Goal: Task Accomplishment & Management: Manage account settings

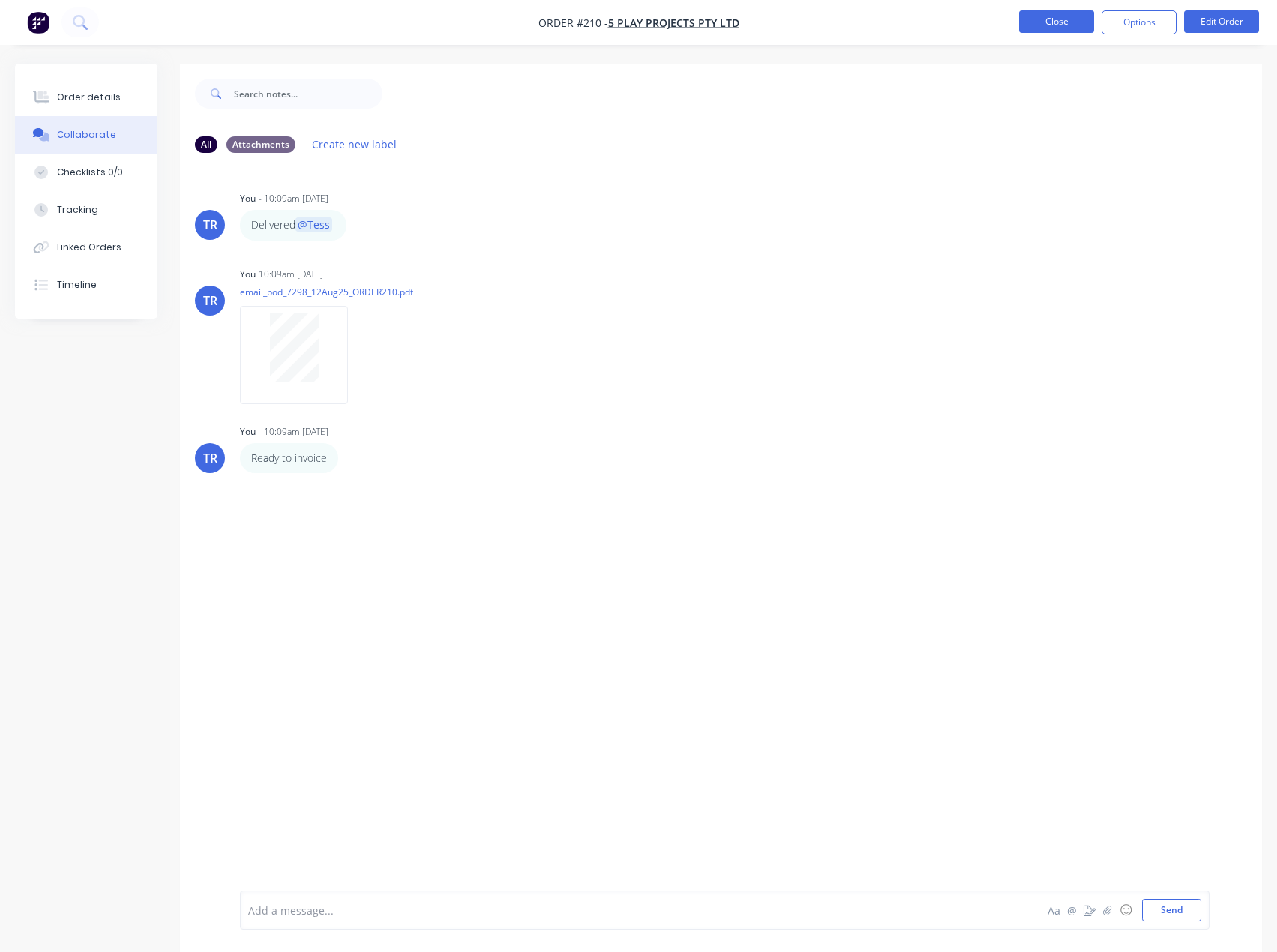
drag, startPoint x: 0, startPoint y: 0, endPoint x: 1084, endPoint y: 27, distance: 1084.3
click at [1084, 27] on button "Close" at bounding box center [1056, 22] width 75 height 23
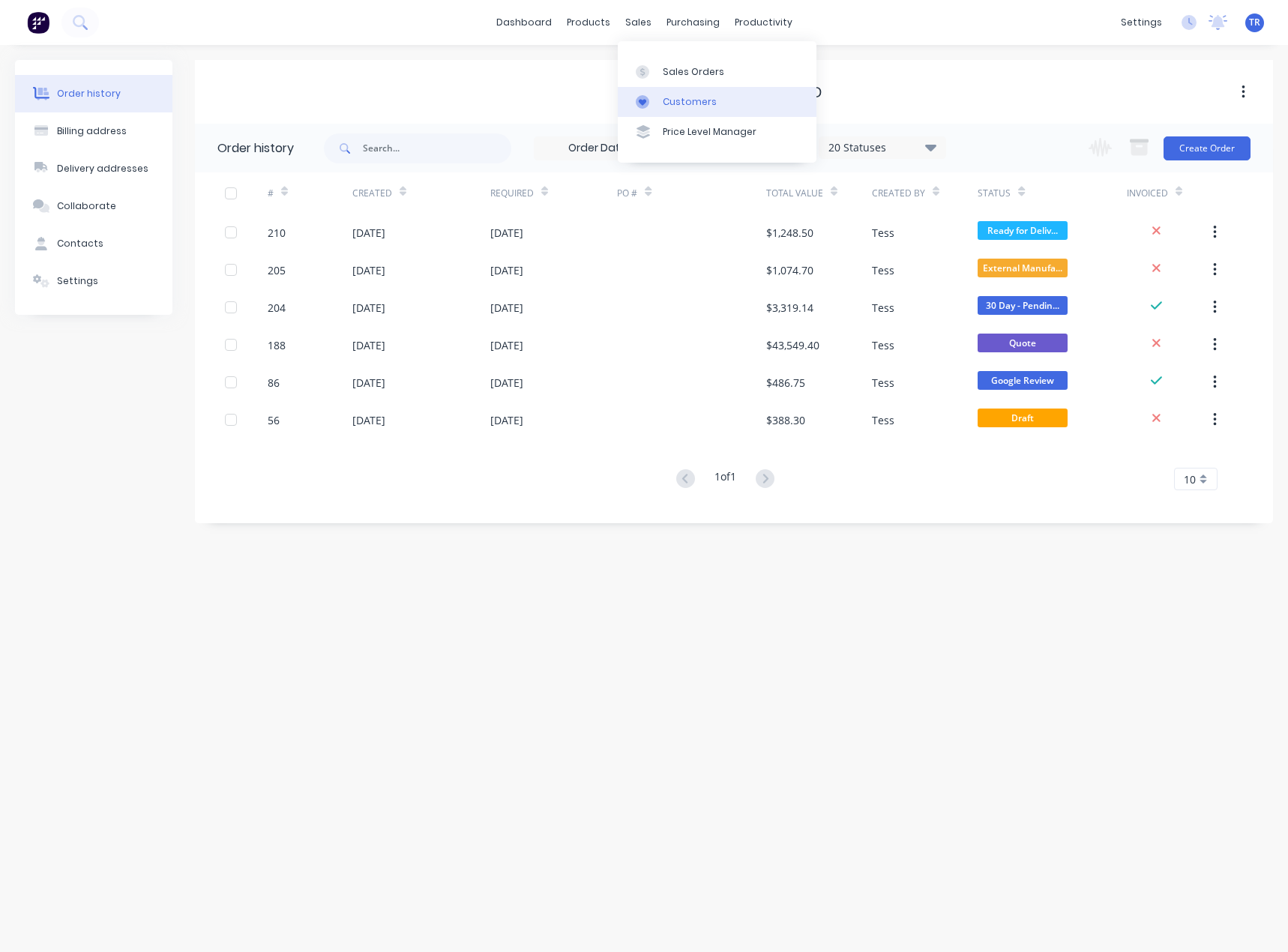
click at [673, 95] on div "Customers" at bounding box center [690, 101] width 54 height 14
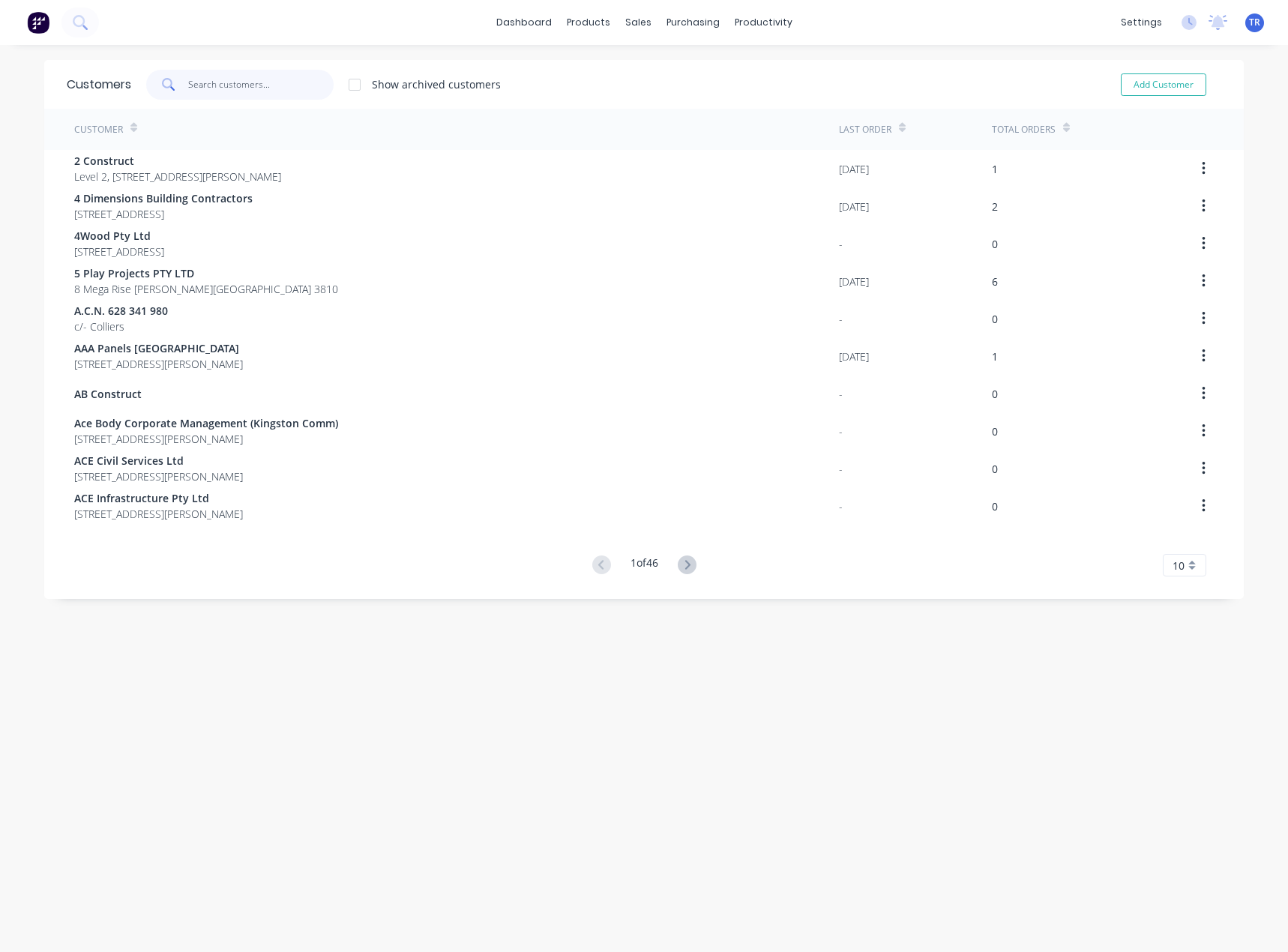
click at [243, 82] on input "text" at bounding box center [261, 85] width 146 height 30
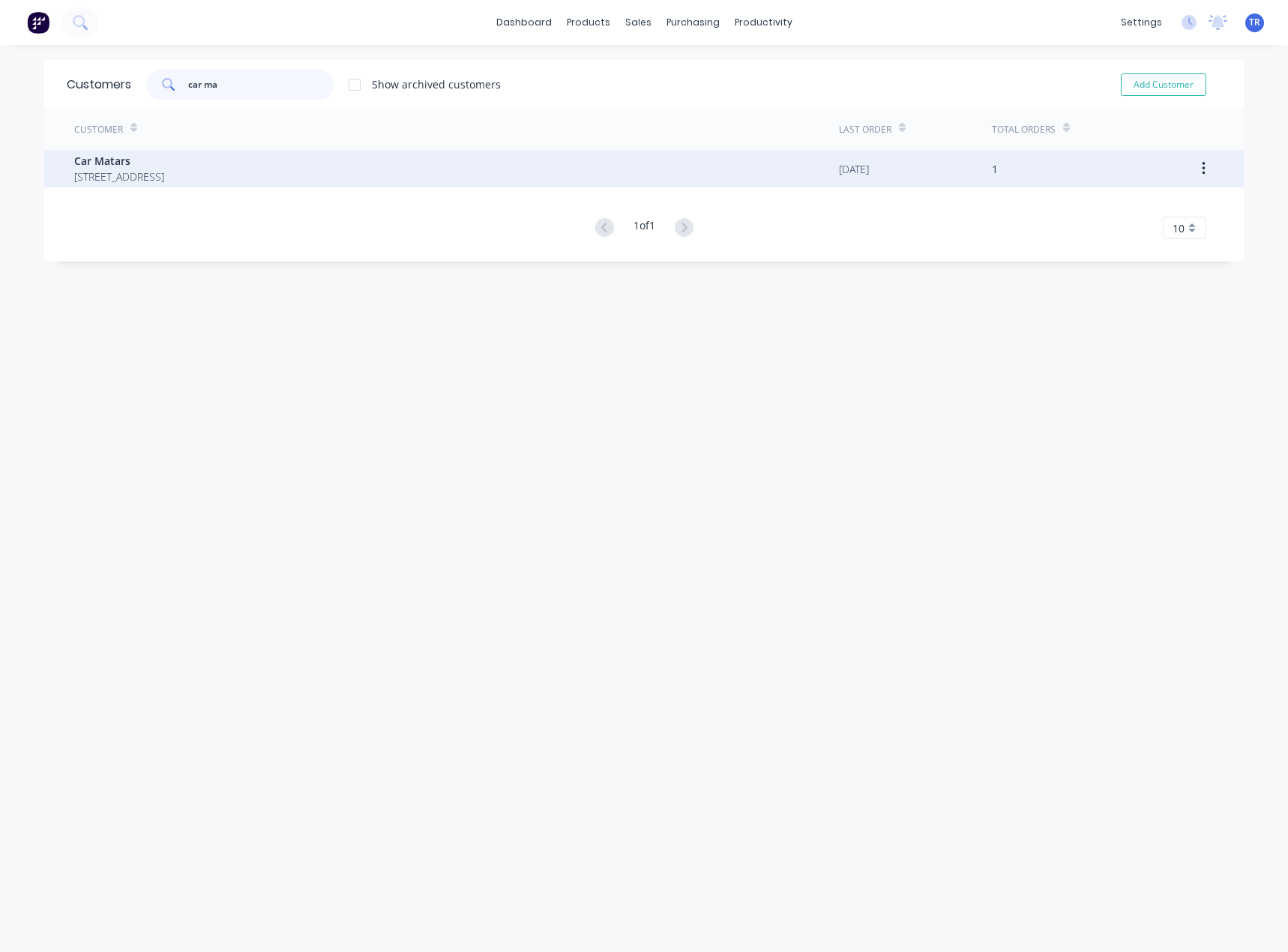
type input "car ma"
click at [164, 155] on span "Car Matars" at bounding box center [119, 161] width 90 height 16
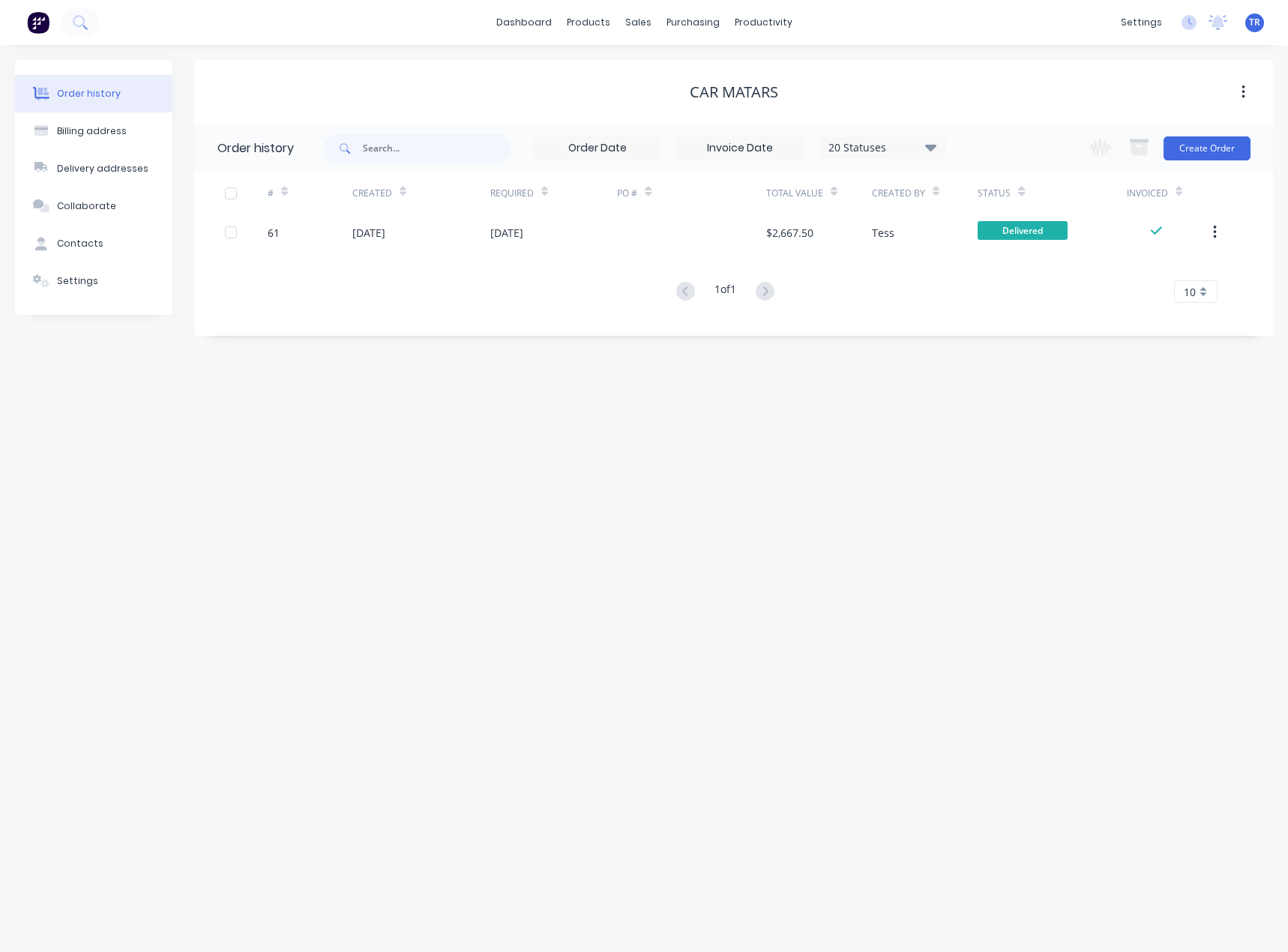
click at [462, 231] on div "09 Jul 2025" at bounding box center [420, 232] width 138 height 38
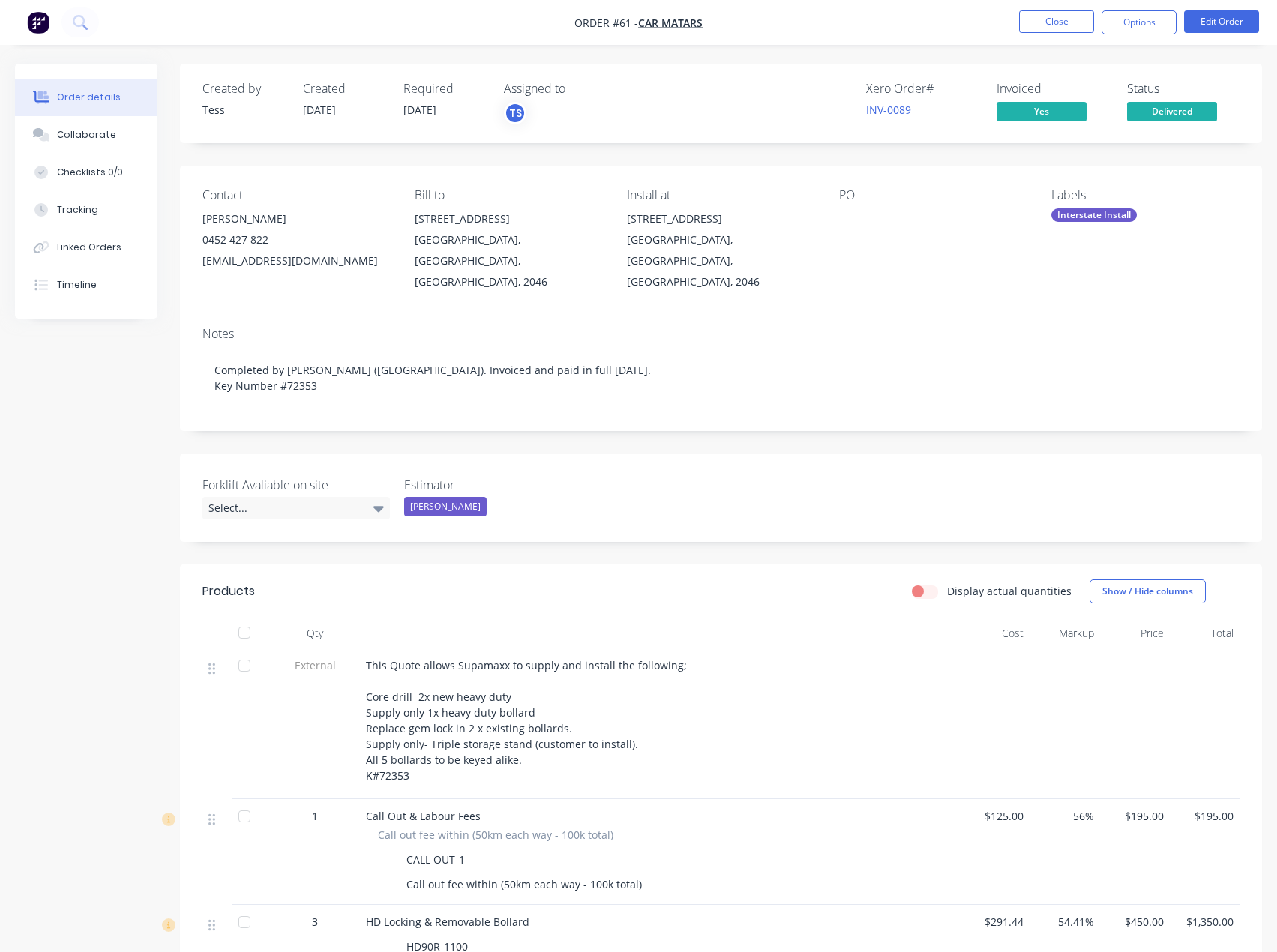
click at [88, 151] on button "Collaborate" at bounding box center [86, 135] width 143 height 38
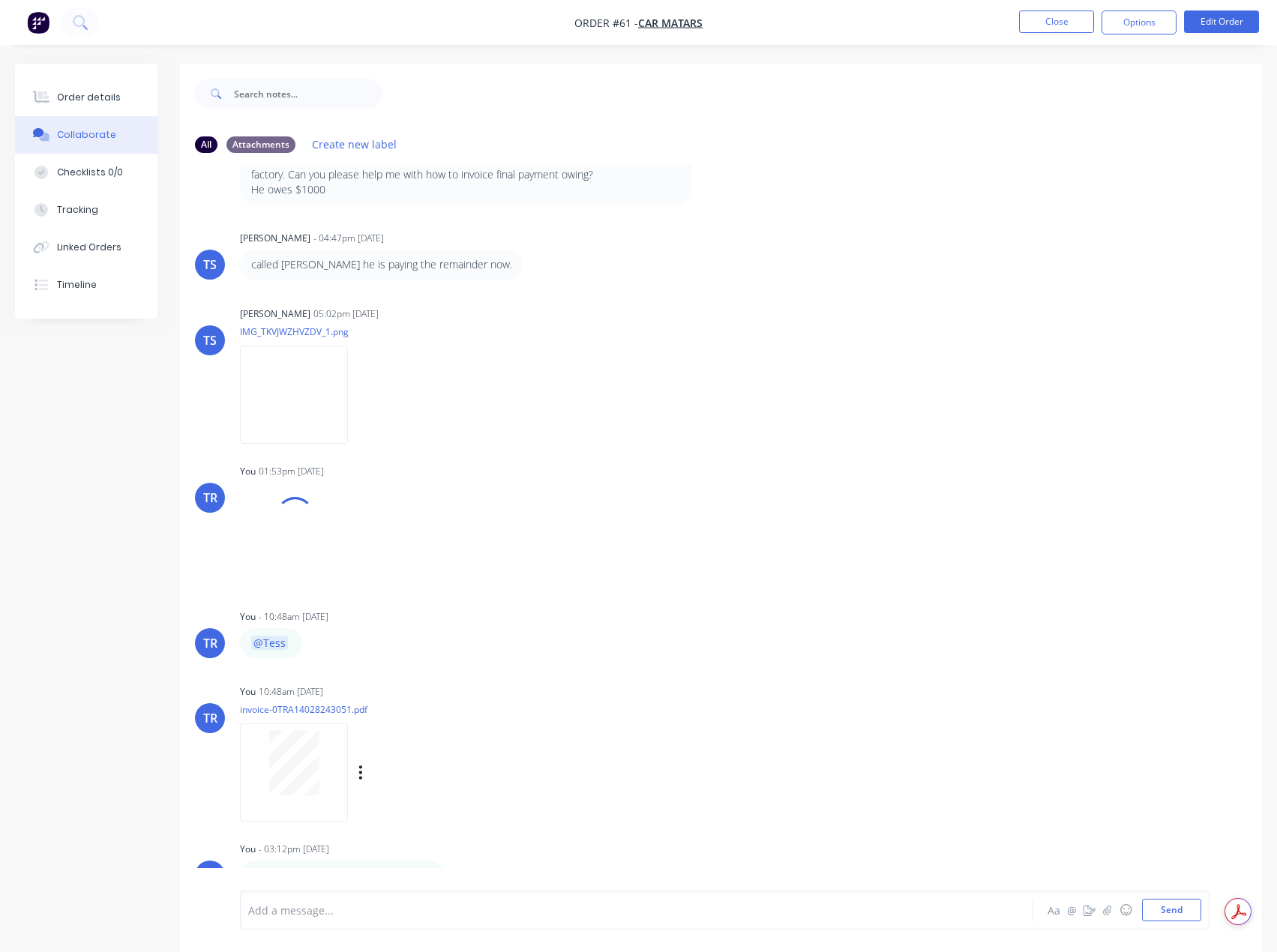
scroll to position [1476, 0]
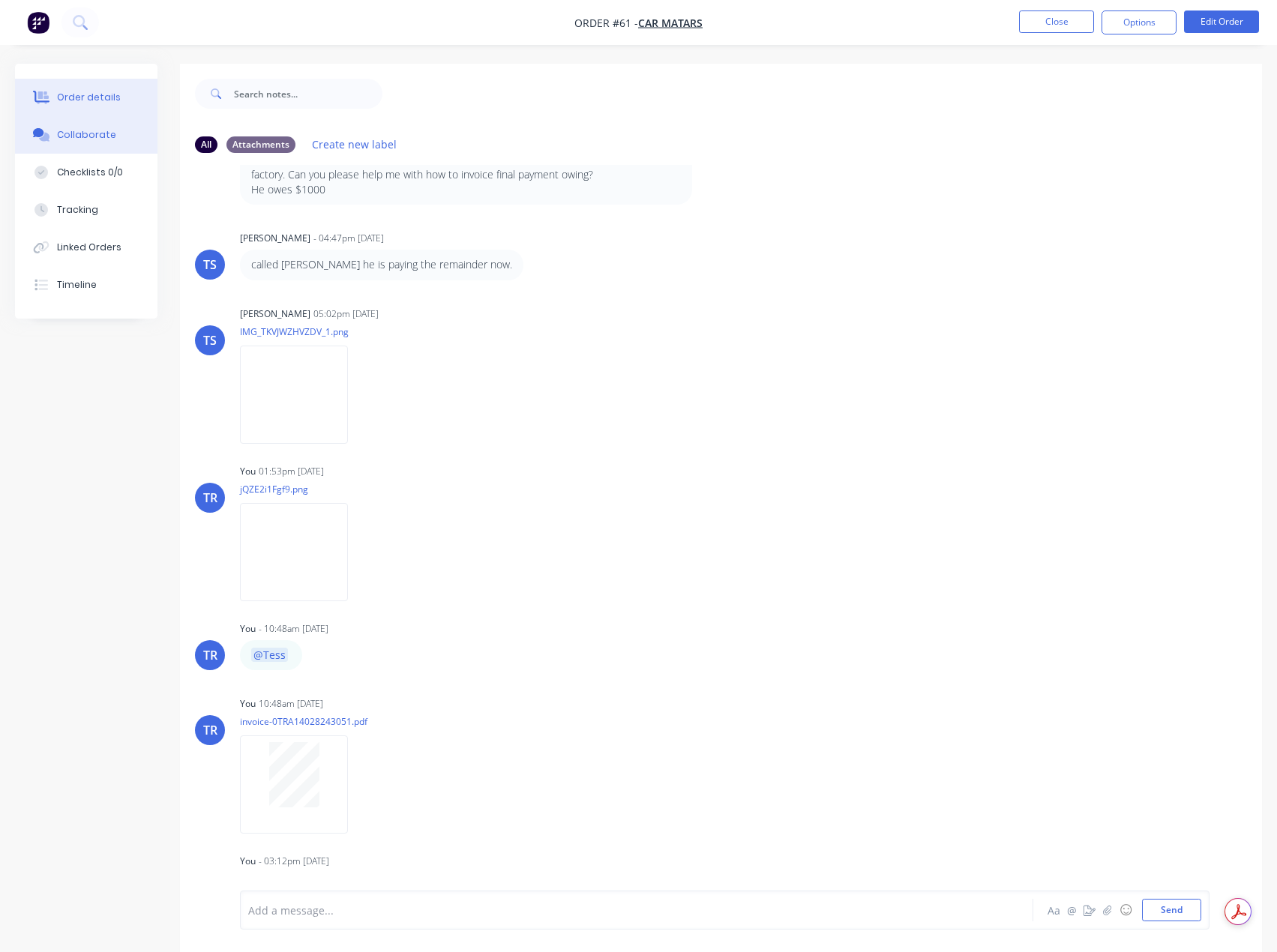
click at [46, 104] on button "Order details" at bounding box center [86, 97] width 143 height 38
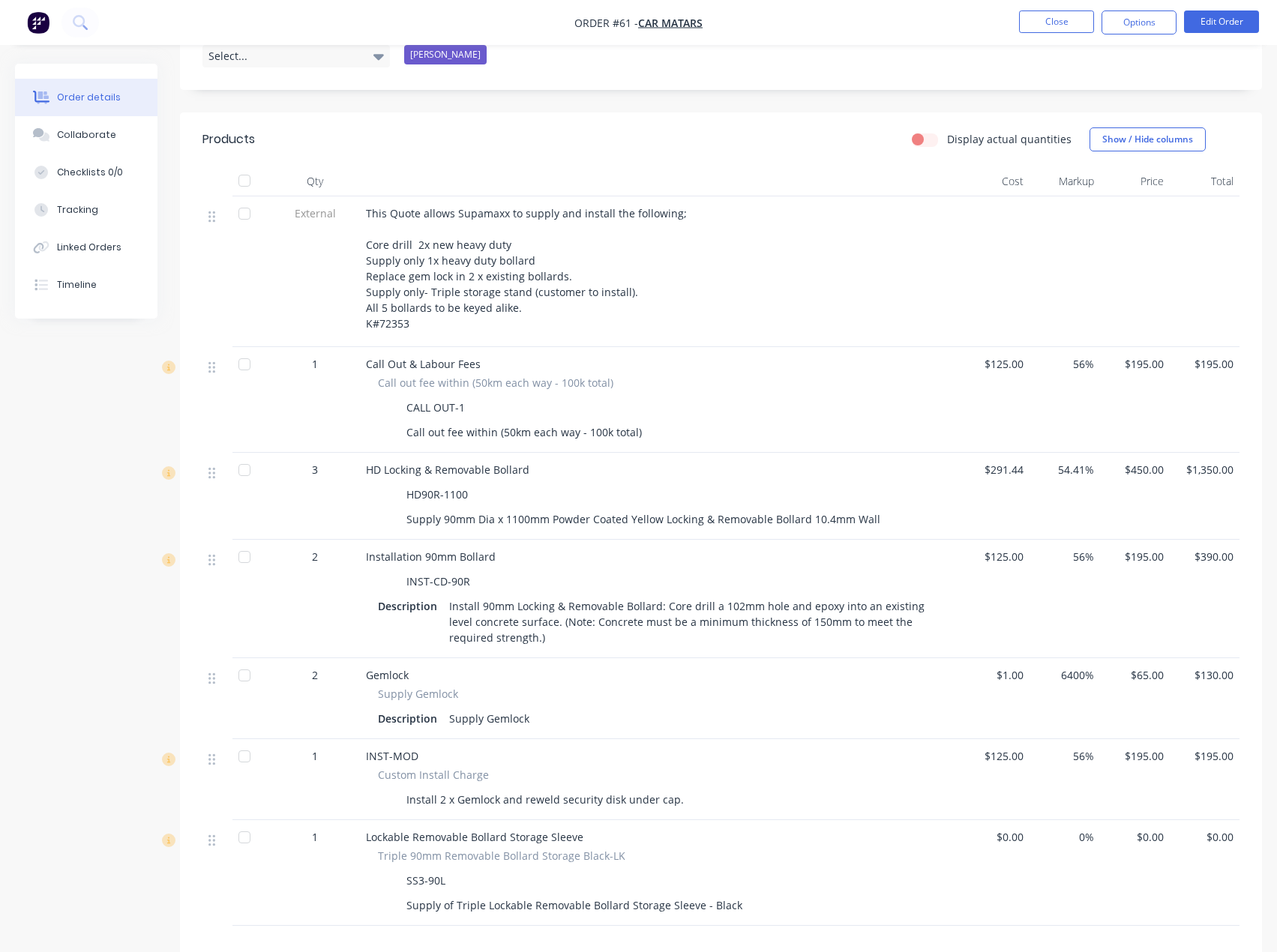
scroll to position [449, 0]
click at [85, 94] on div "Order details" at bounding box center [89, 97] width 64 height 14
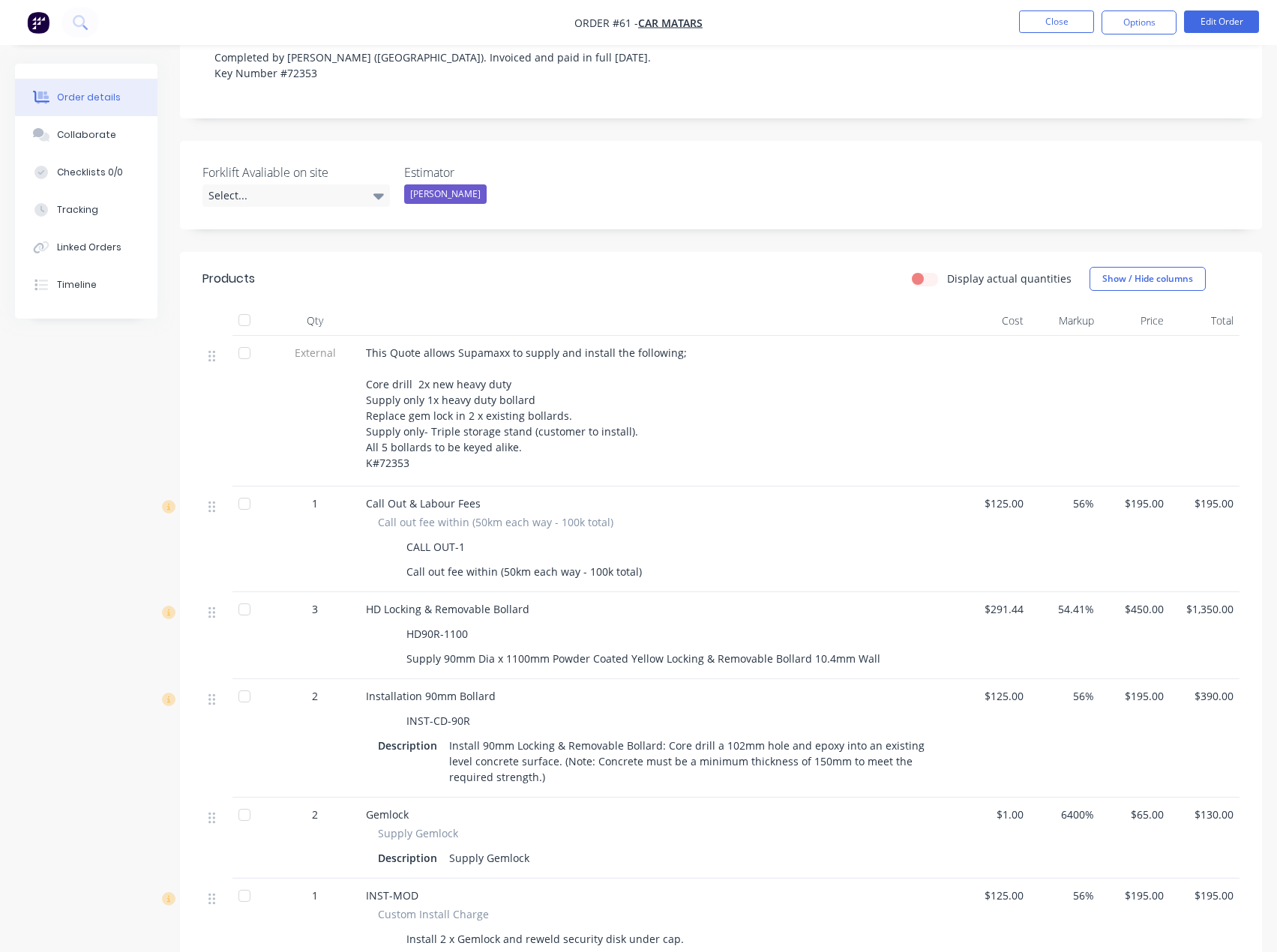
scroll to position [0, 0]
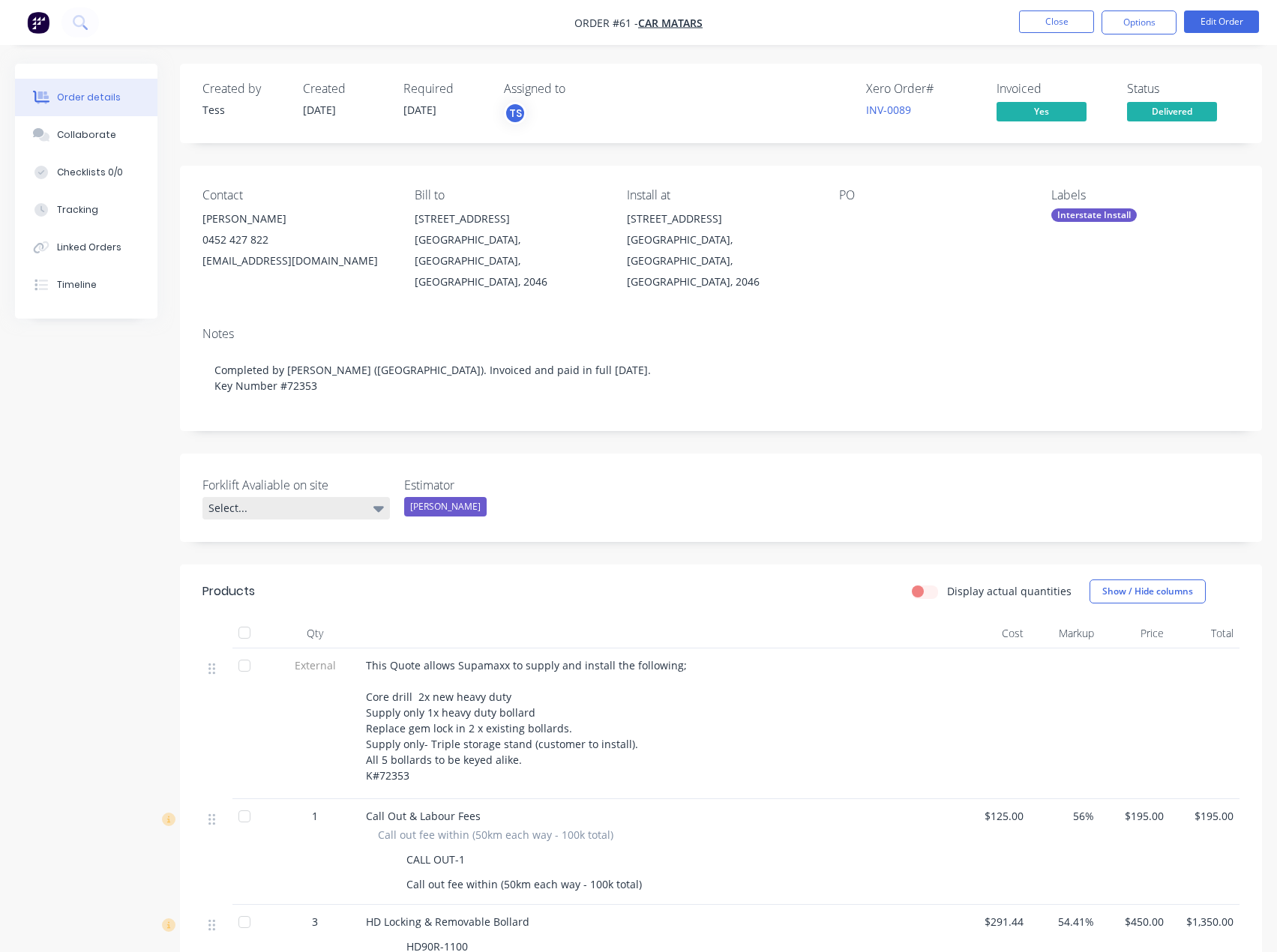
click at [318, 506] on div "Select..." at bounding box center [296, 508] width 188 height 23
click at [333, 600] on button "No" at bounding box center [314, 594] width 225 height 30
click at [277, 259] on div "accounts@carmatars.com" at bounding box center [296, 261] width 189 height 21
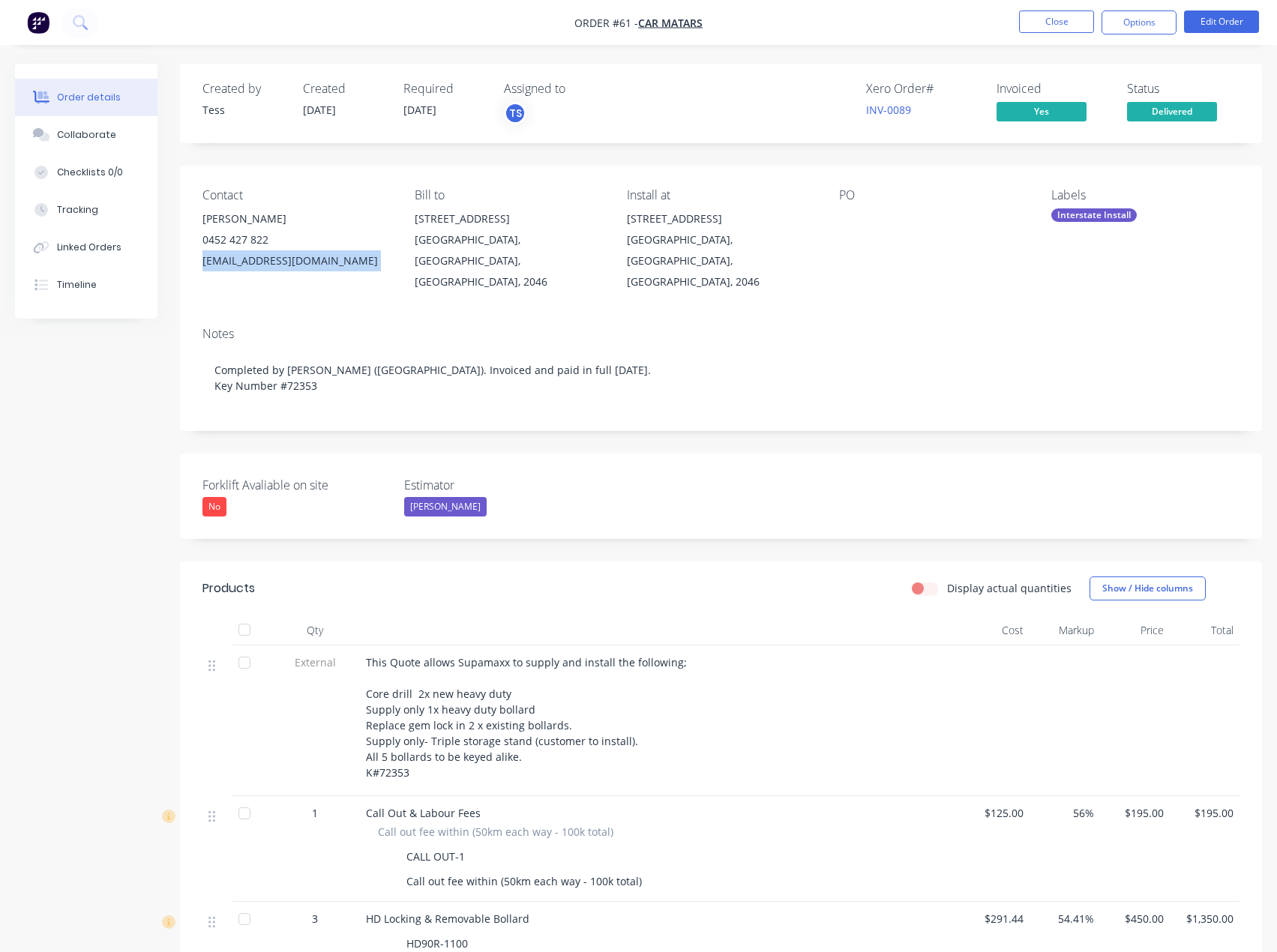
copy div "accounts@carmatars.com"
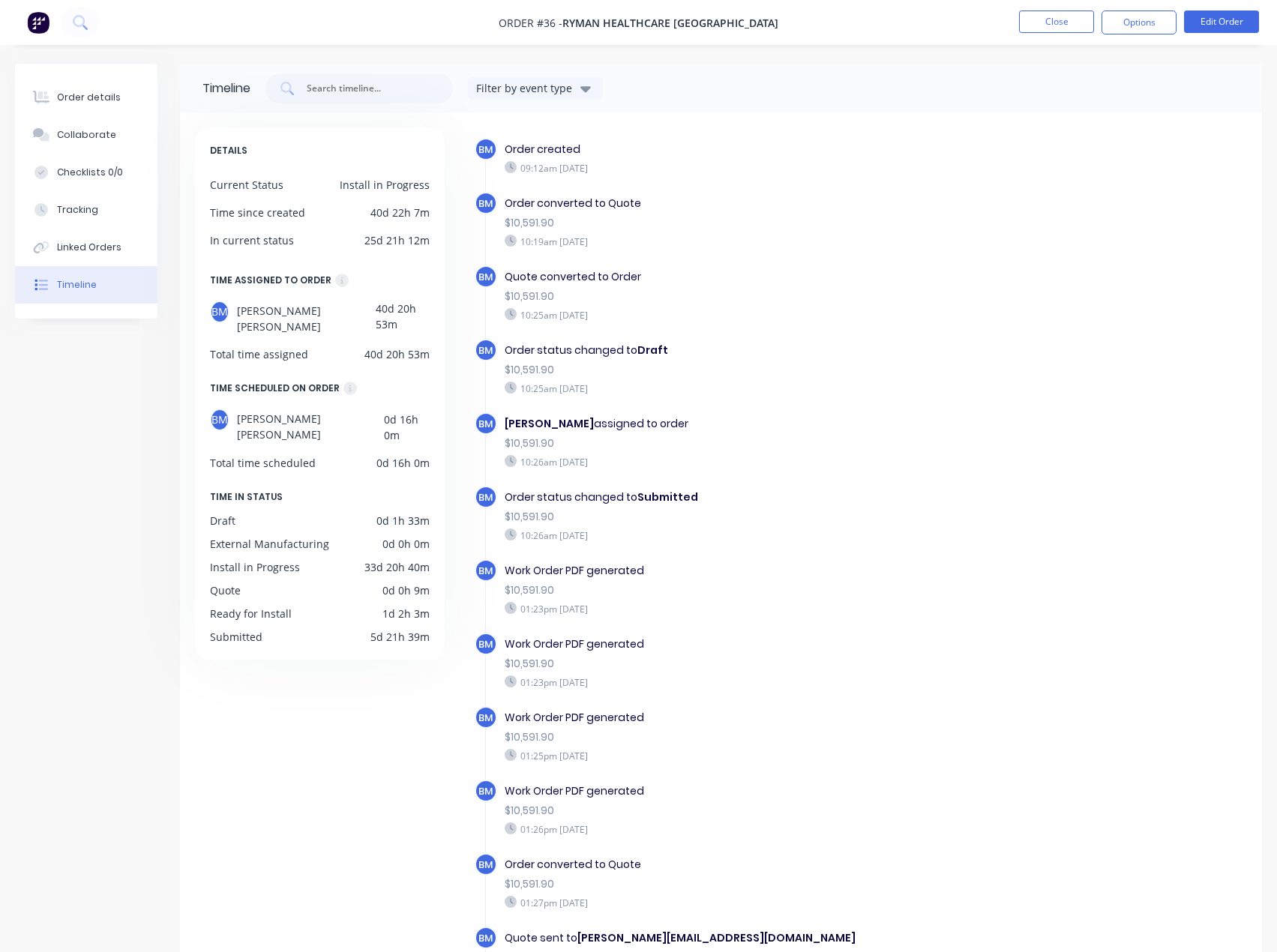
click at [1063, 29] on button "Close" at bounding box center [1056, 22] width 75 height 23
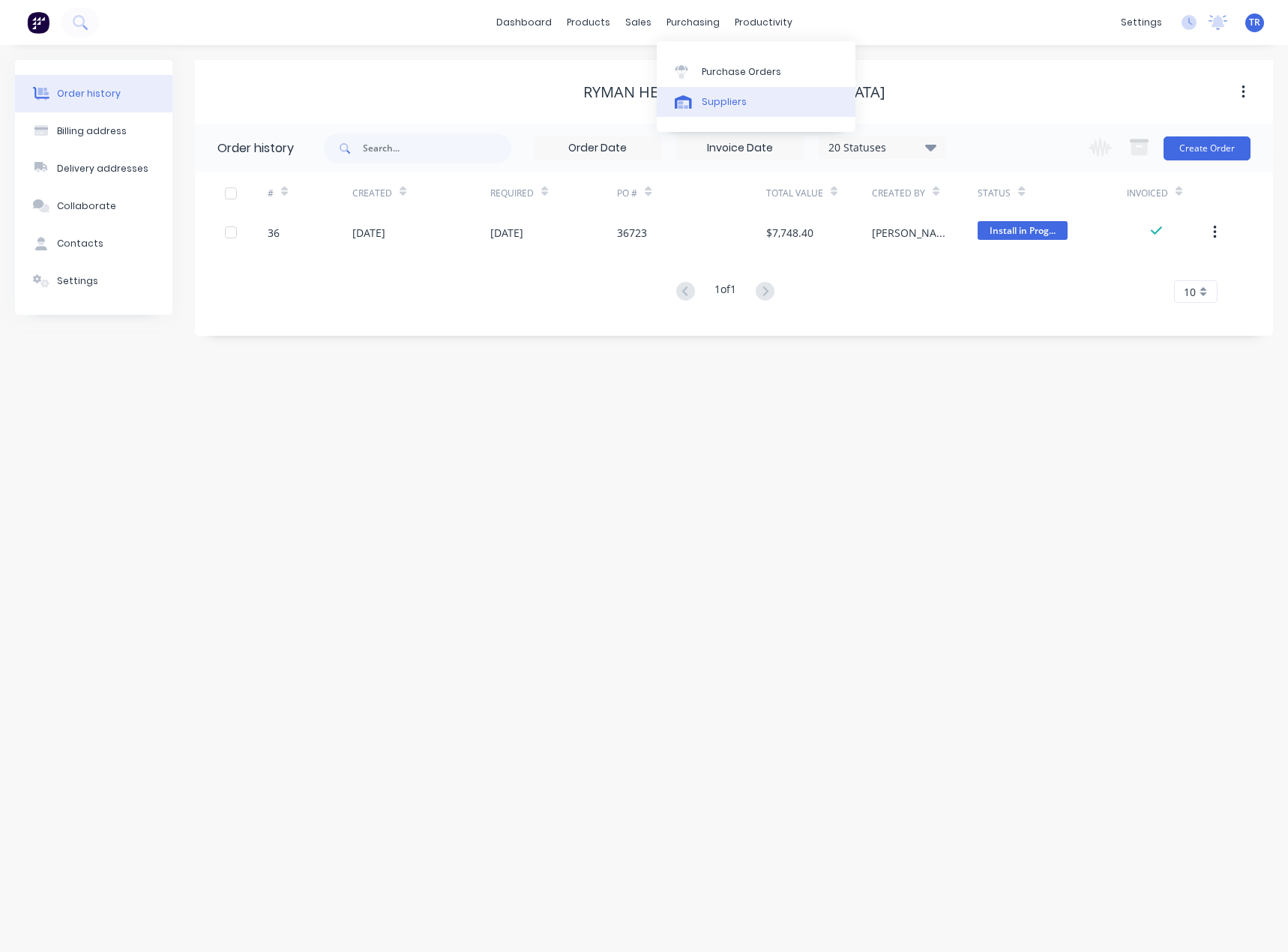
click at [696, 97] on div at bounding box center [686, 101] width 23 height 14
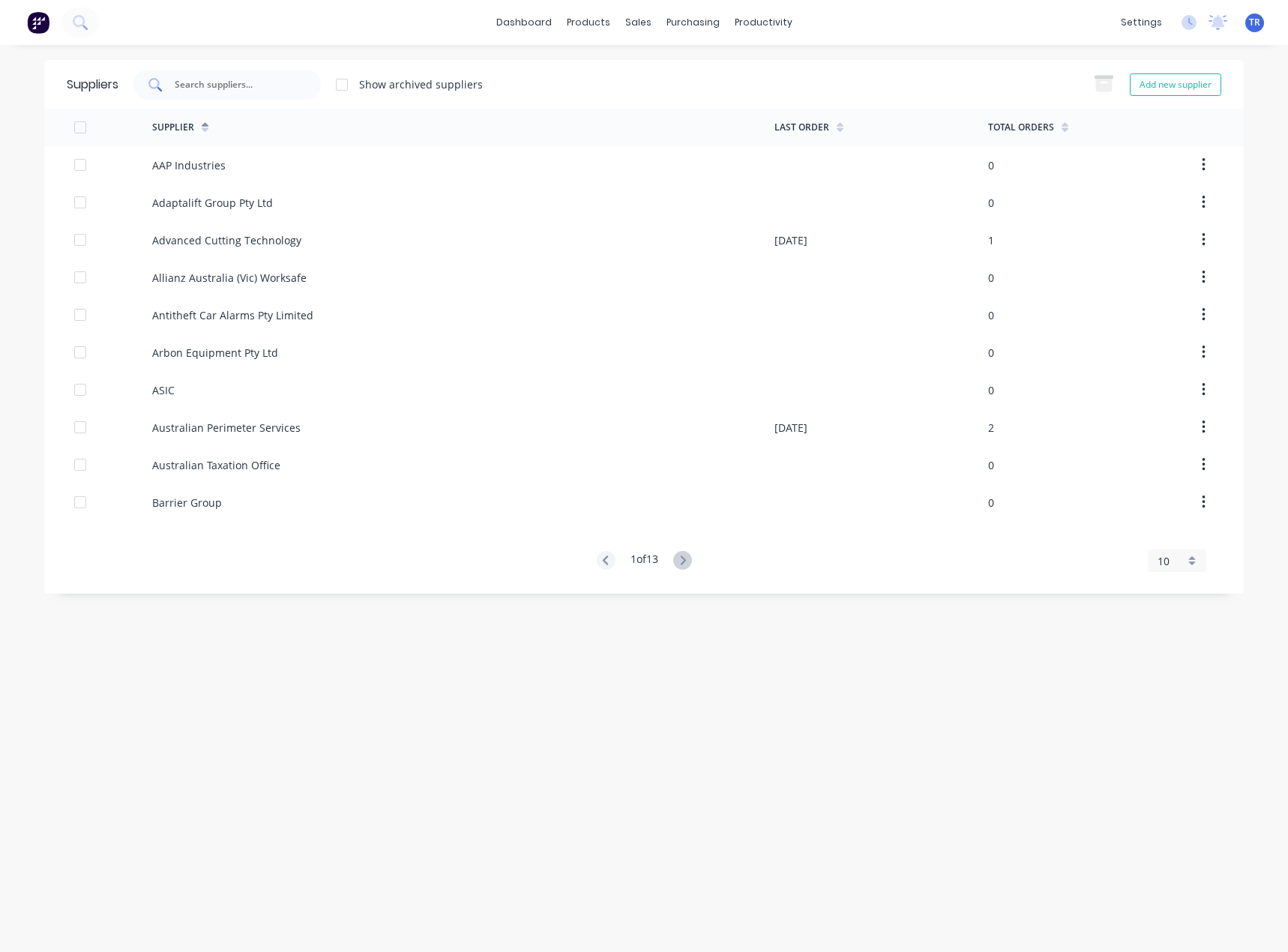
click at [257, 93] on div at bounding box center [227, 85] width 188 height 30
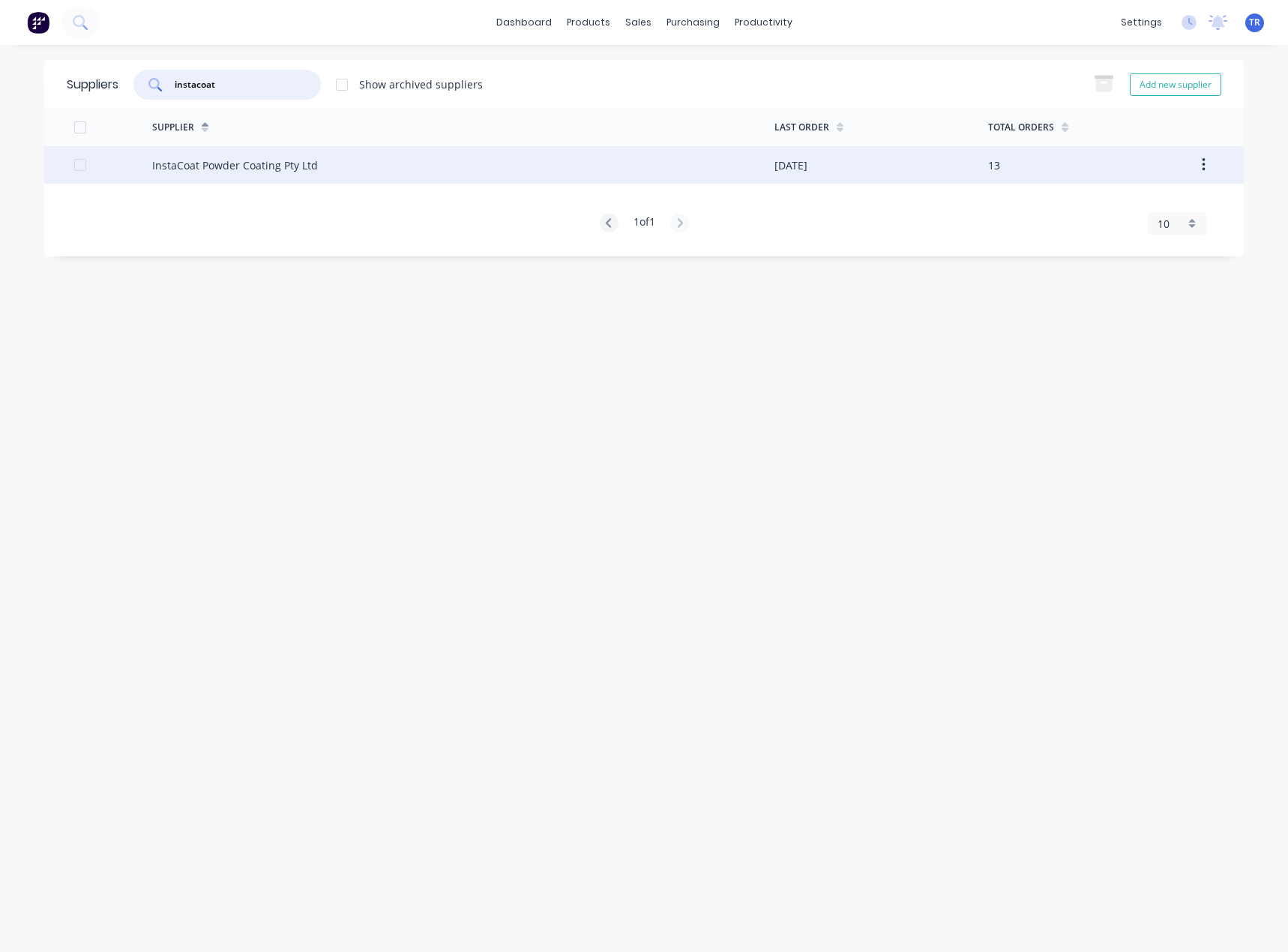
type input "instacoat"
click at [320, 163] on div "InstaCoat Powder Coating Pty Ltd" at bounding box center [463, 164] width 623 height 38
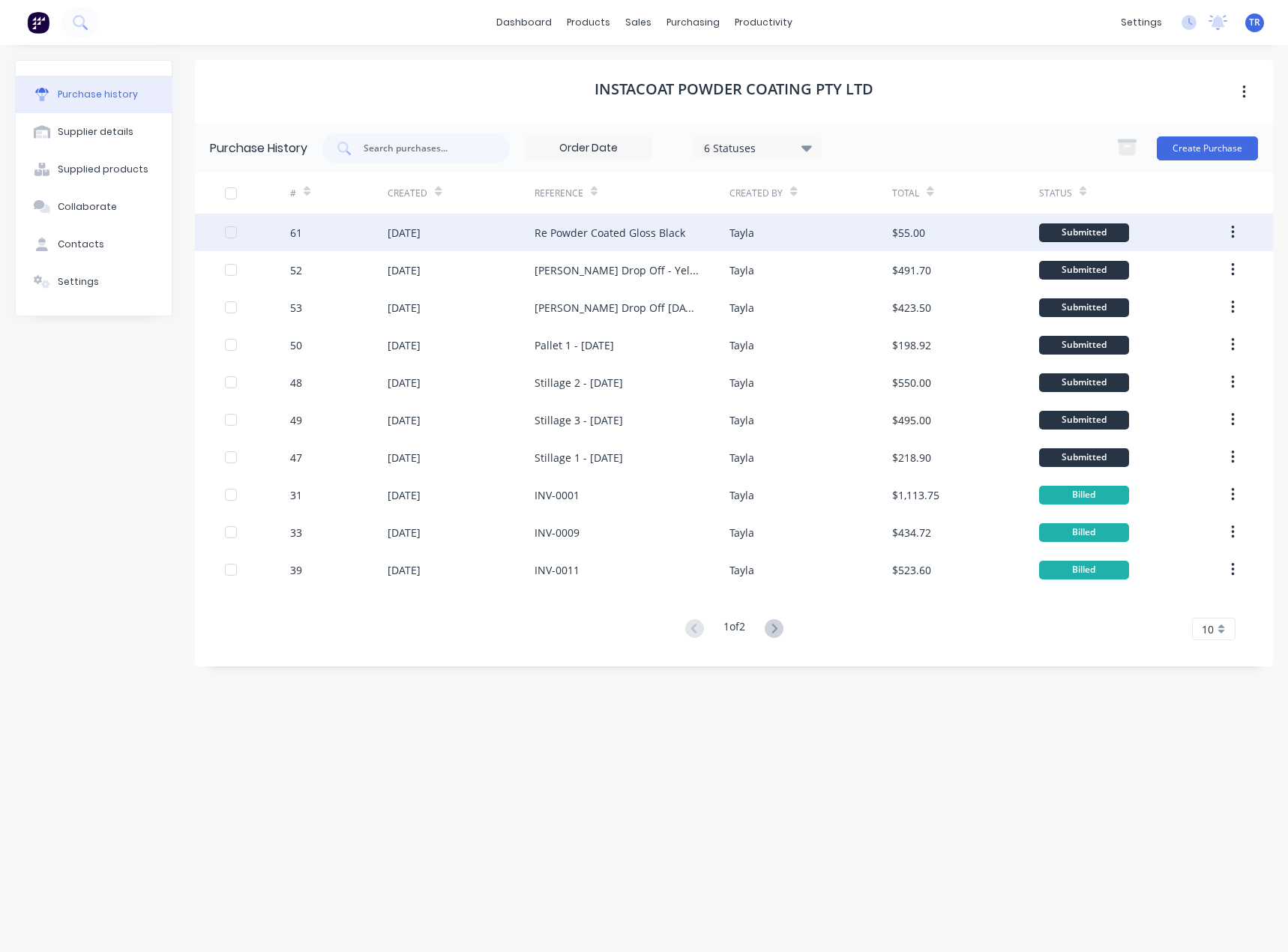
click at [609, 242] on div "Re Powder Coated Gloss Black" at bounding box center [632, 232] width 196 height 38
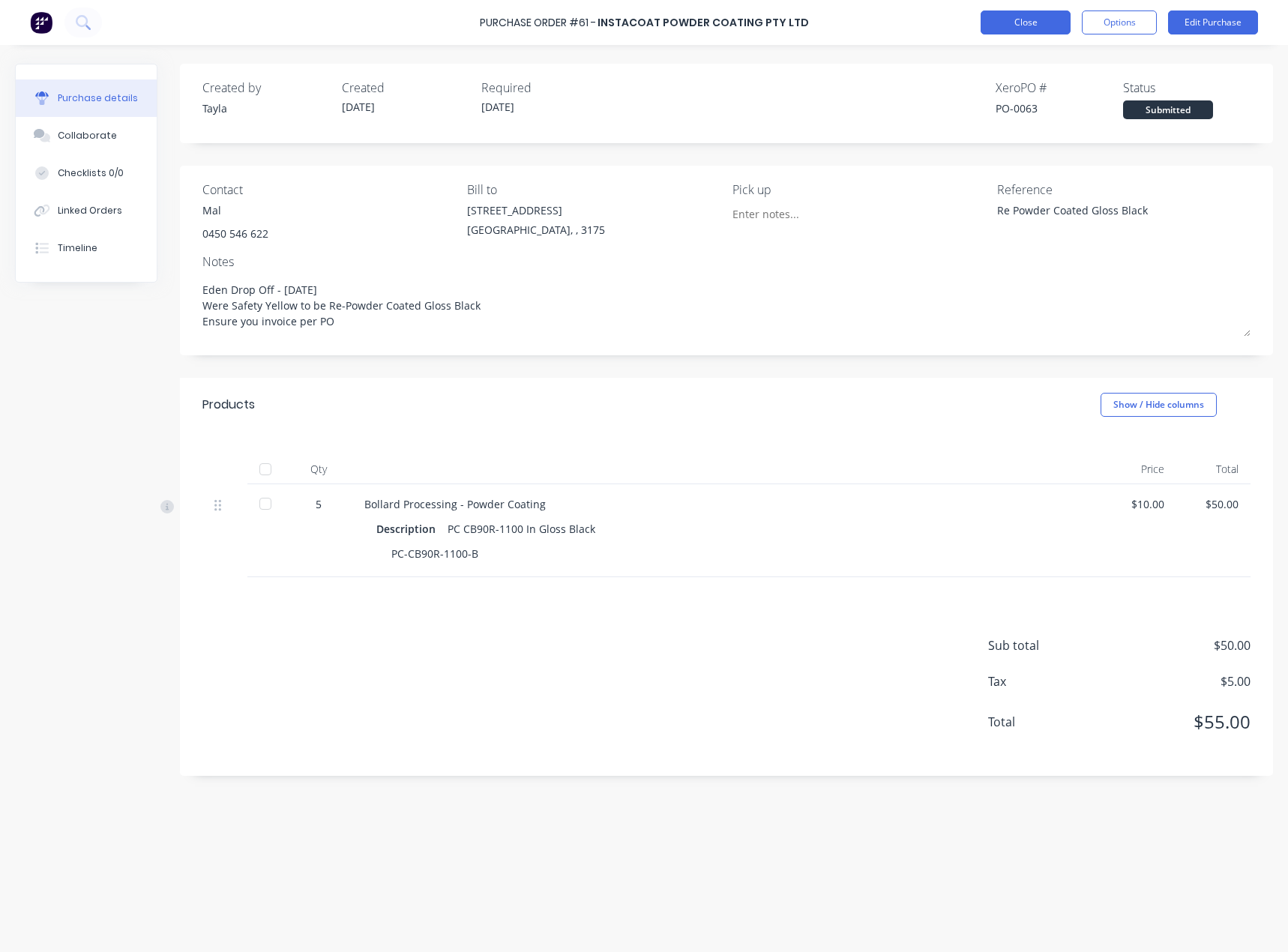
click at [1021, 32] on button "Close" at bounding box center [1025, 23] width 90 height 24
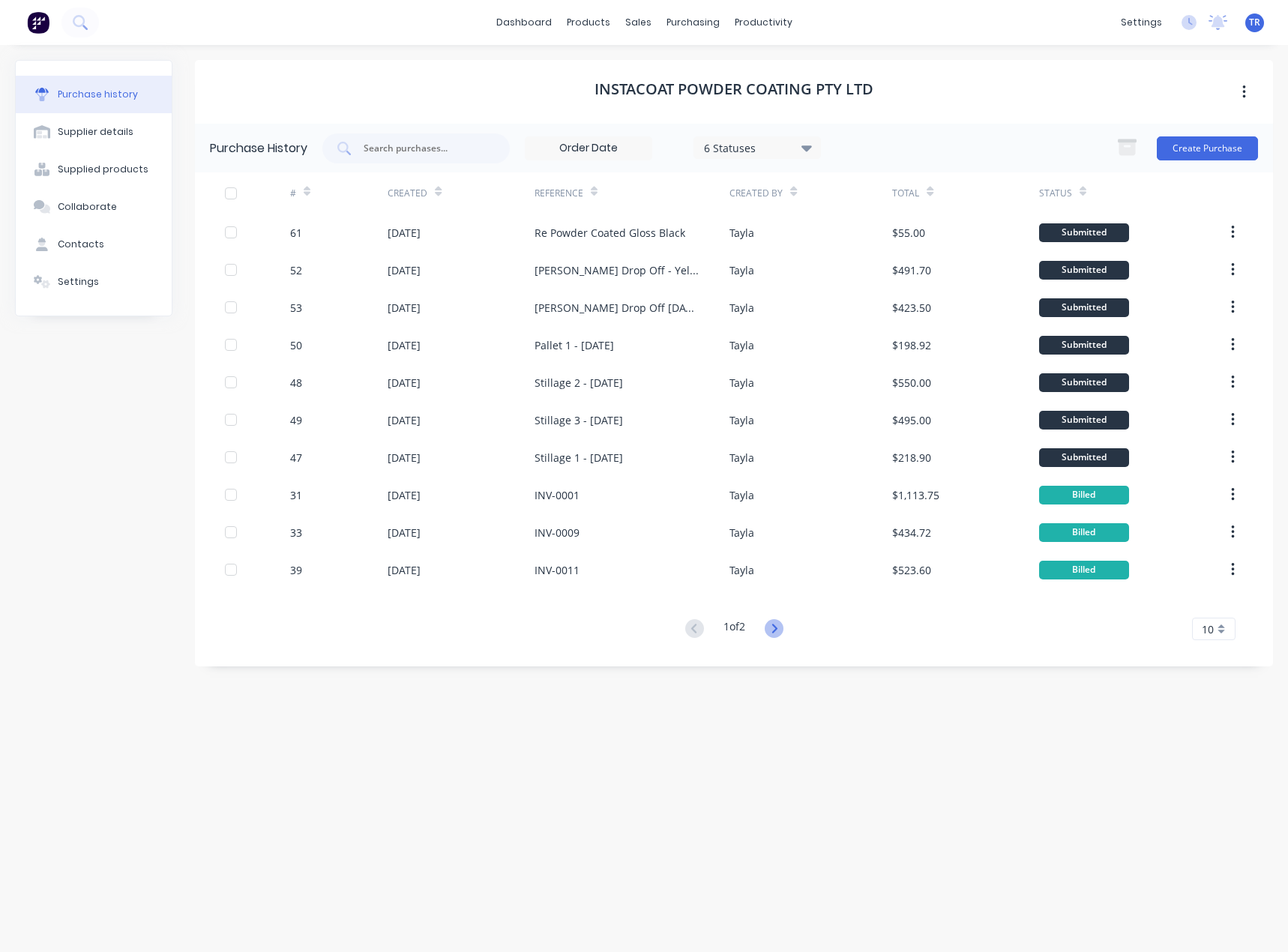
click at [774, 633] on icon at bounding box center [773, 628] width 19 height 19
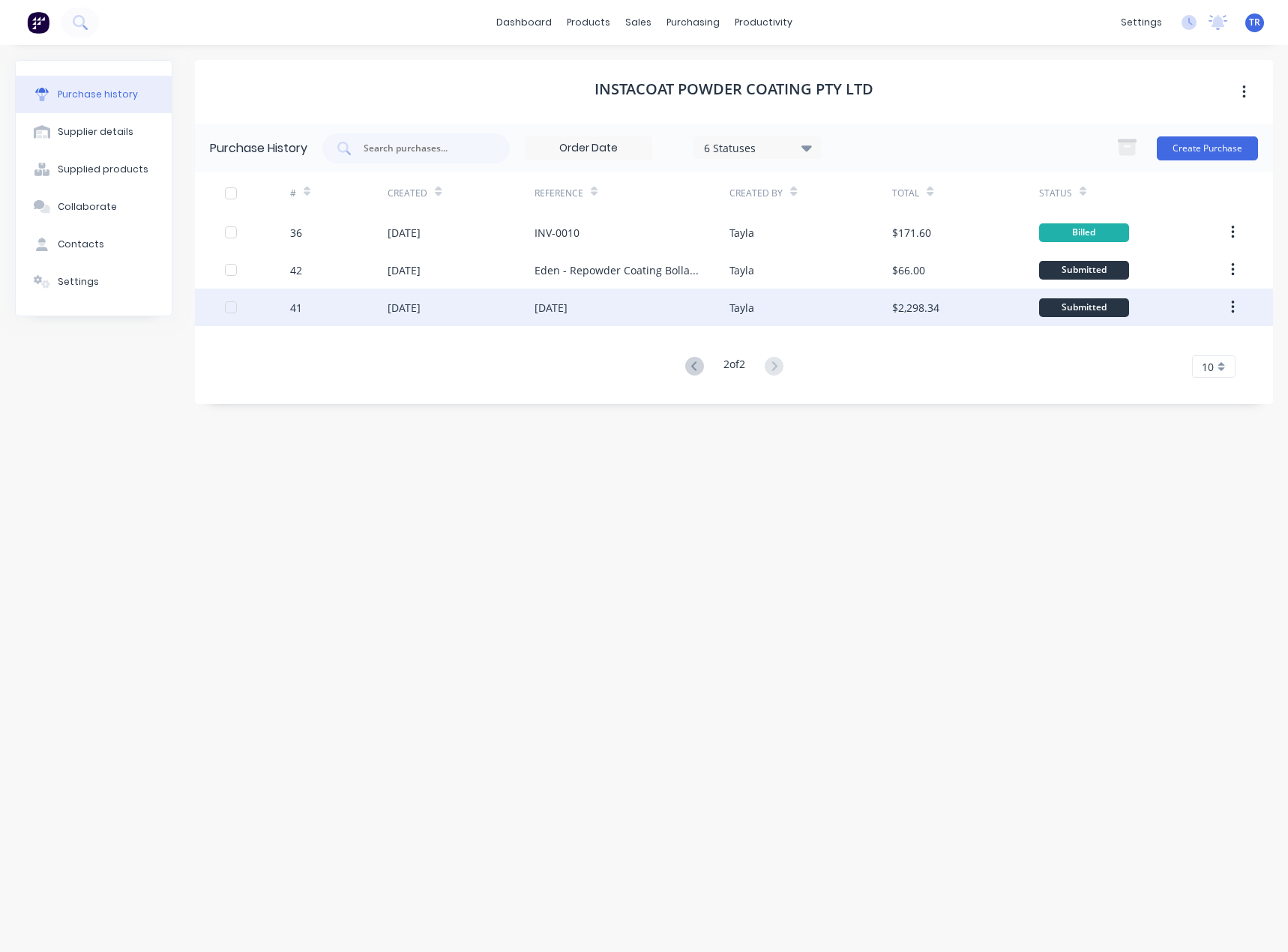
click at [752, 321] on div "Tayla" at bounding box center [811, 307] width 163 height 38
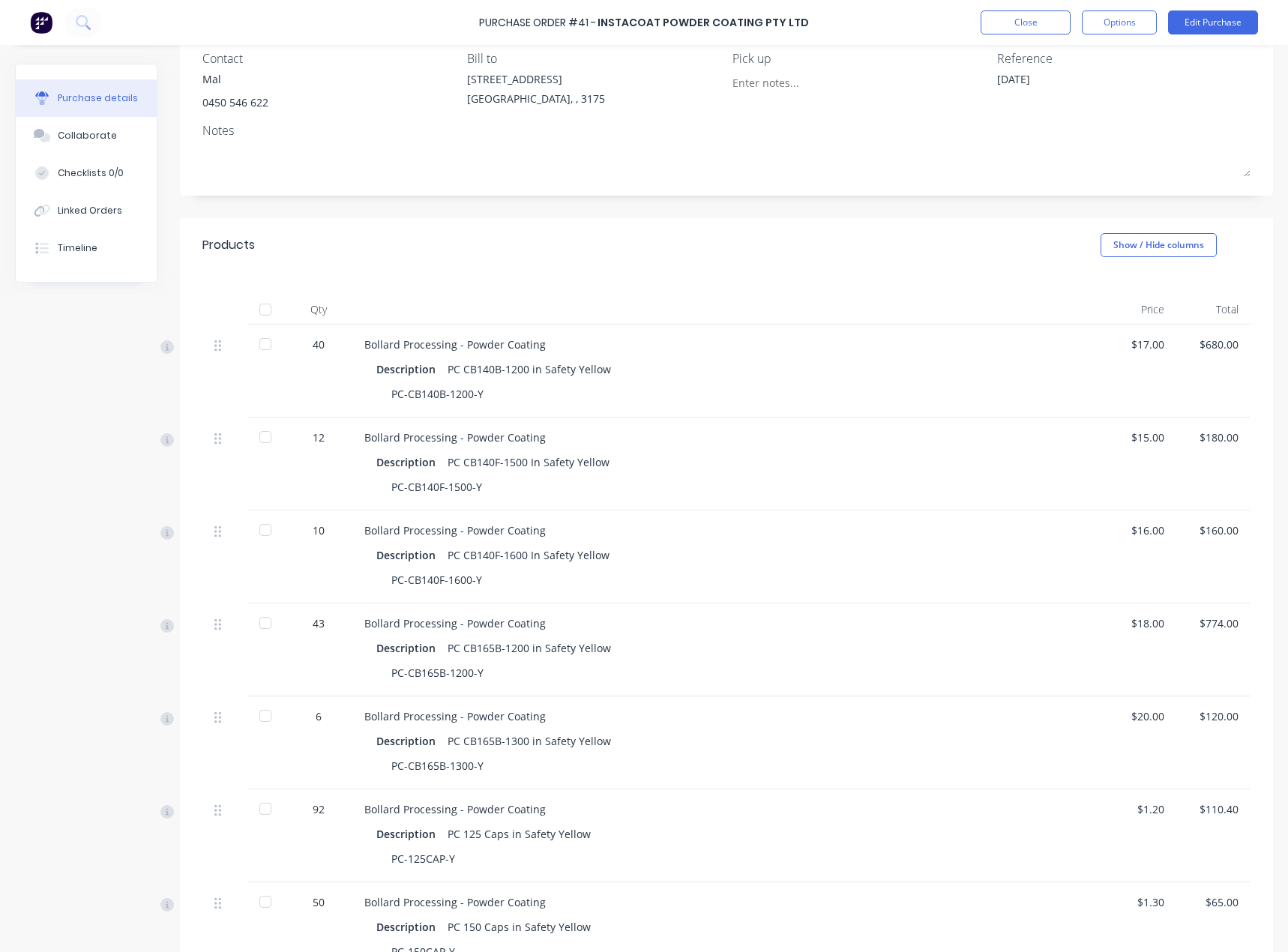
scroll to position [225, 0]
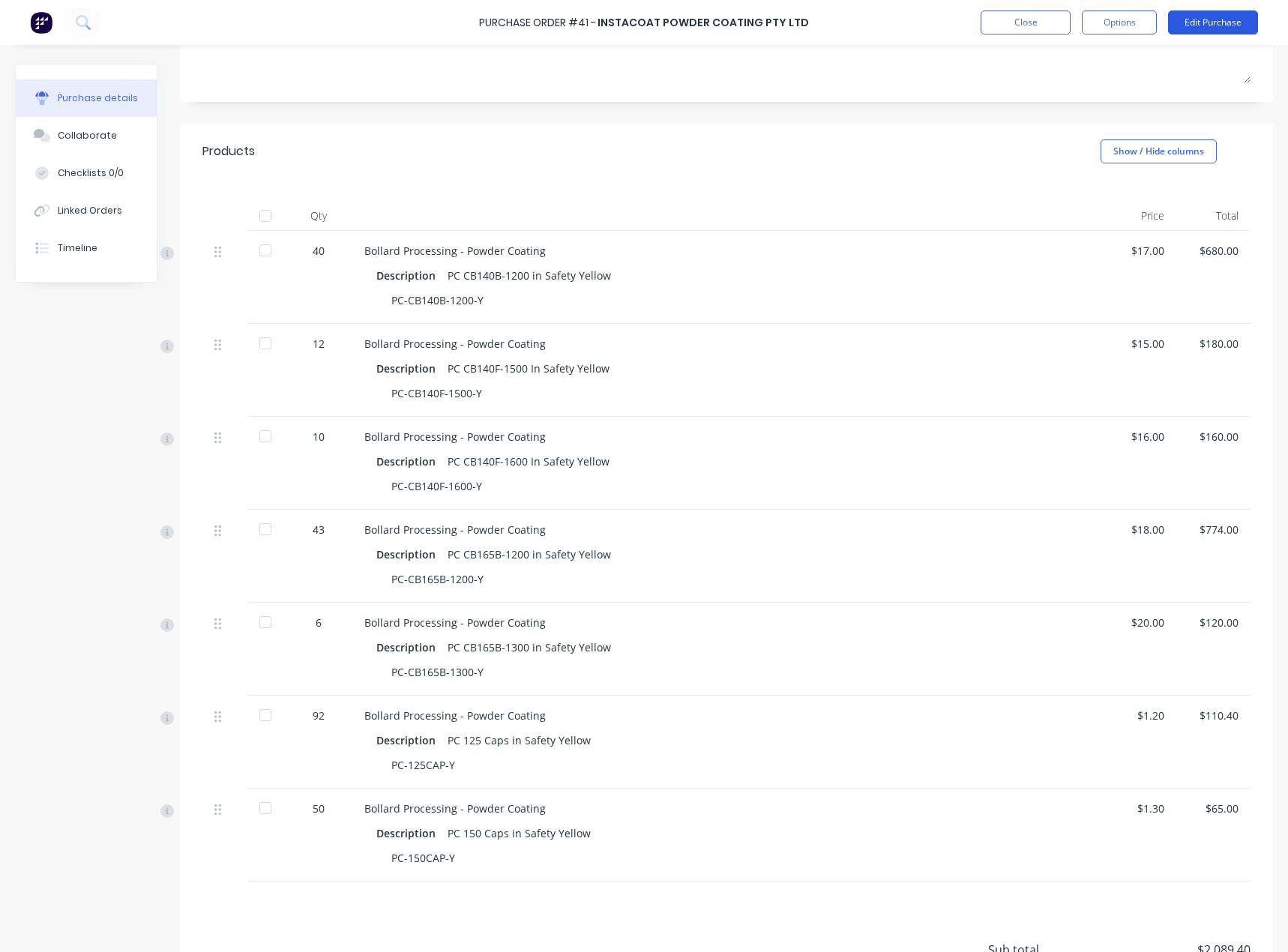
click at [1187, 31] on button "Edit Purchase" at bounding box center [1213, 23] width 90 height 24
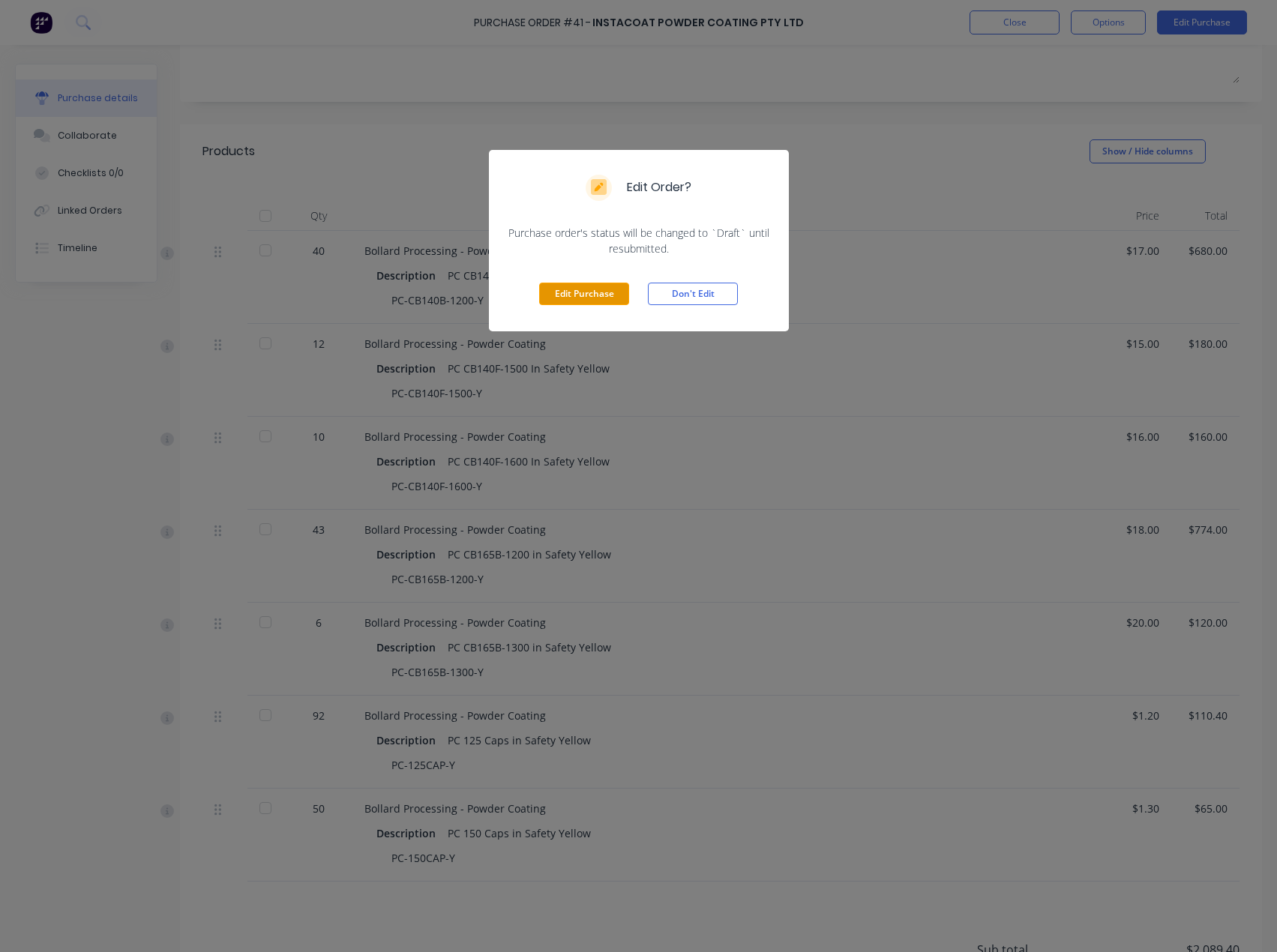
click at [612, 298] on button "Edit Purchase" at bounding box center [584, 294] width 90 height 23
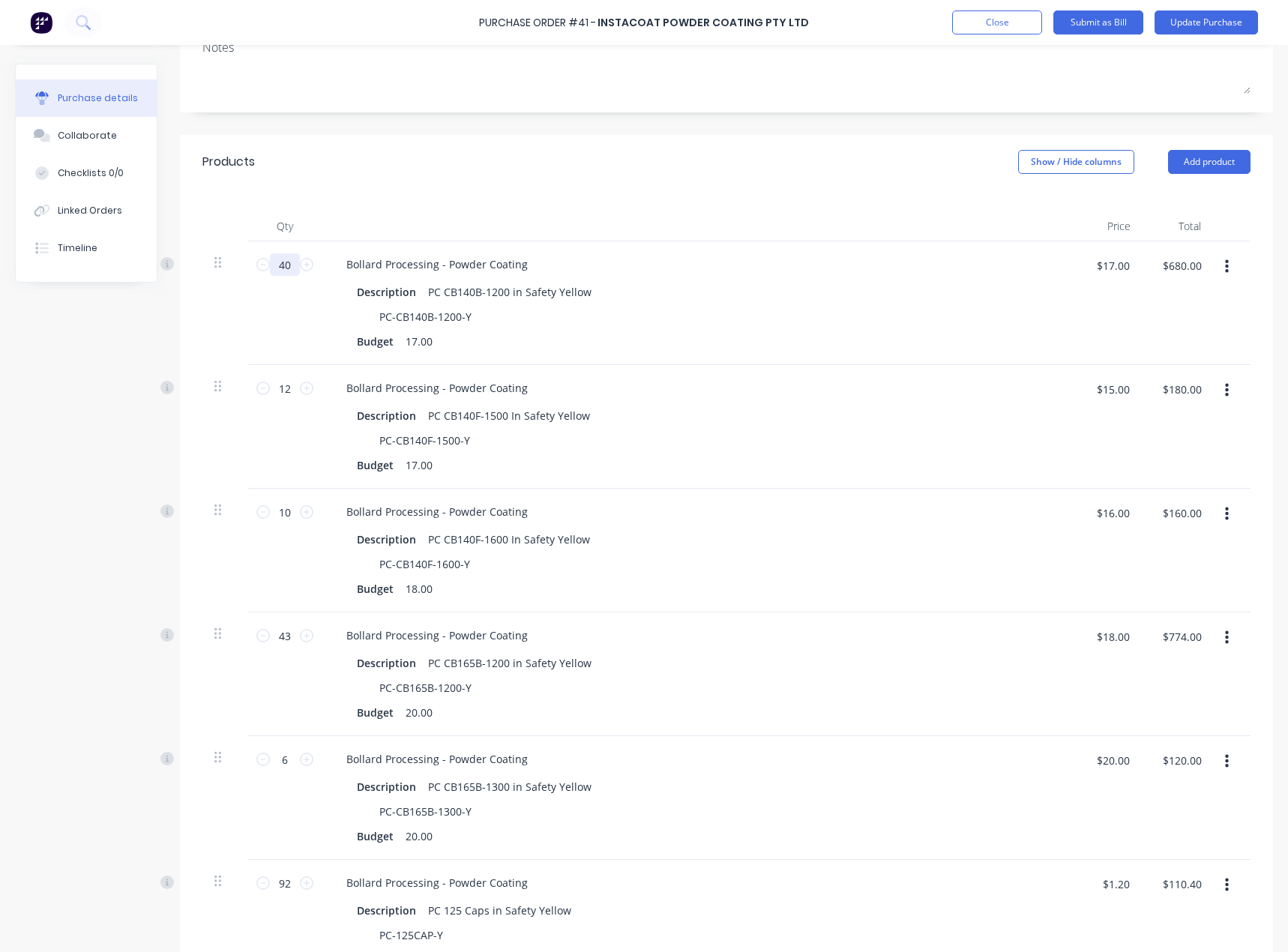
drag, startPoint x: 291, startPoint y: 274, endPoint x: 283, endPoint y: 273, distance: 8.1
click at [283, 273] on input "40" at bounding box center [284, 265] width 30 height 23
type textarea "x"
type input "2"
type textarea "x"
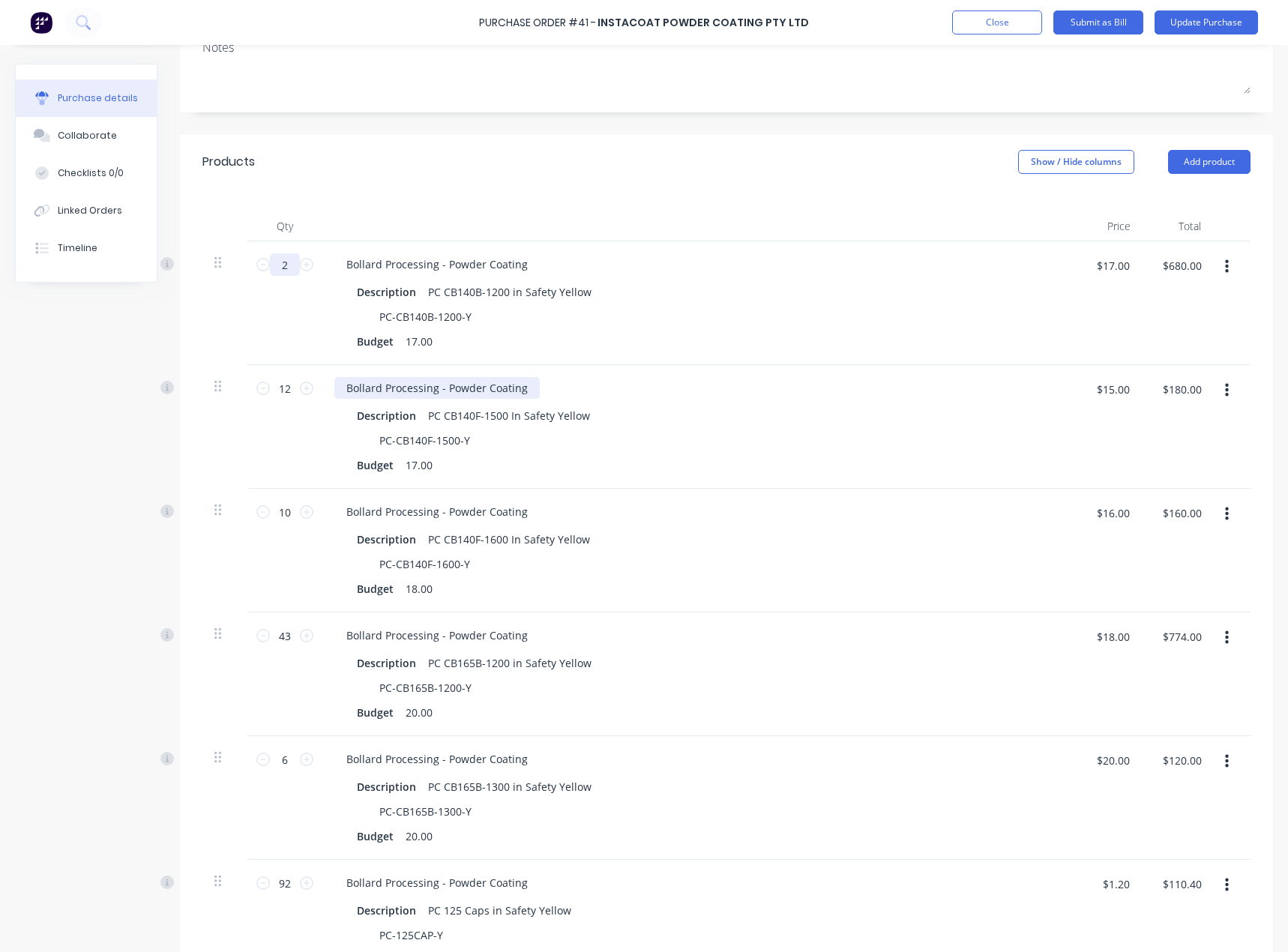
type input "$34.00"
type textarea "x"
type input "4"
type textarea "x"
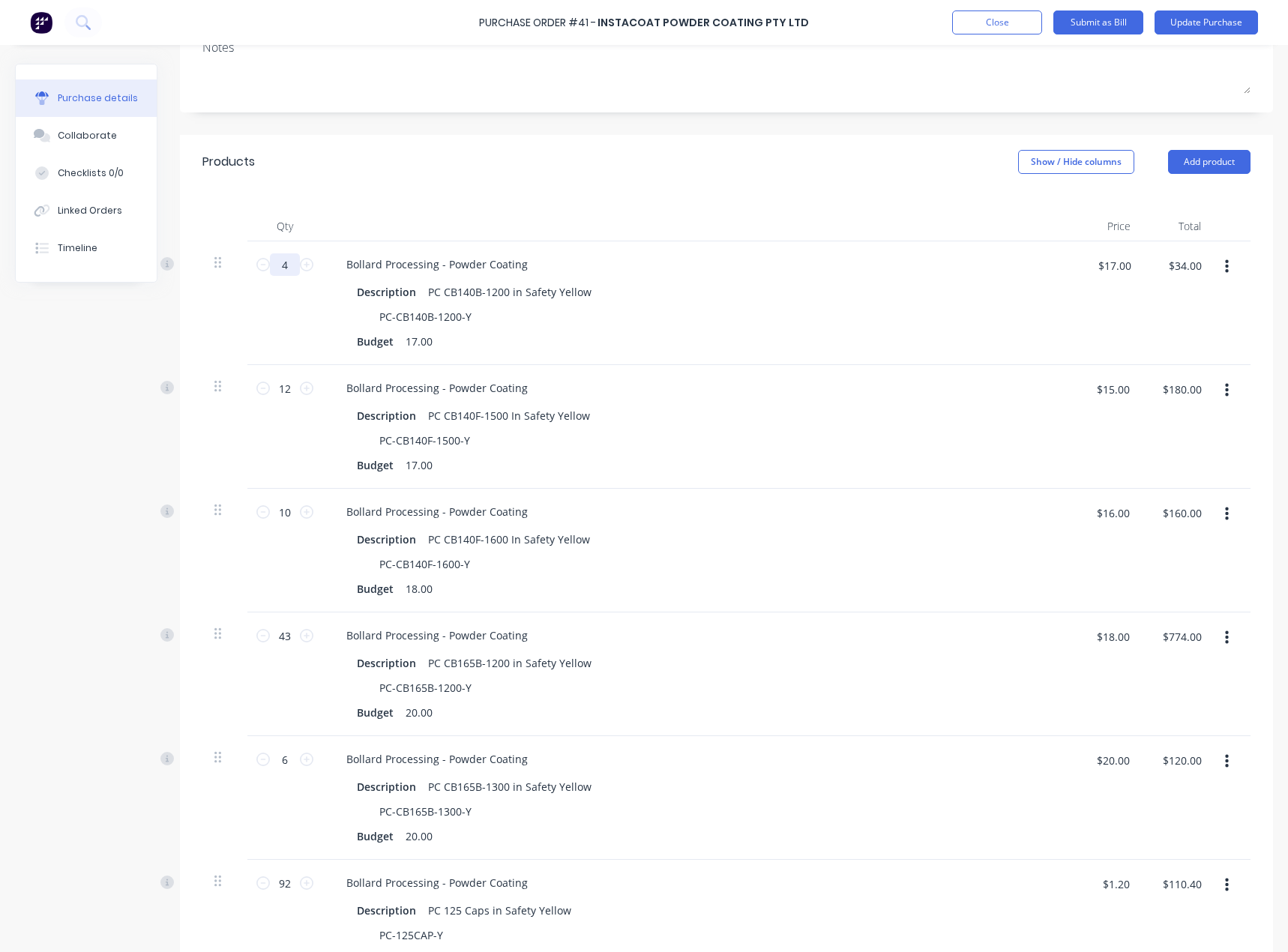
type input "$68.00"
type textarea "x"
type input "42"
type textarea "x"
type input "$714.00"
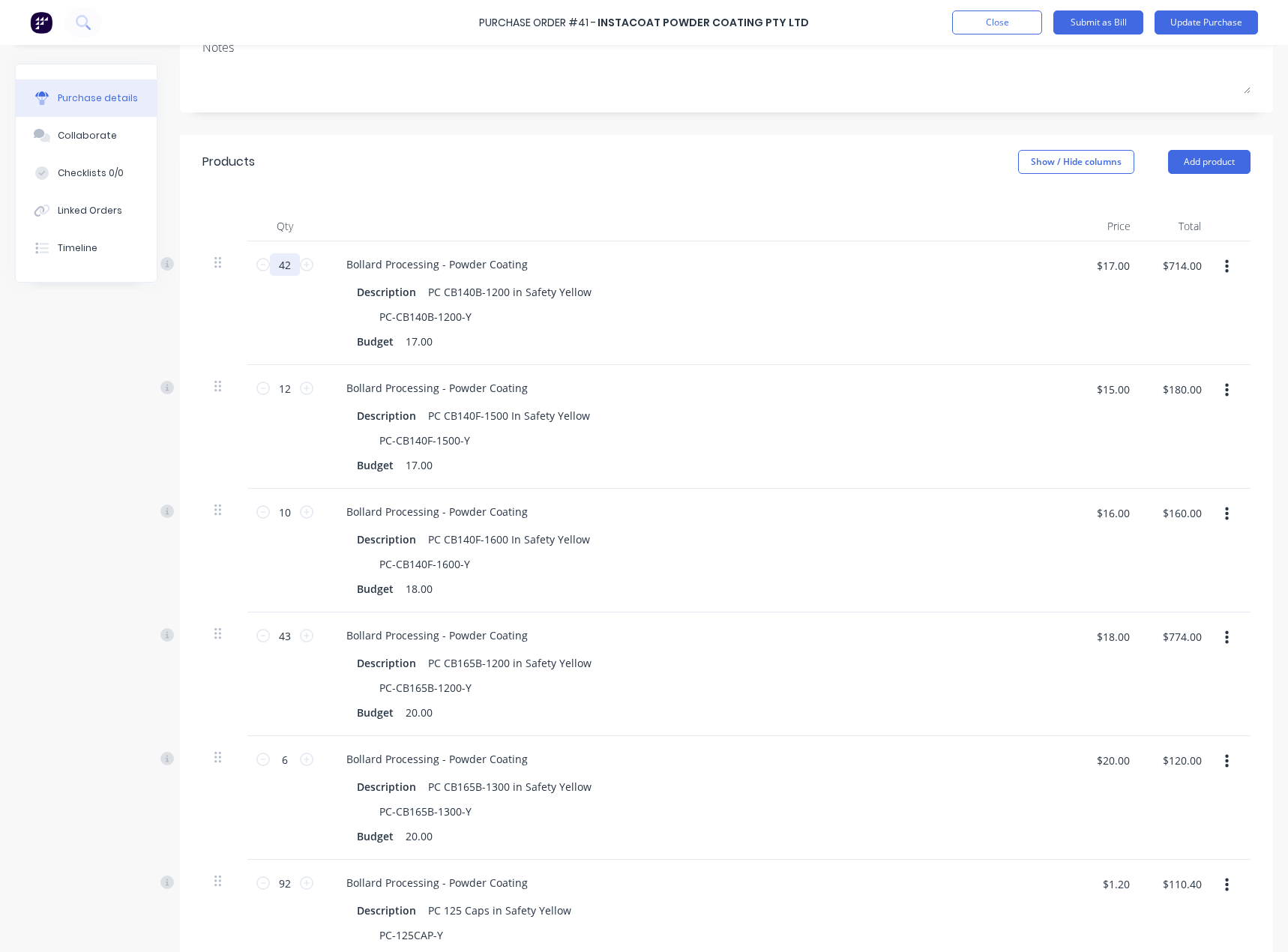
click at [282, 267] on input "42" at bounding box center [284, 265] width 30 height 23
type textarea "x"
click at [282, 267] on input "42" at bounding box center [284, 265] width 30 height 23
type input "42"
drag, startPoint x: 288, startPoint y: 625, endPoint x: 259, endPoint y: 633, distance: 30.1
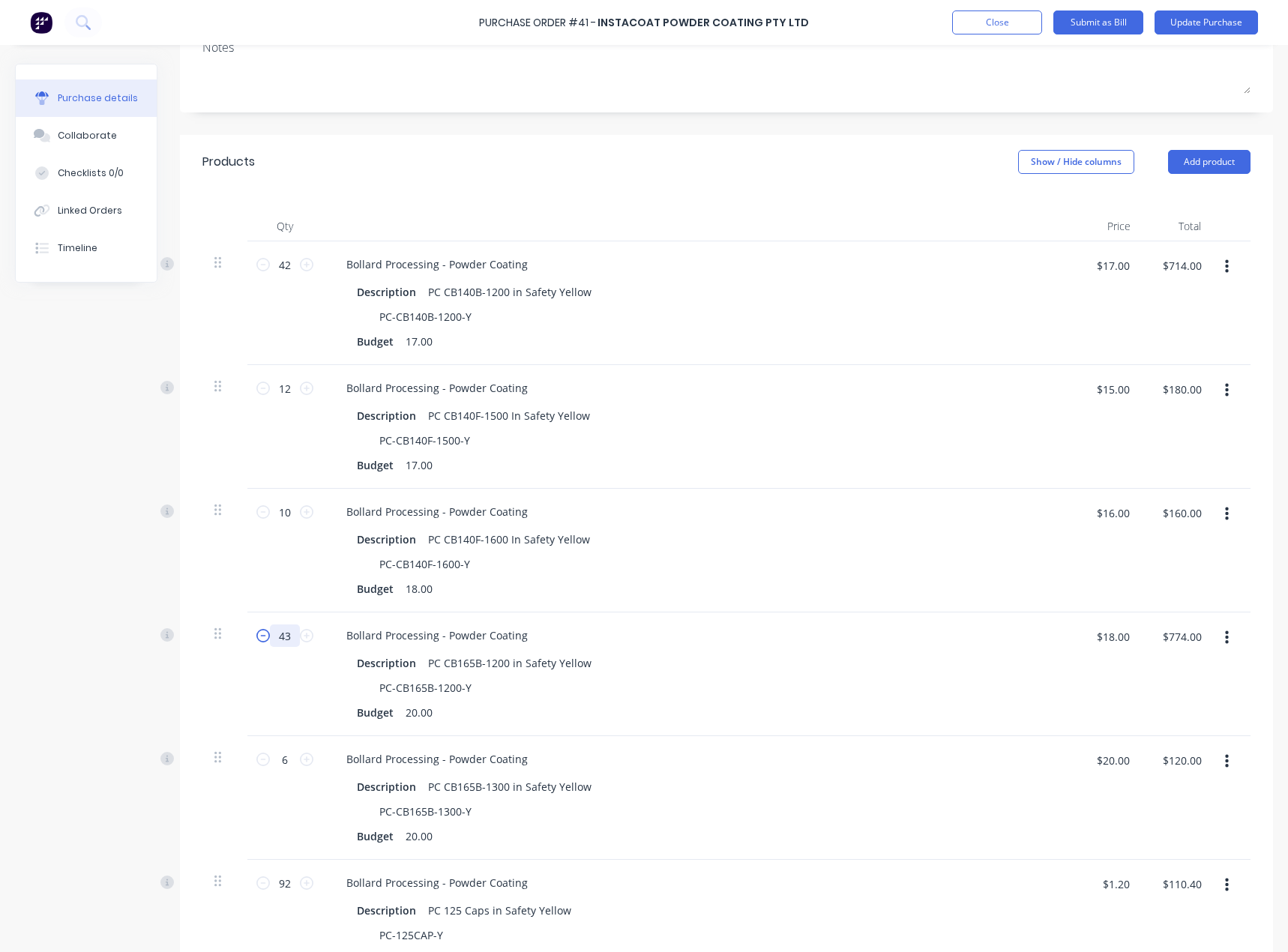
click at [259, 633] on div "43 43" at bounding box center [284, 635] width 51 height 23
paste input "2"
type textarea "x"
type input "42"
type textarea "x"
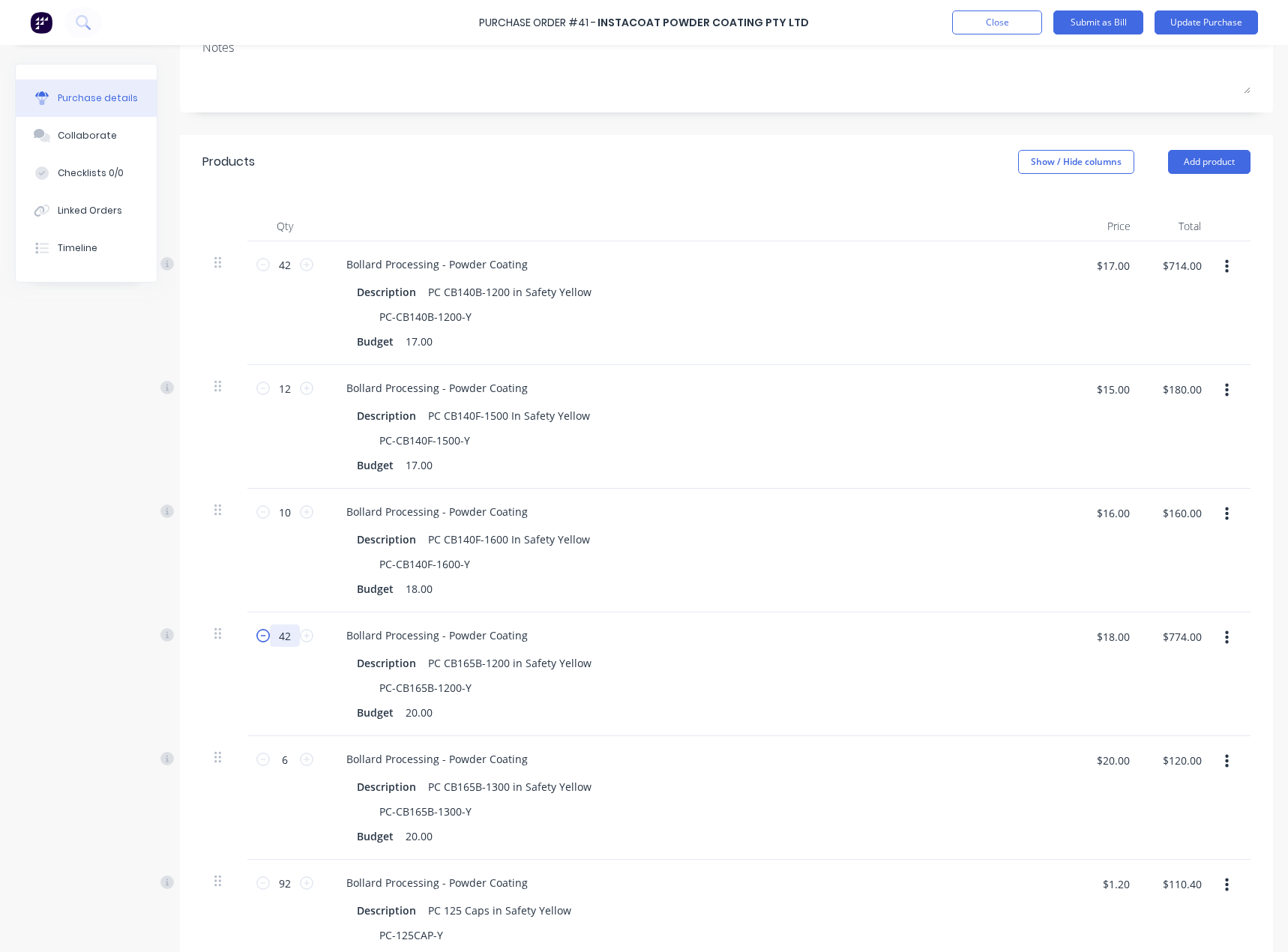
type input "$756.00"
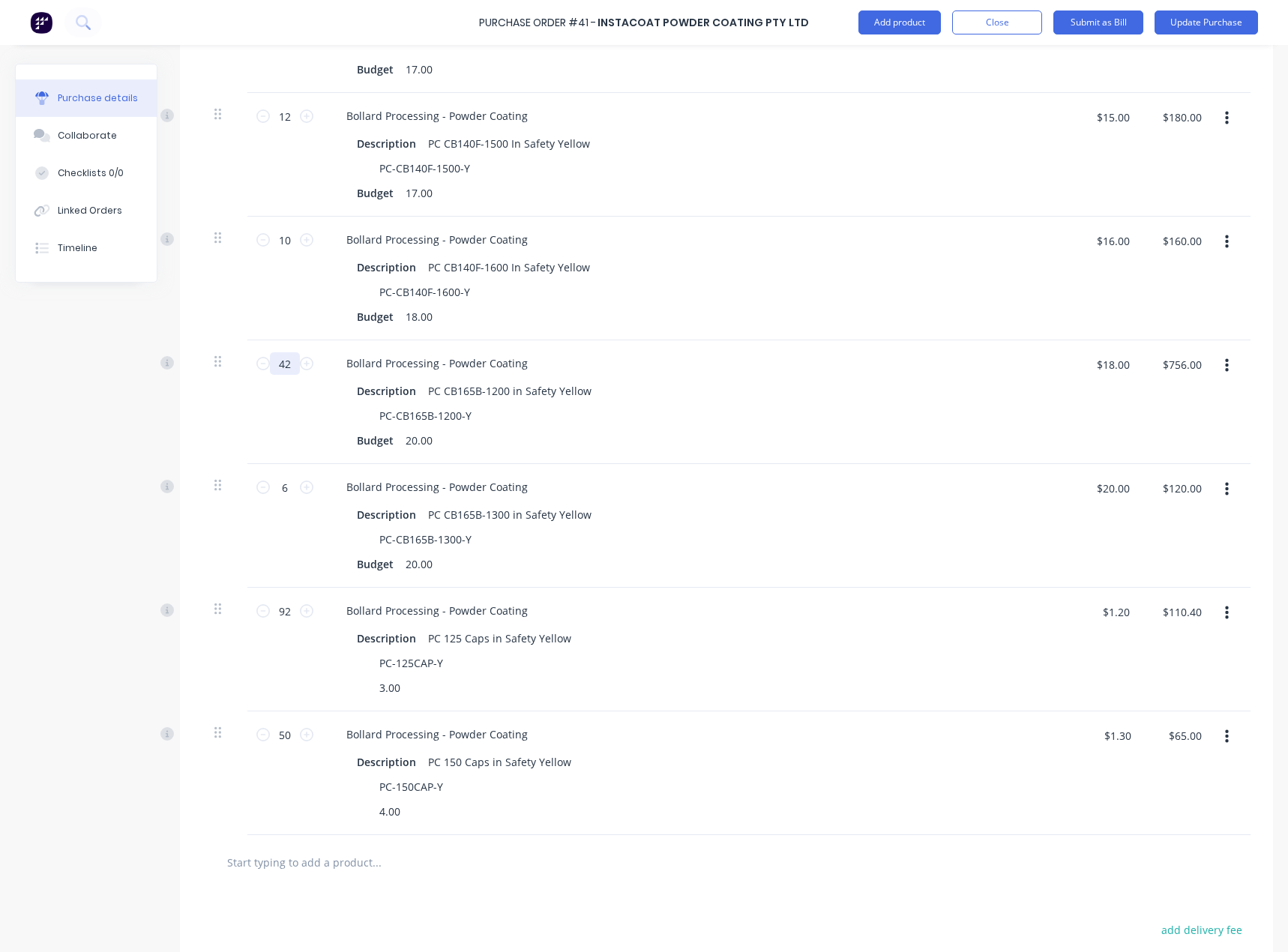
scroll to position [525, 0]
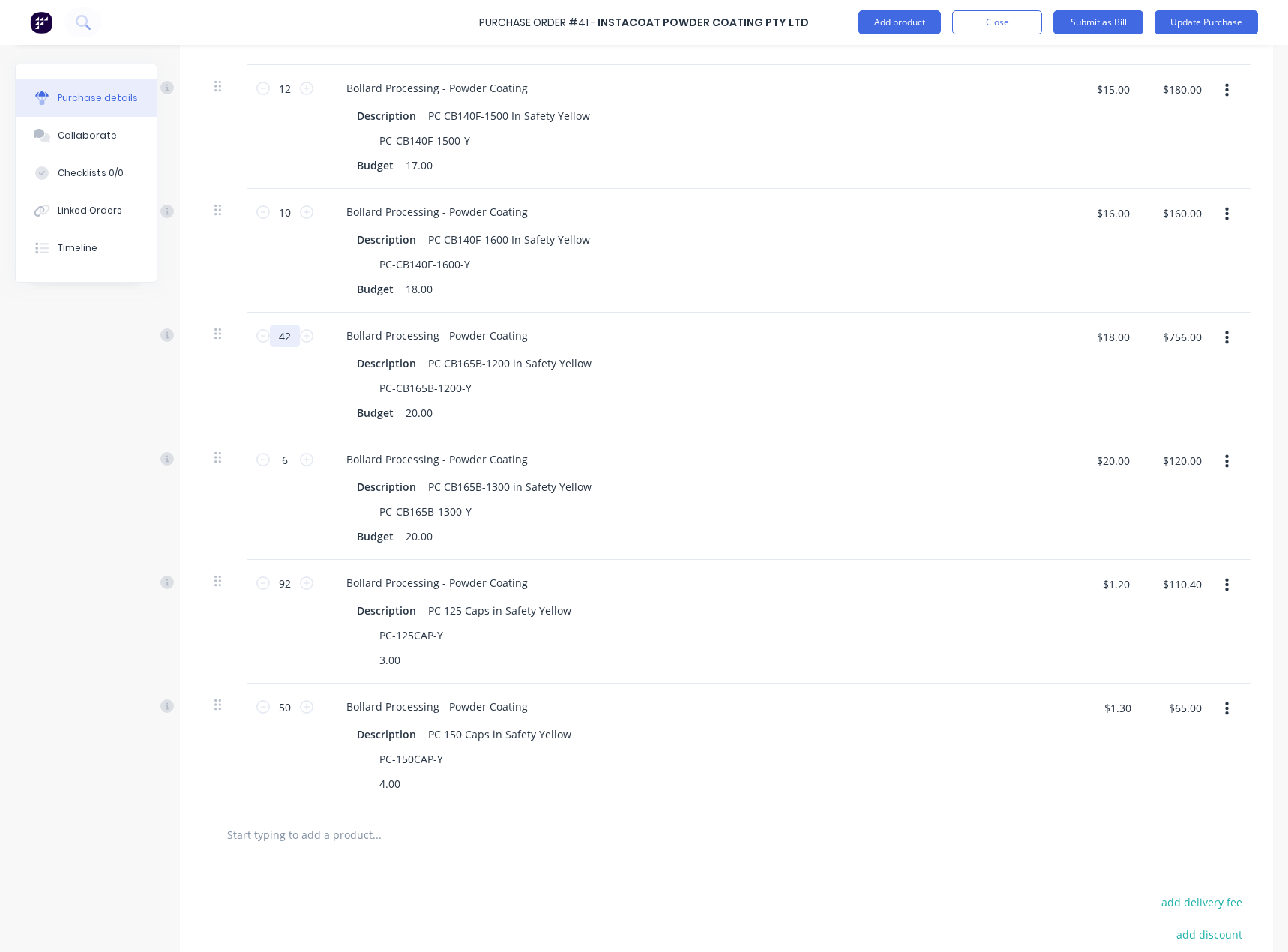
type textarea "x"
type input "42"
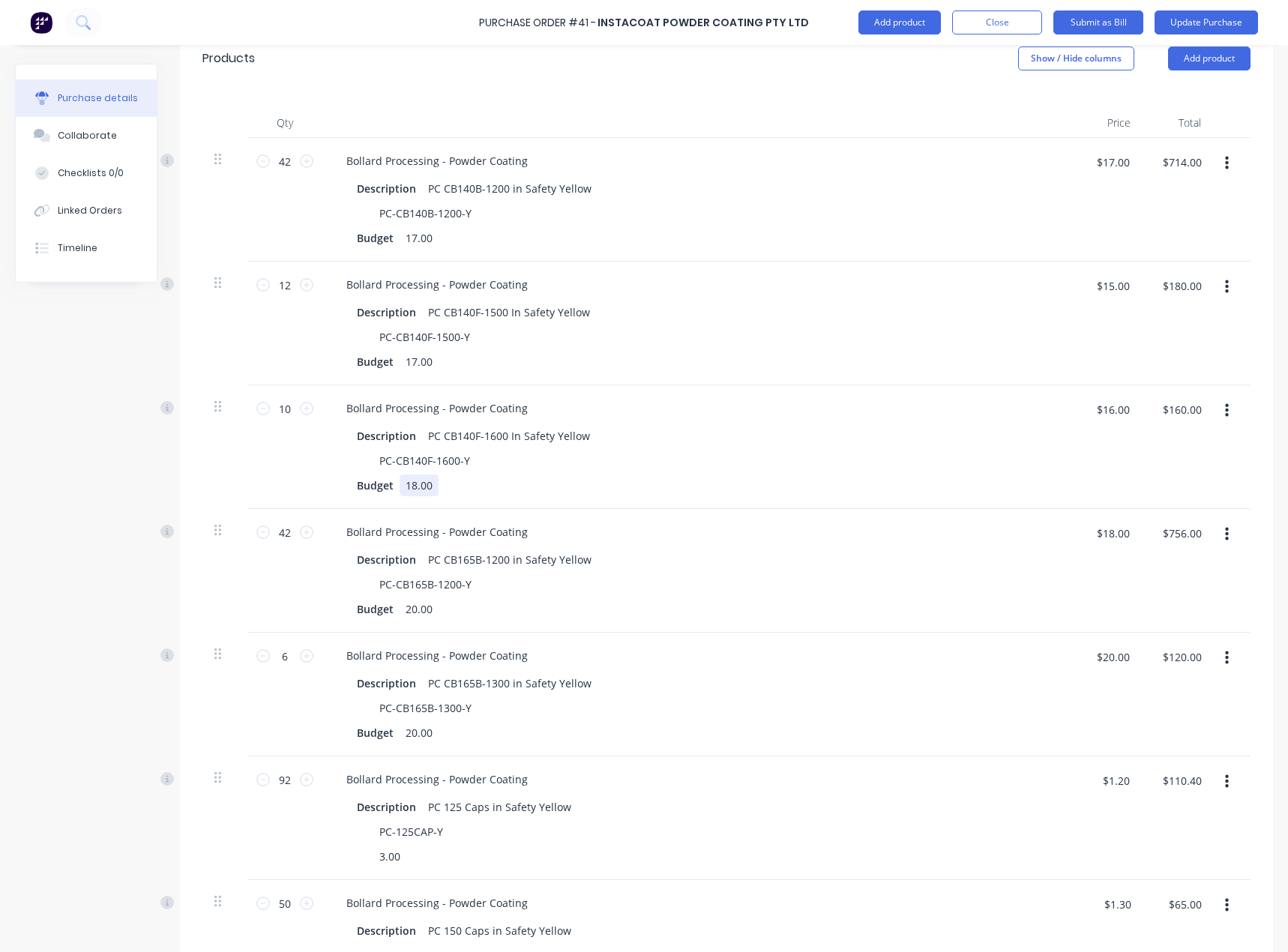
scroll to position [300, 0]
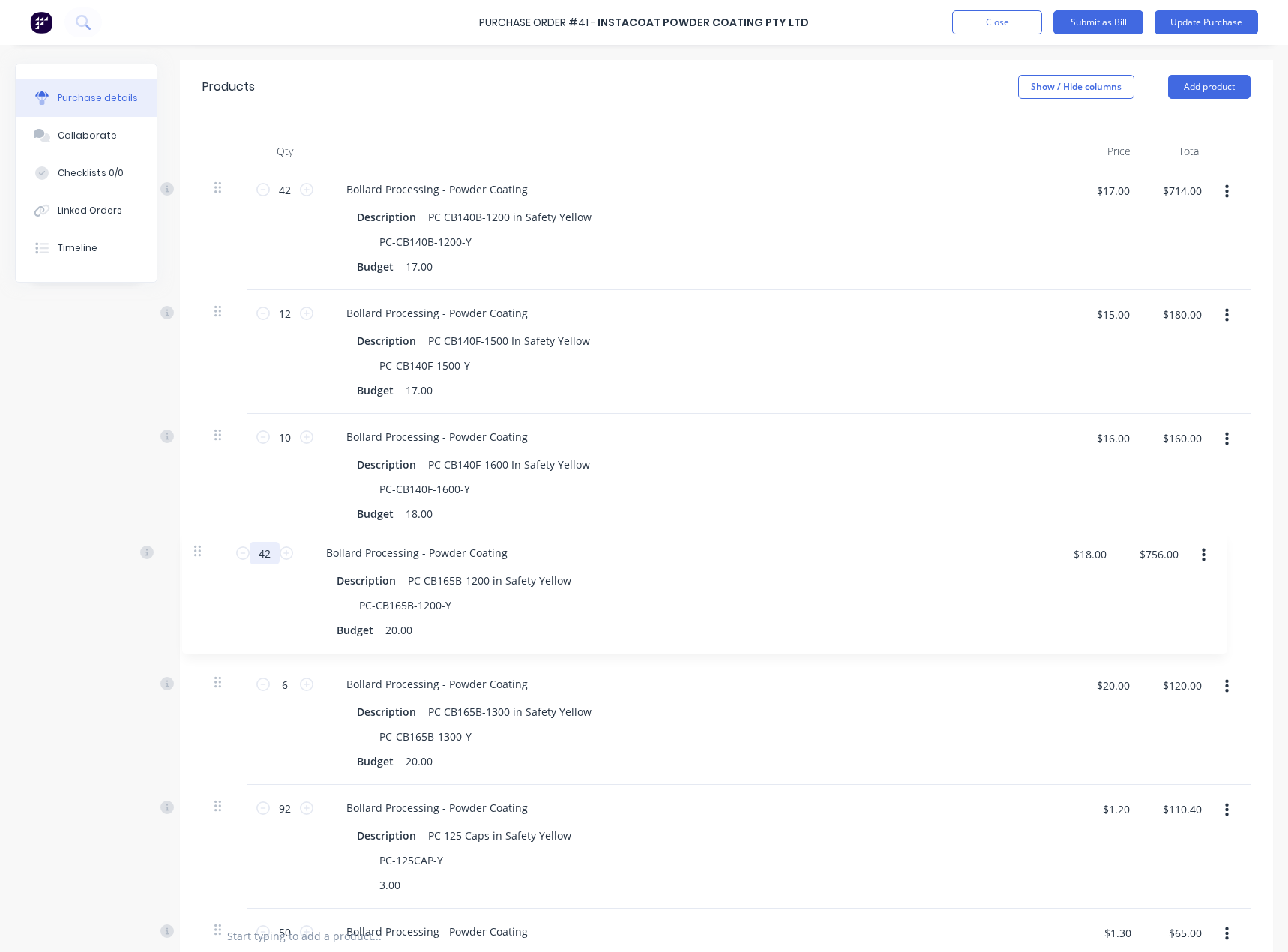
drag, startPoint x: 226, startPoint y: 563, endPoint x: 205, endPoint y: 551, distance: 24.2
click at [205, 551] on div "42 42 Bollard Processing - Powder Coating Description PC CB140B-1200 in Safety …" at bounding box center [726, 537] width 1048 height 742
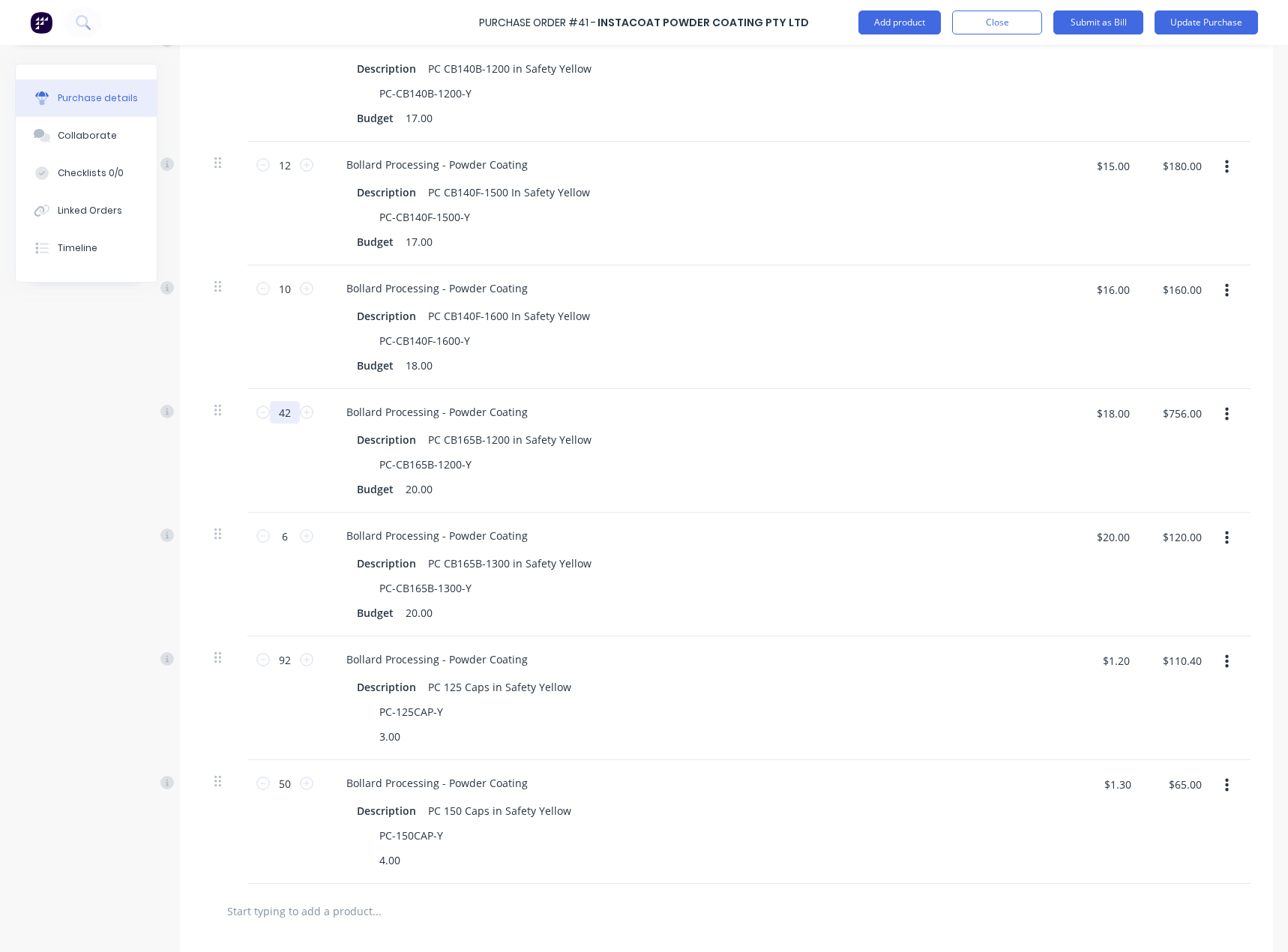
scroll to position [449, 0]
click at [1225, 23] on button "Update Purchase" at bounding box center [1206, 23] width 103 height 24
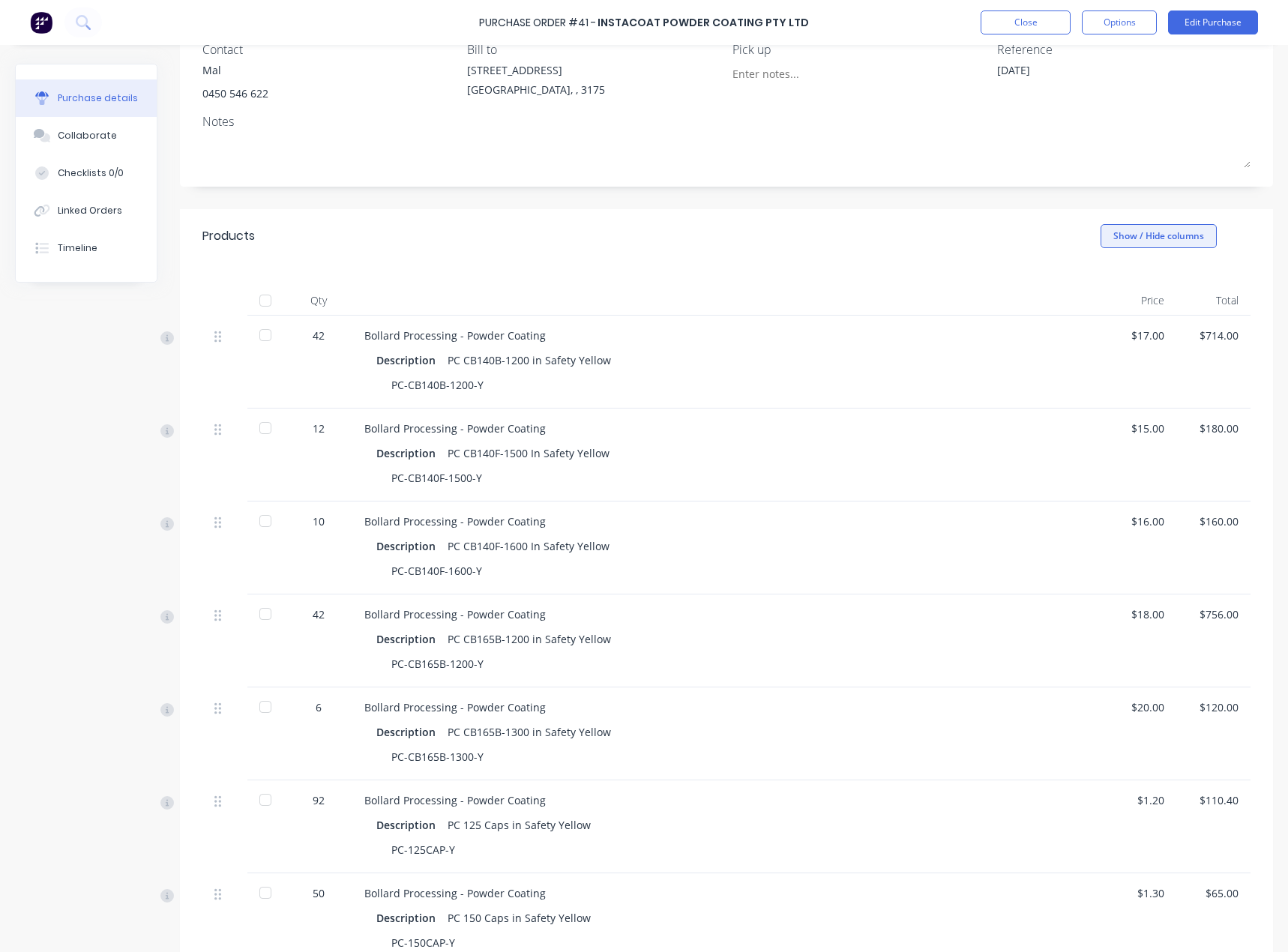
scroll to position [0, 0]
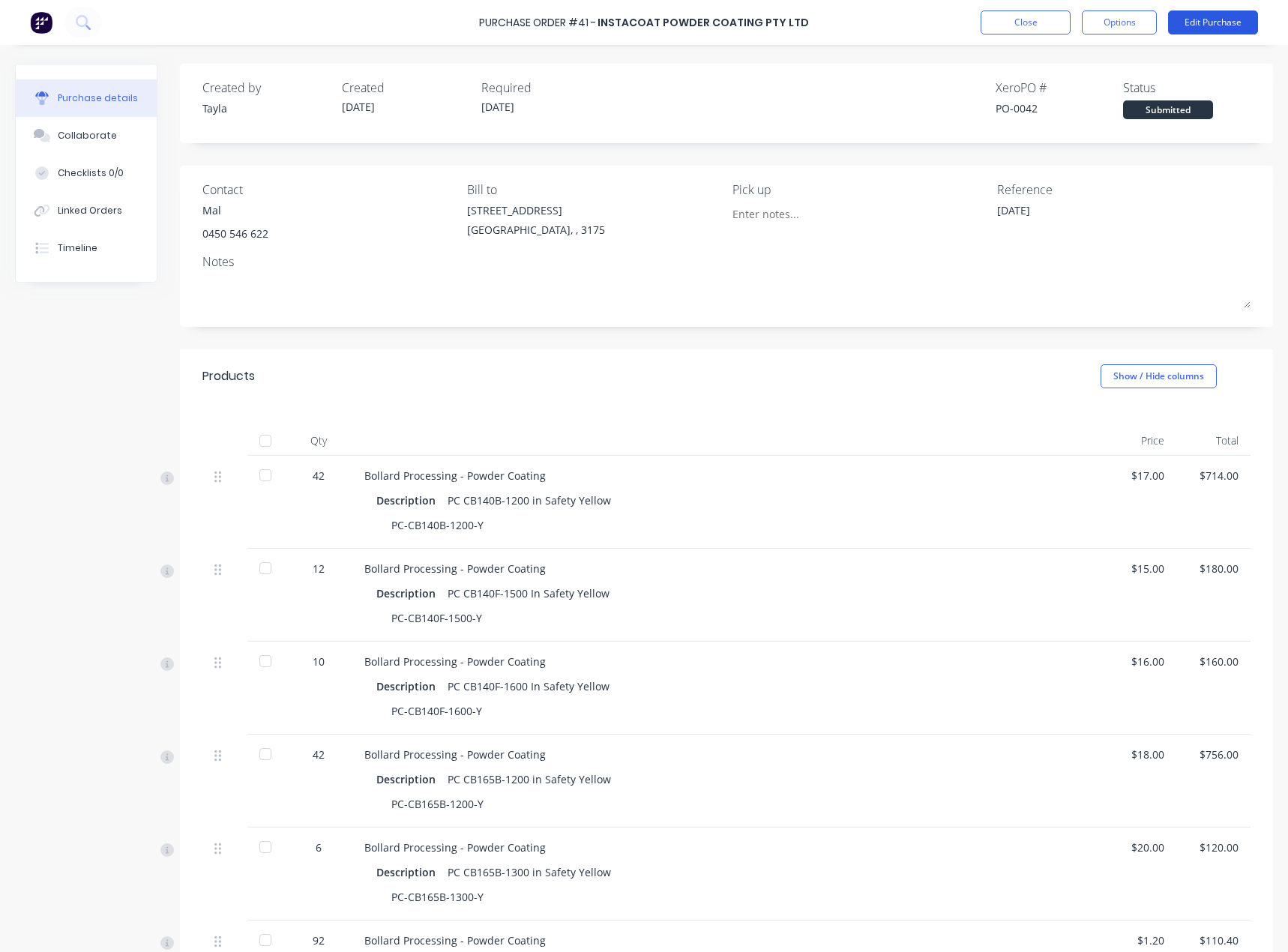
click at [1176, 21] on button "Edit Purchase" at bounding box center [1213, 23] width 90 height 24
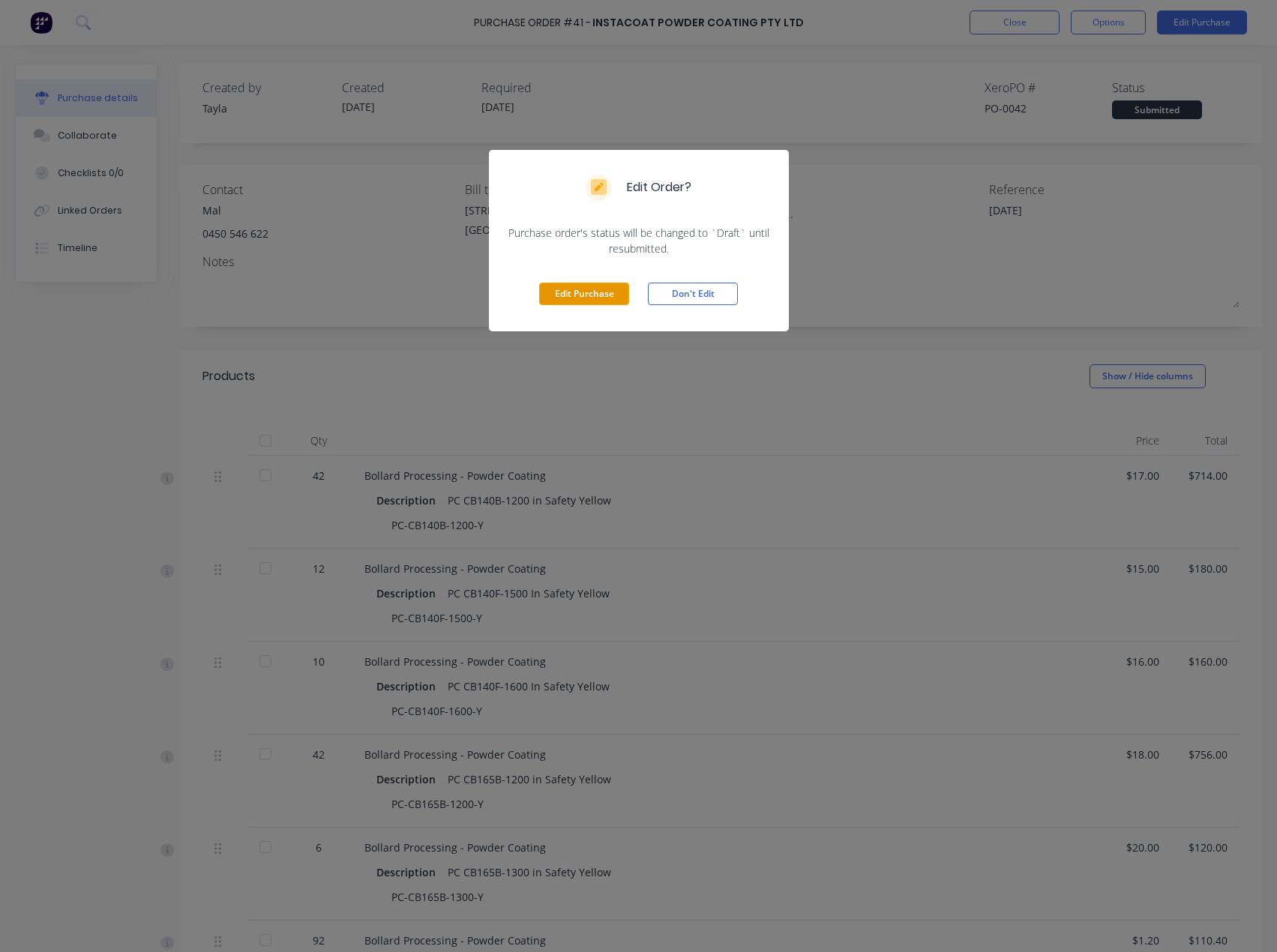
click at [600, 291] on button "Edit Purchase" at bounding box center [584, 294] width 90 height 23
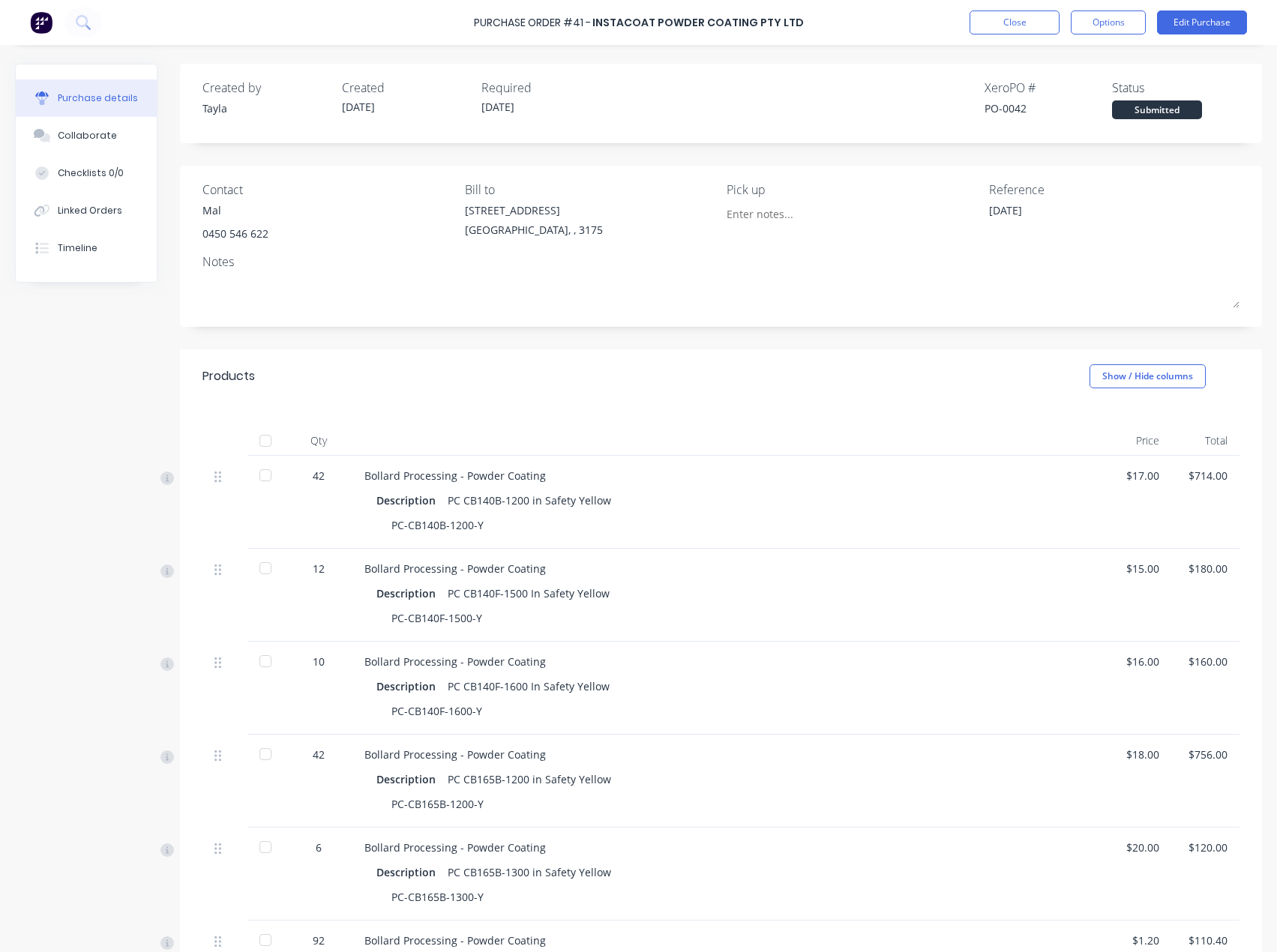
type textarea "x"
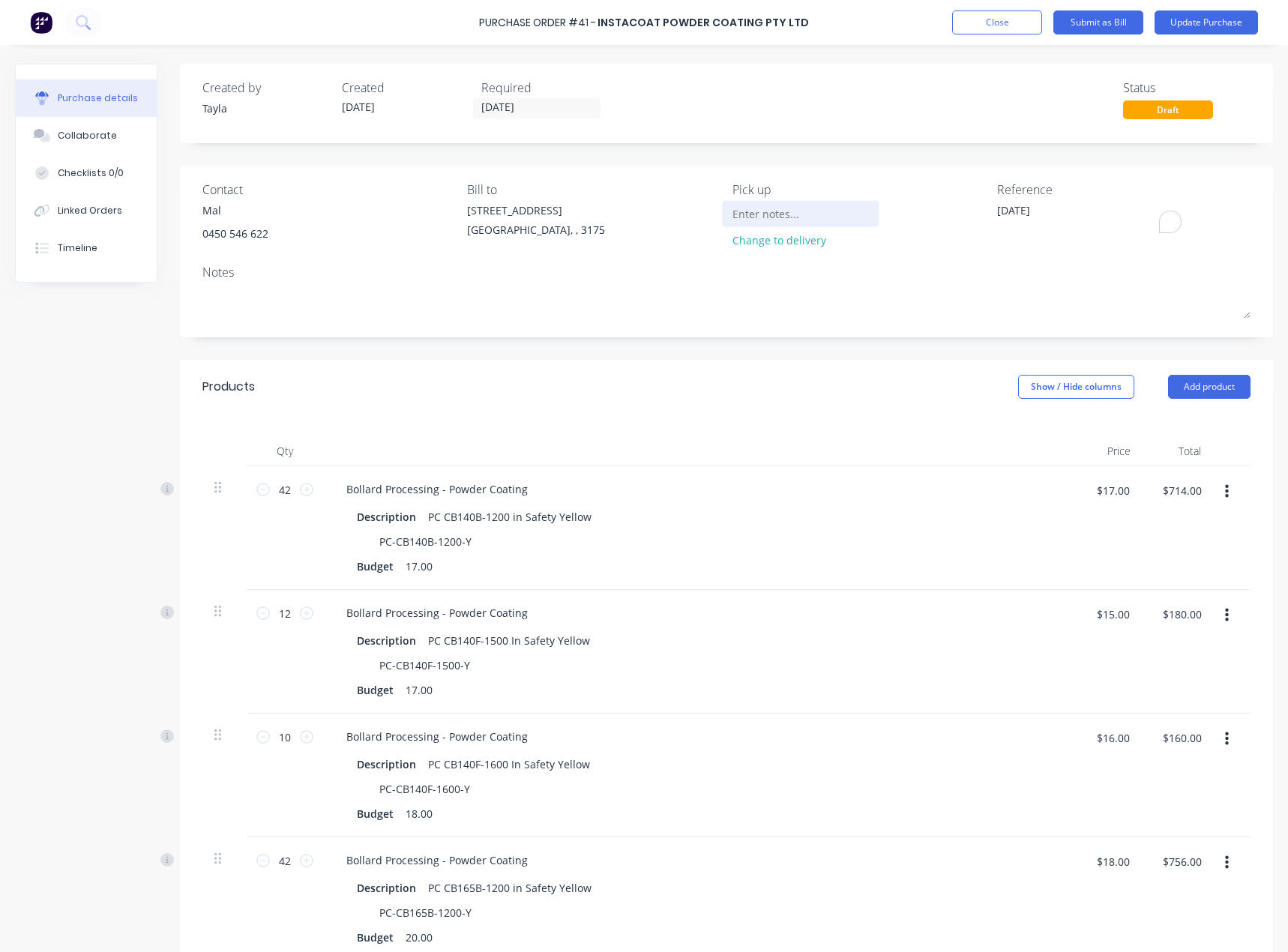
drag, startPoint x: 937, startPoint y: 211, endPoint x: 810, endPoint y: 221, distance: 127.4
click at [810, 221] on div "Contact Mal [PHONE_NUMBER] Bill to [STREET_ADDRESS] Pick up Change to delivery …" at bounding box center [726, 217] width 1048 height 75
paste textarea "INV-0020"
type textarea "x"
type textarea "INV-0020"
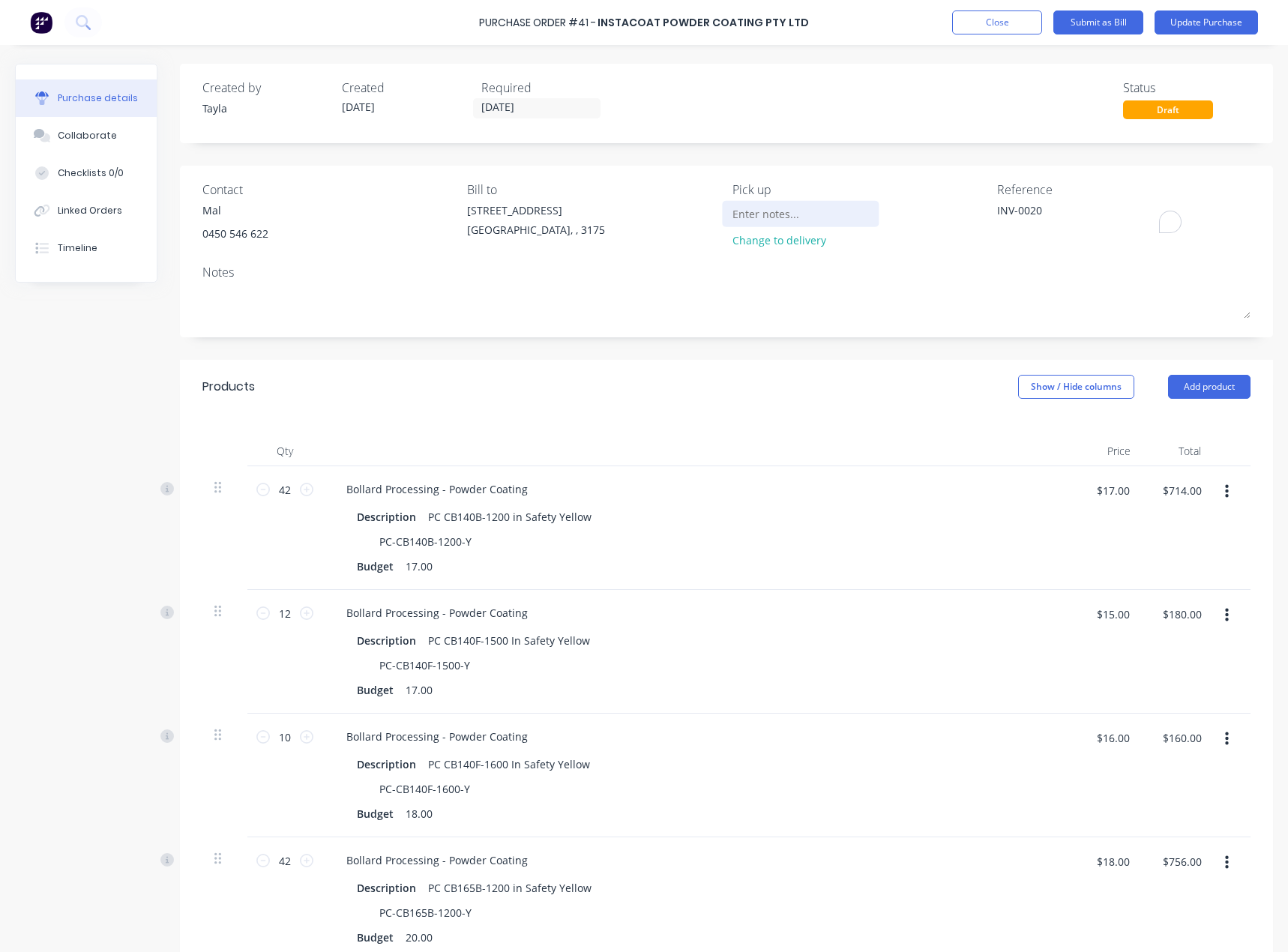
type textarea "x"
type textarea "INV-0020"
type textarea "x"
type textarea "INV-0020"
click at [1207, 24] on button "Update Purchase" at bounding box center [1206, 23] width 103 height 24
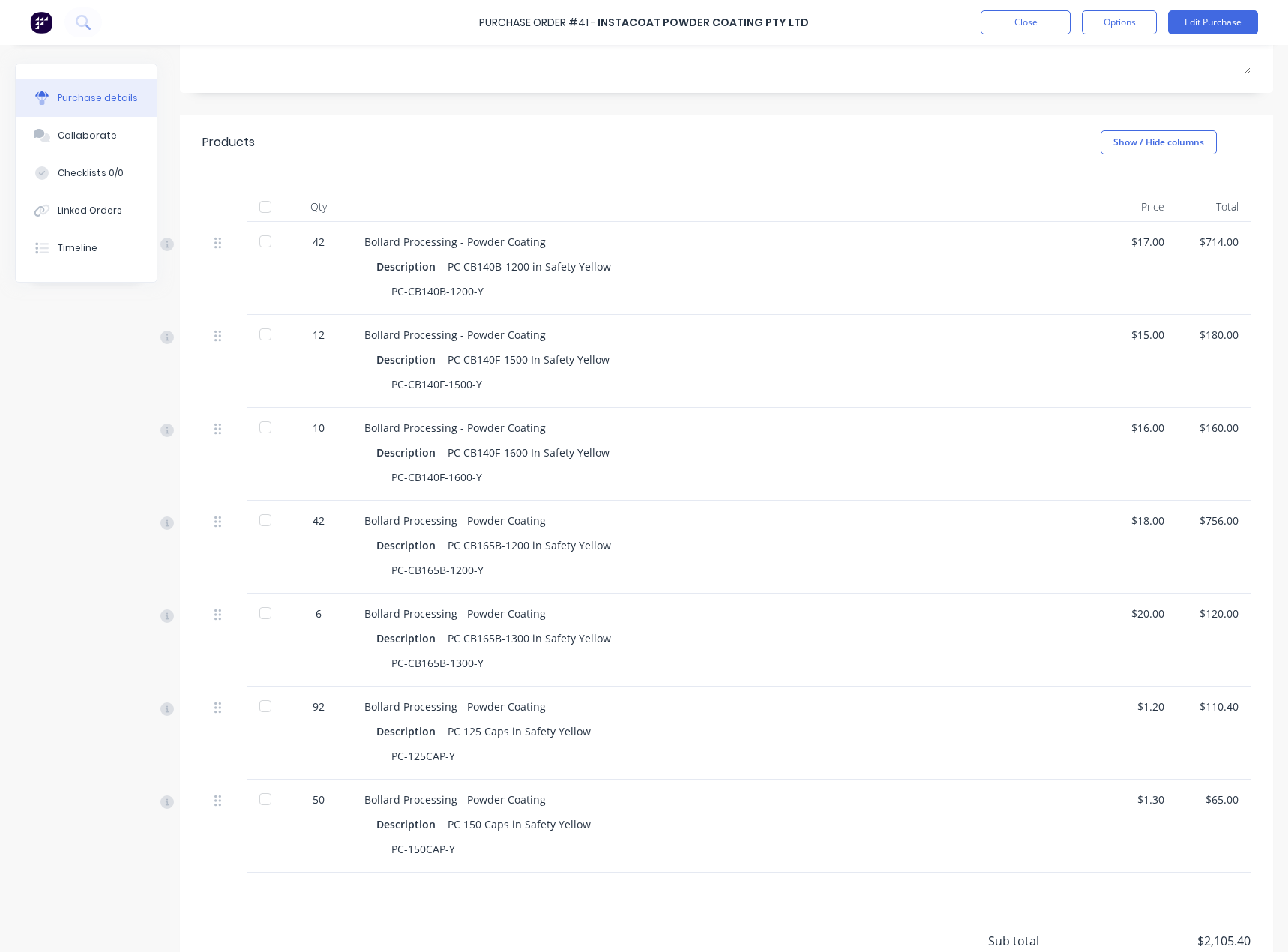
scroll to position [368, 0]
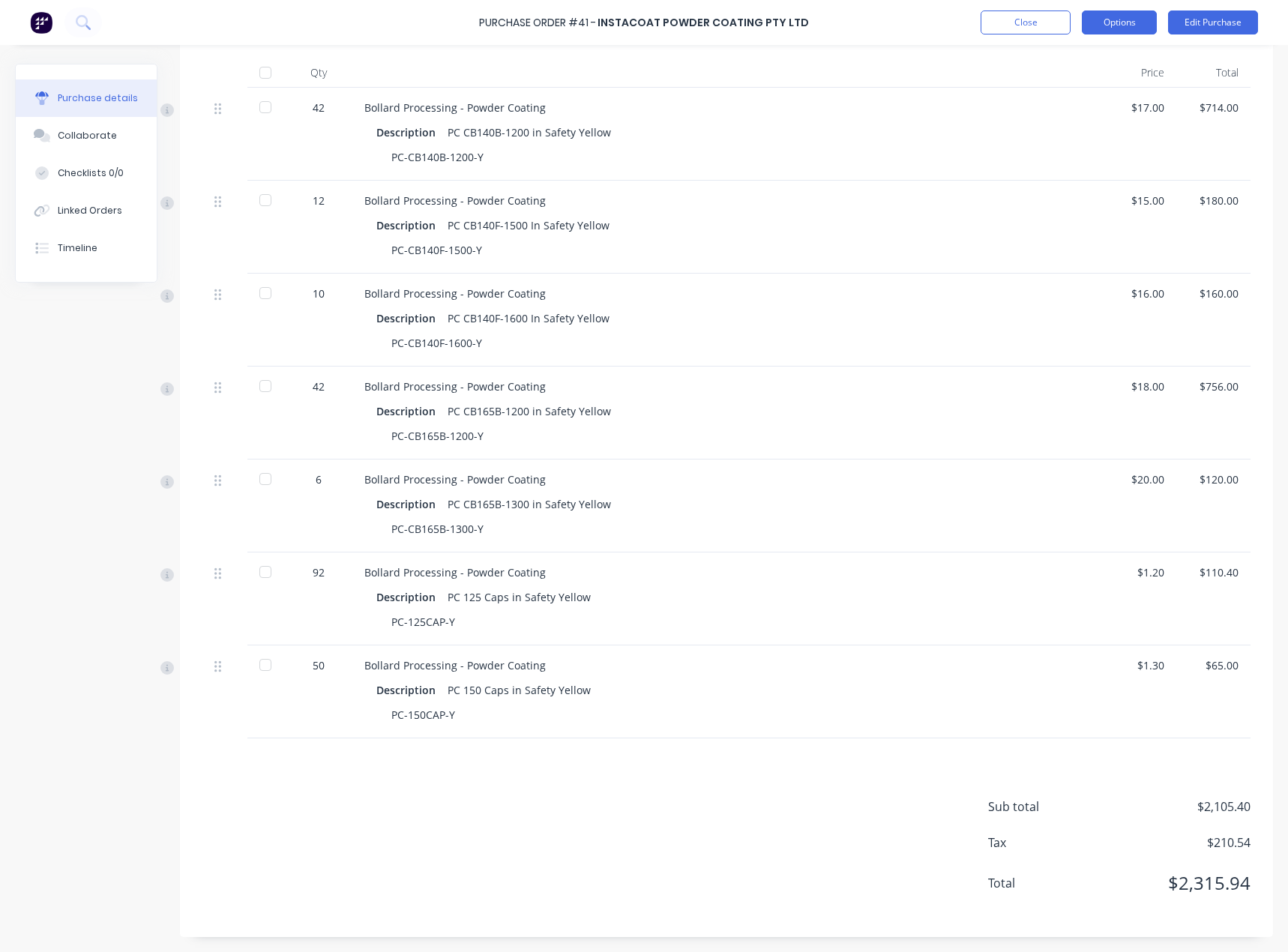
click at [1140, 27] on button "Options" at bounding box center [1119, 23] width 75 height 24
click at [1087, 83] on div "Convert to Bill" at bounding box center [1085, 91] width 115 height 22
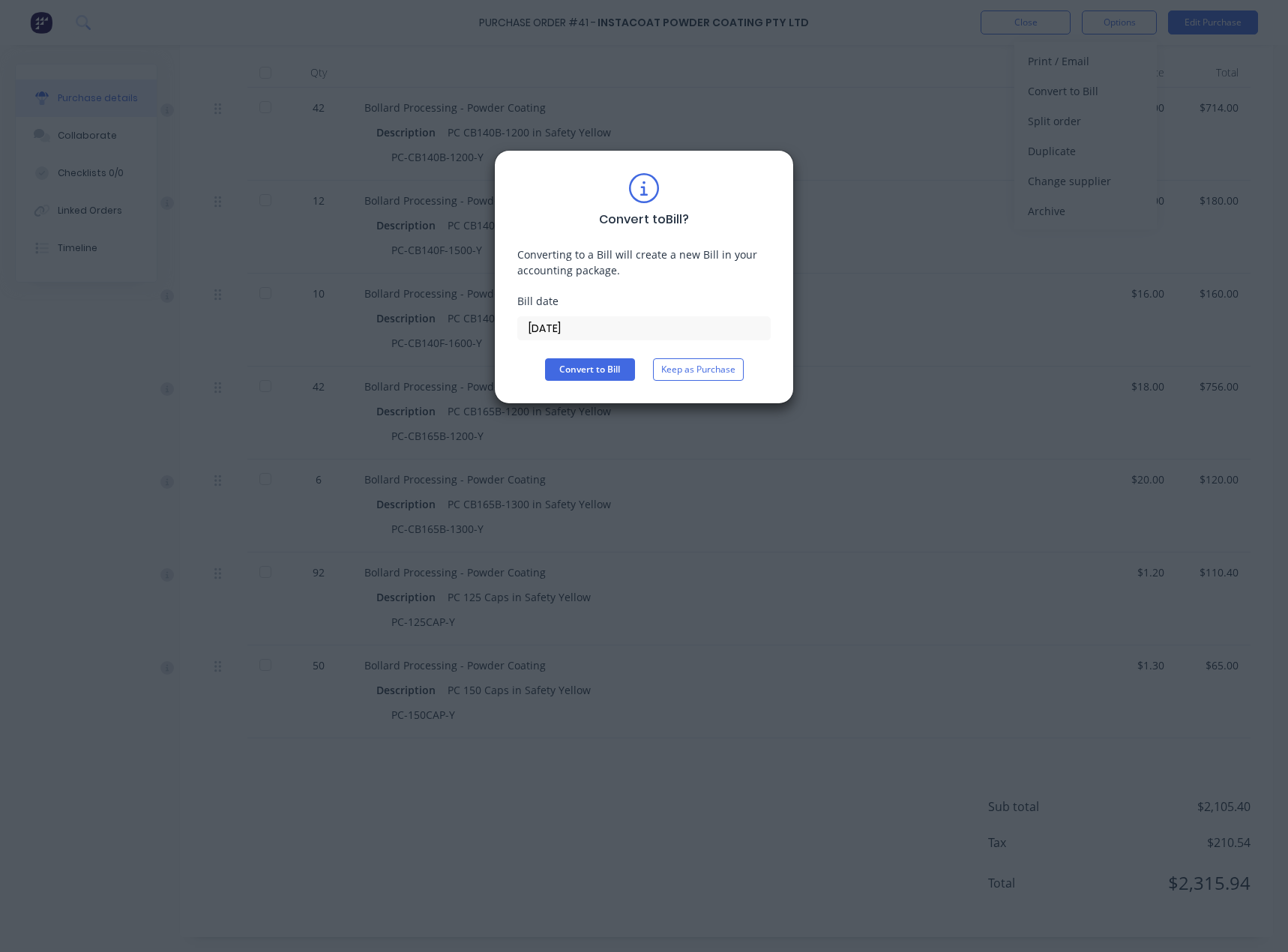
type textarea "x"
click at [575, 327] on input "[DATE]" at bounding box center [644, 329] width 252 height 23
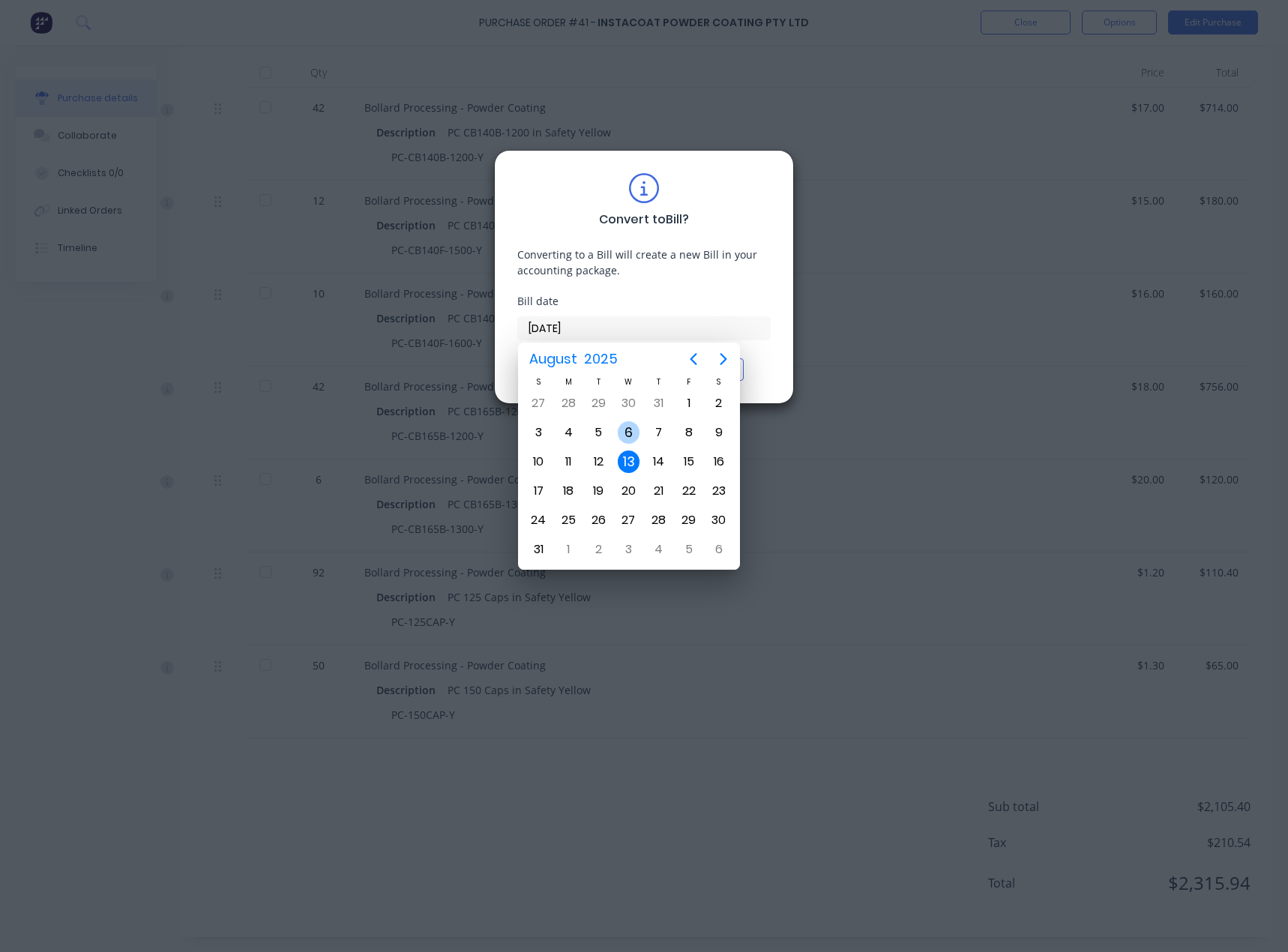
click at [625, 434] on div "6" at bounding box center [629, 433] width 23 height 23
type input "[DATE]"
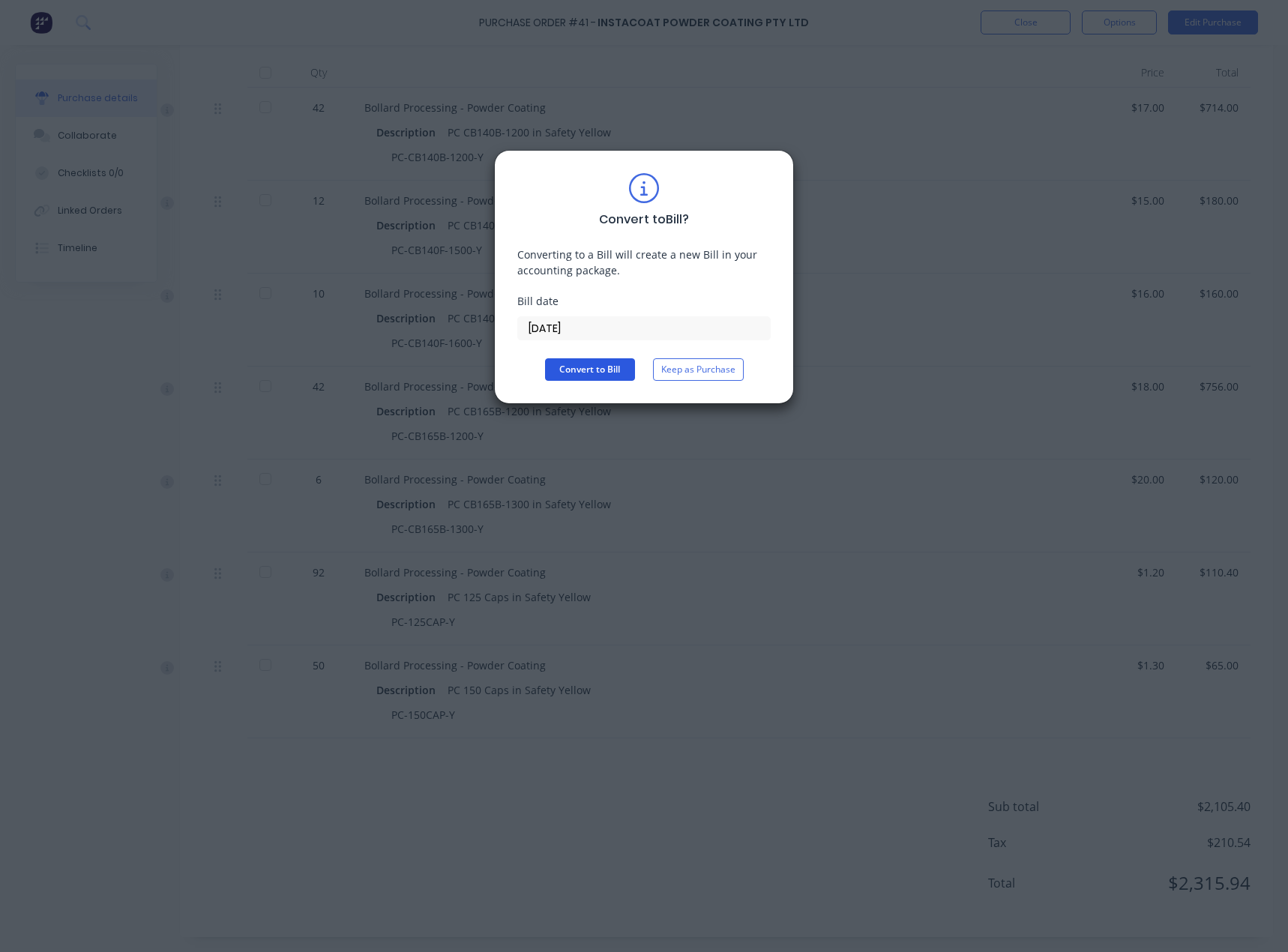
click at [598, 373] on button "Convert to Bill" at bounding box center [590, 370] width 90 height 23
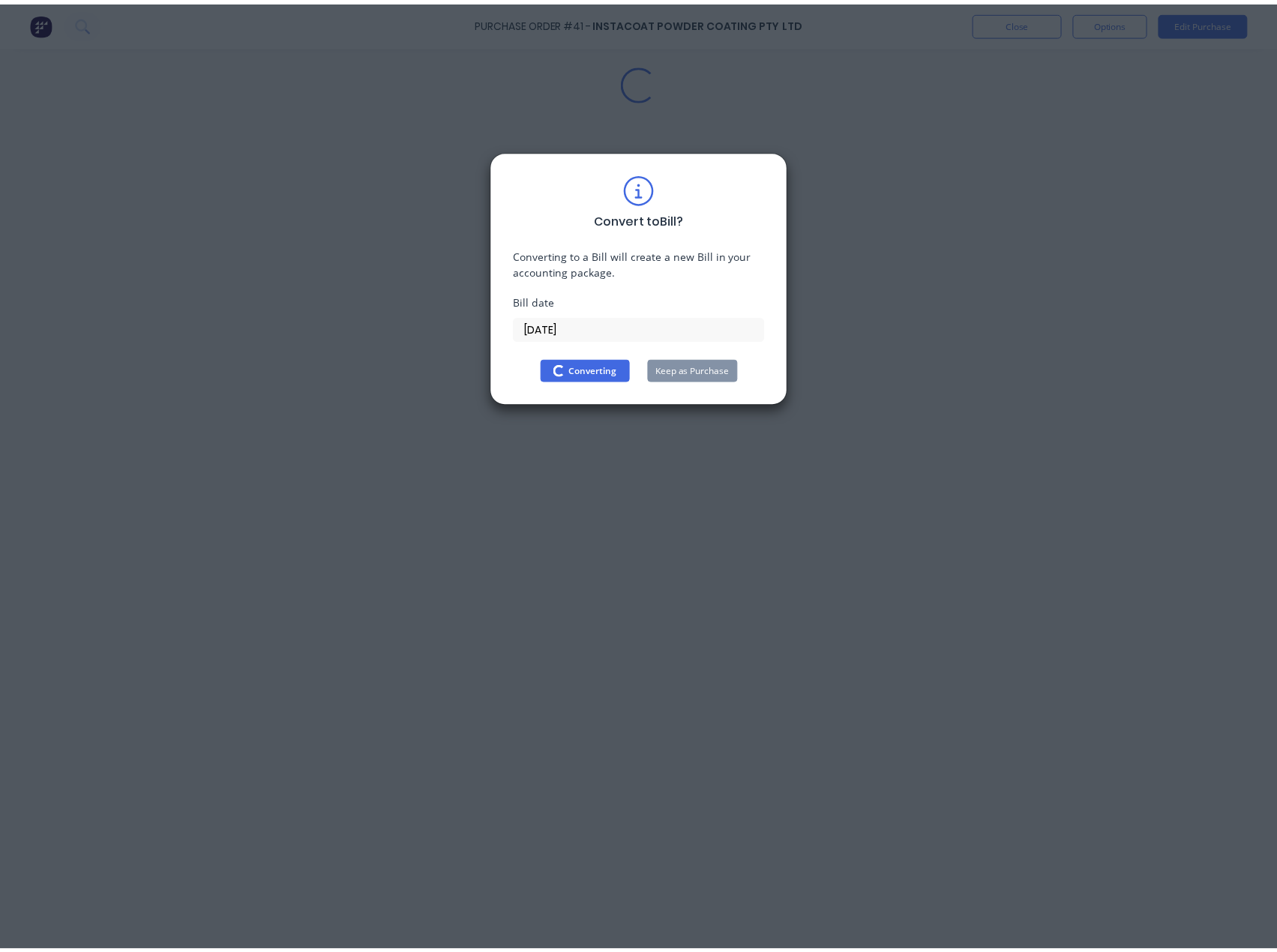
scroll to position [0, 0]
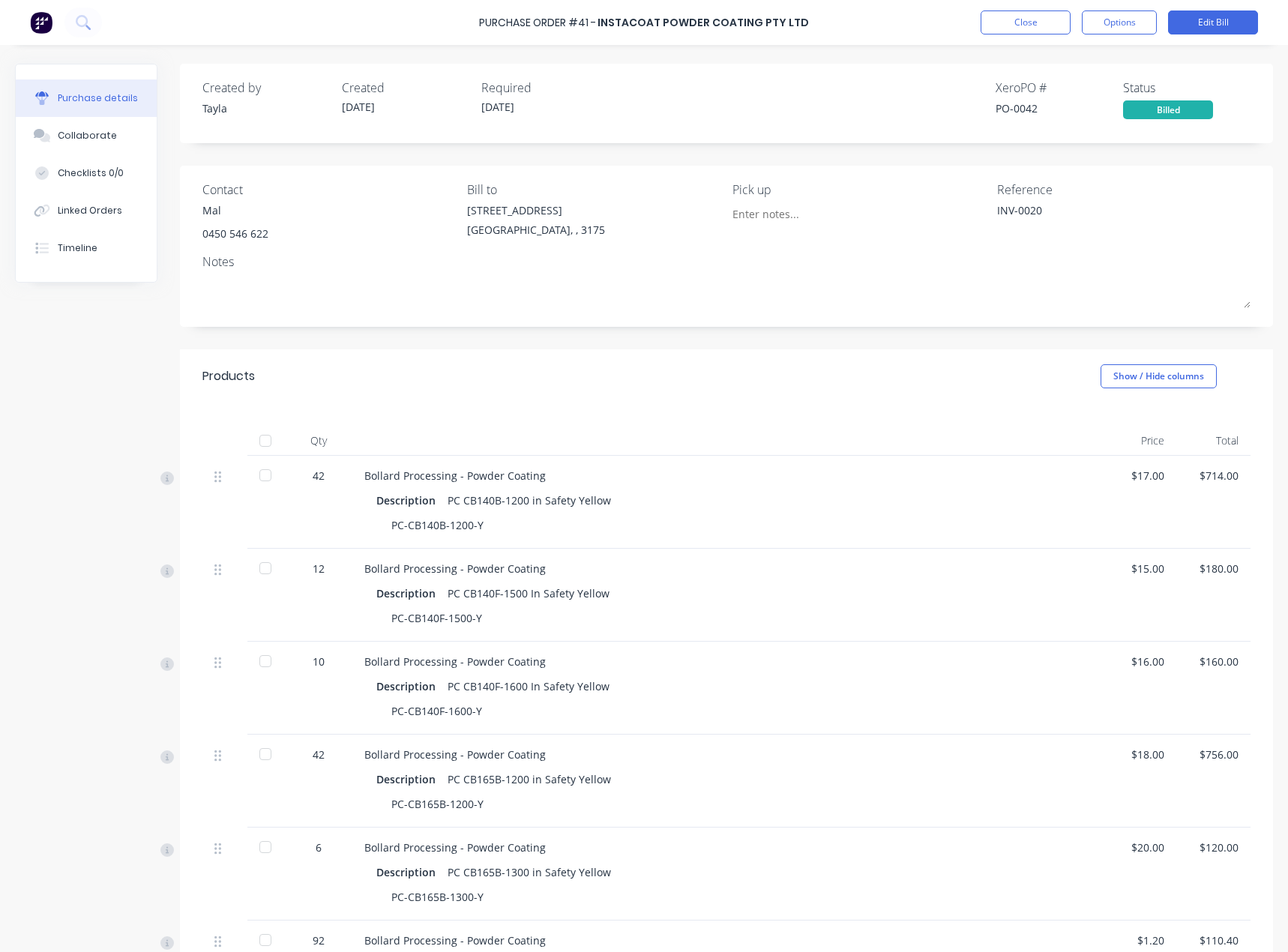
type textarea "x"
click at [1058, 27] on button "Close" at bounding box center [1025, 23] width 90 height 24
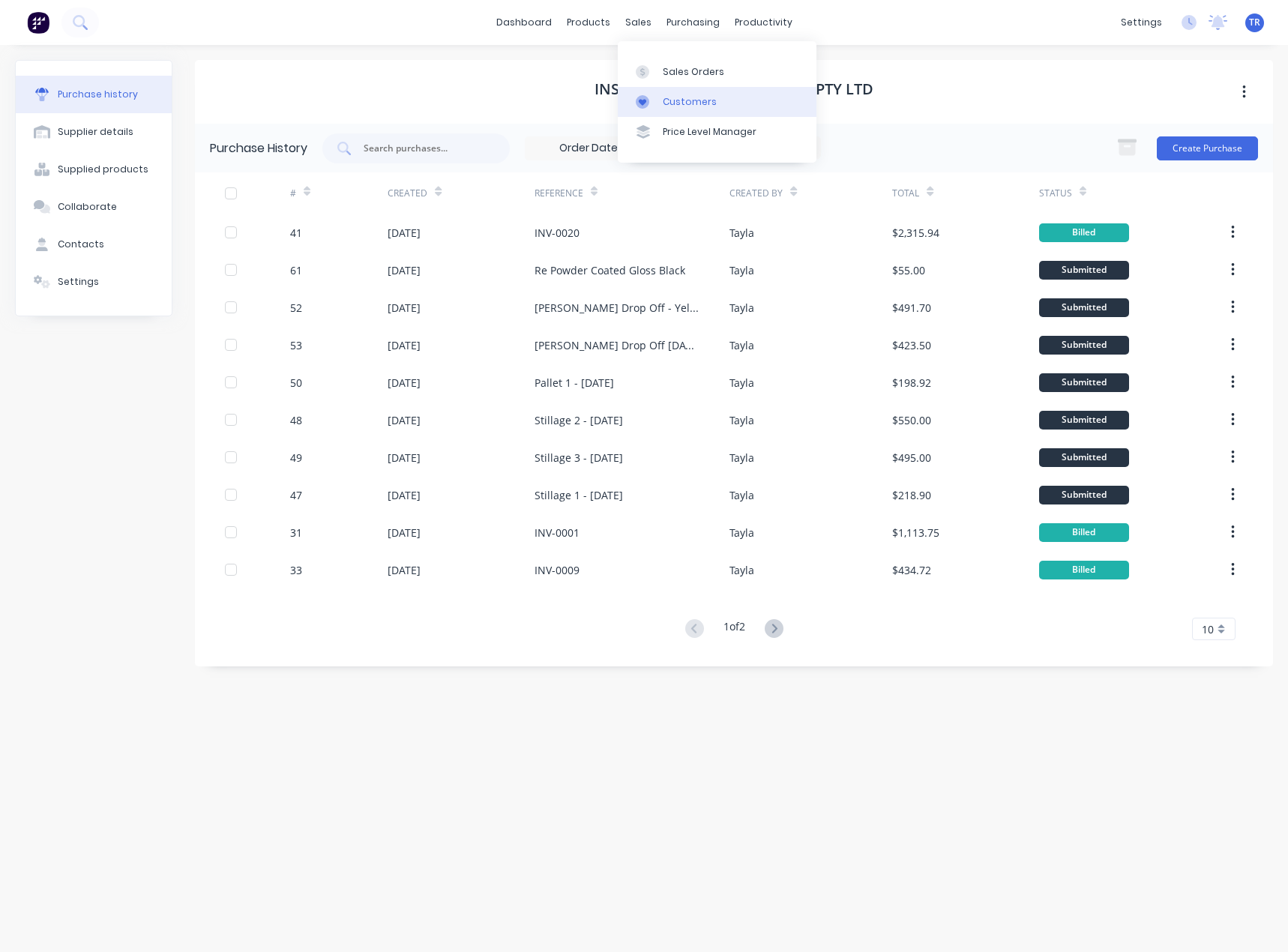
click at [647, 95] on icon at bounding box center [642, 101] width 14 height 14
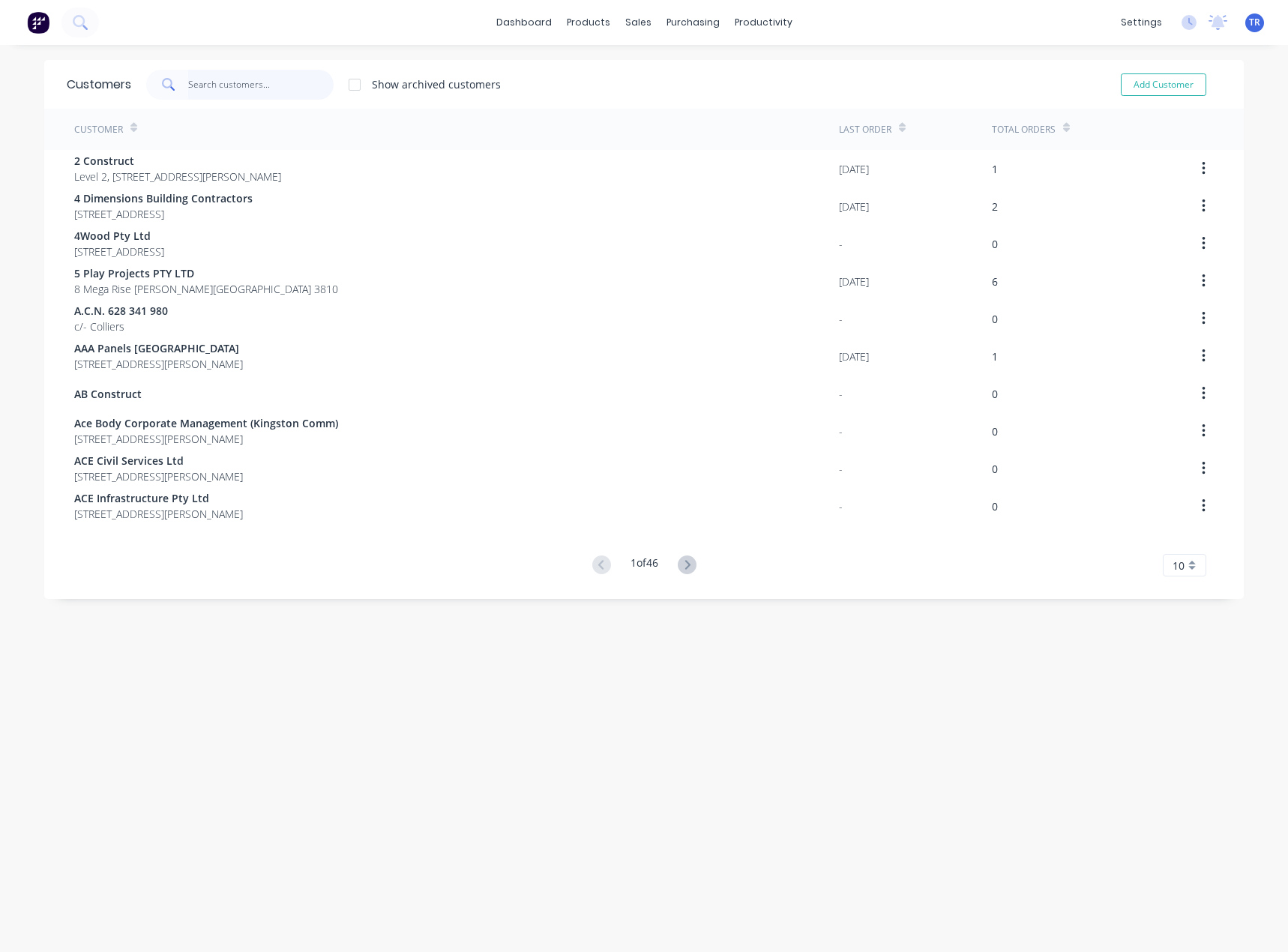
click at [270, 86] on input "text" at bounding box center [261, 85] width 146 height 30
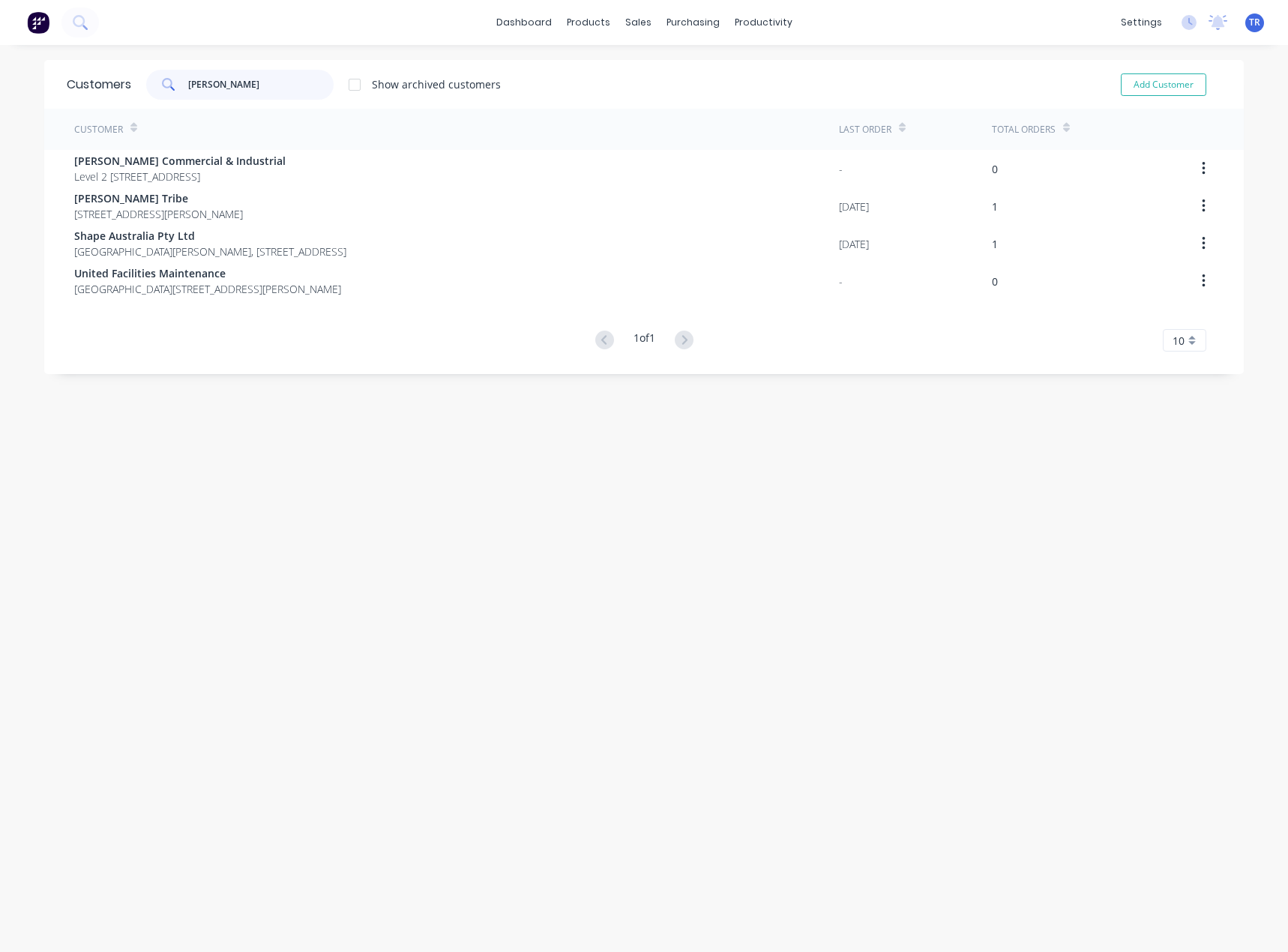
click at [259, 87] on input "[PERSON_NAME]" at bounding box center [261, 85] width 146 height 30
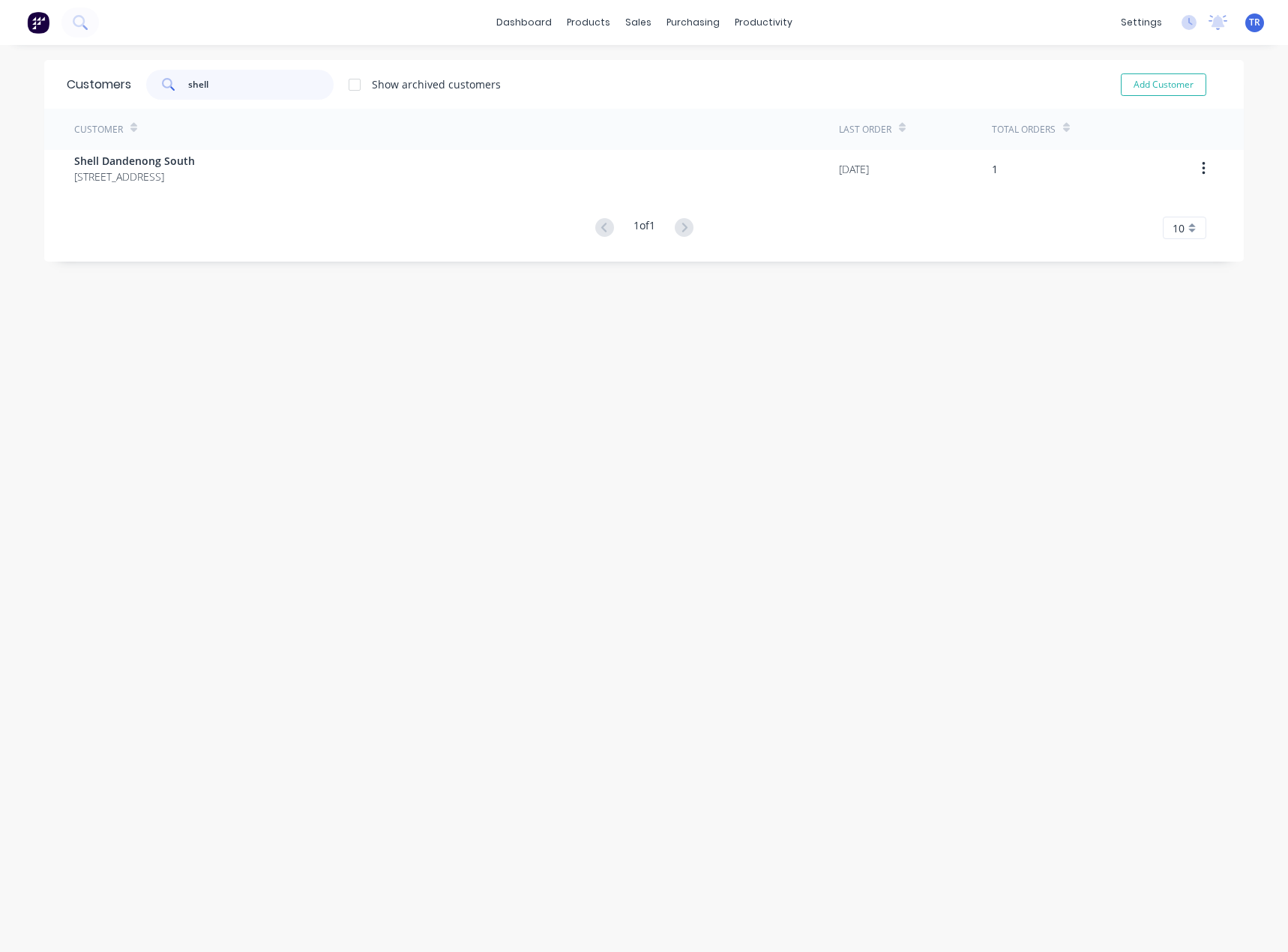
type input "shell"
click at [245, 208] on div "Customer Last Order Total Orders Shell Dandenong South [STREET_ADDRESS] [DATE] …" at bounding box center [644, 174] width 1199 height 130
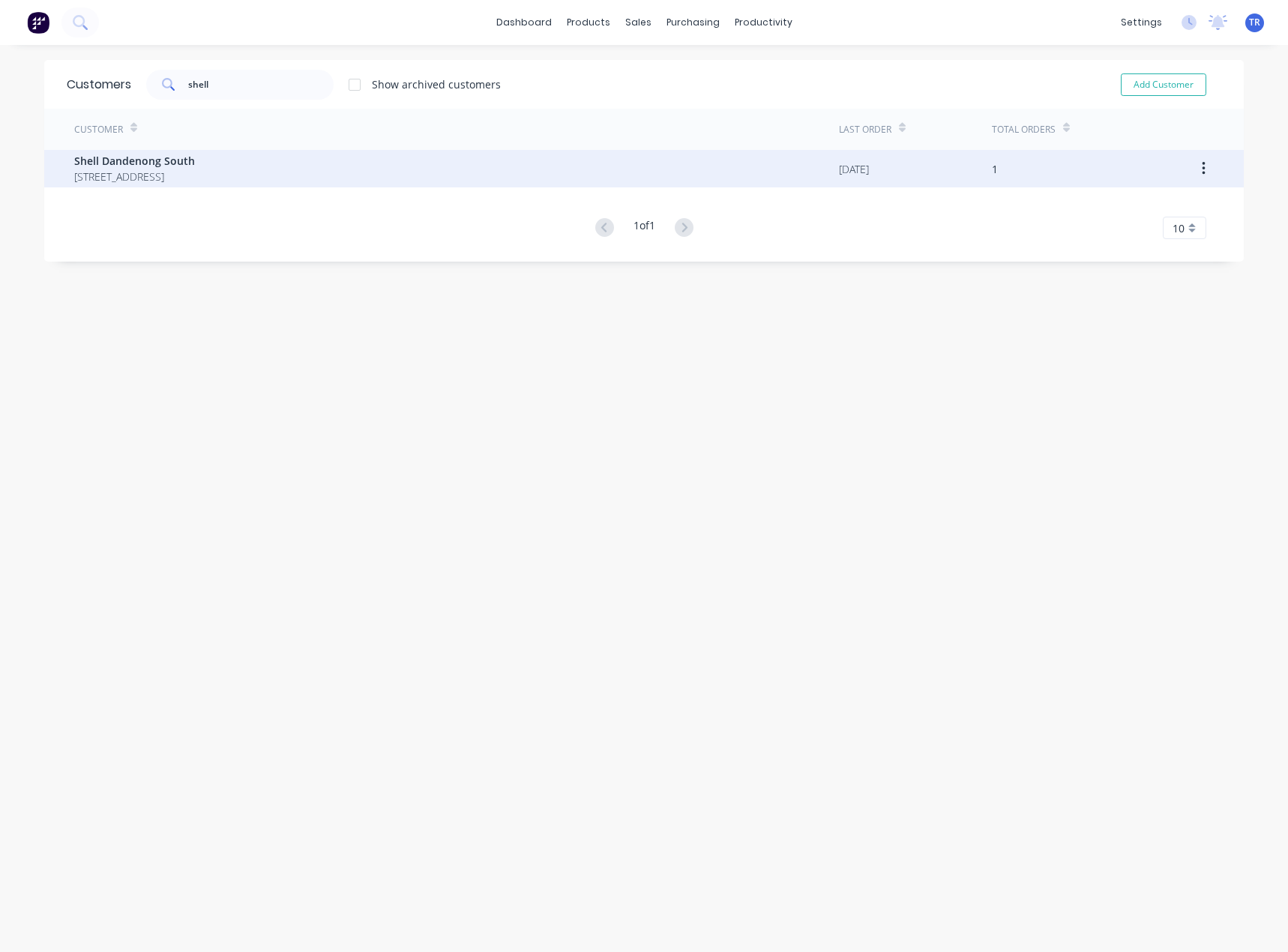
click at [195, 164] on span "Shell Dandenong South" at bounding box center [135, 161] width 121 height 16
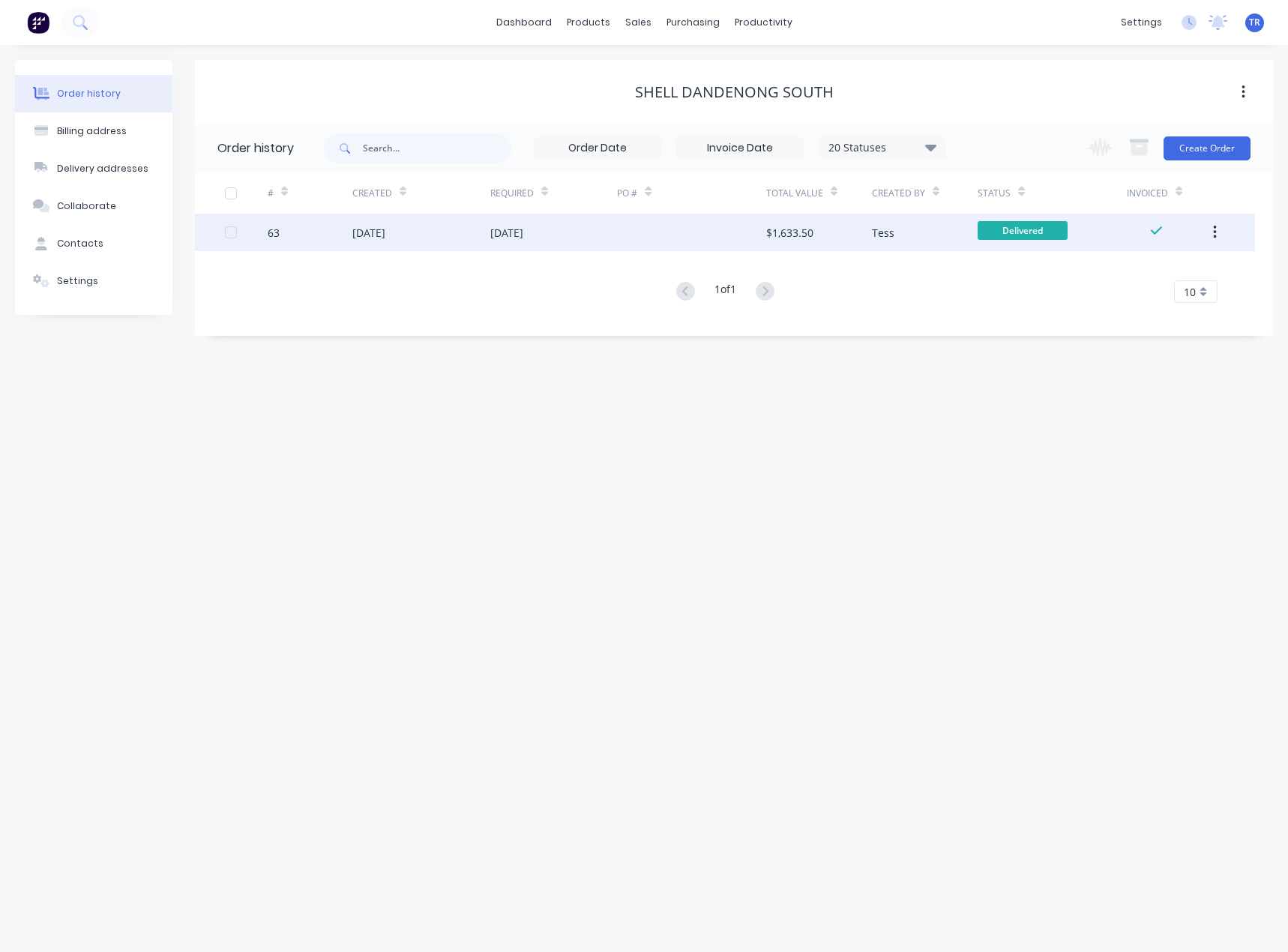
click at [562, 233] on div "[DATE]" at bounding box center [554, 232] width 127 height 38
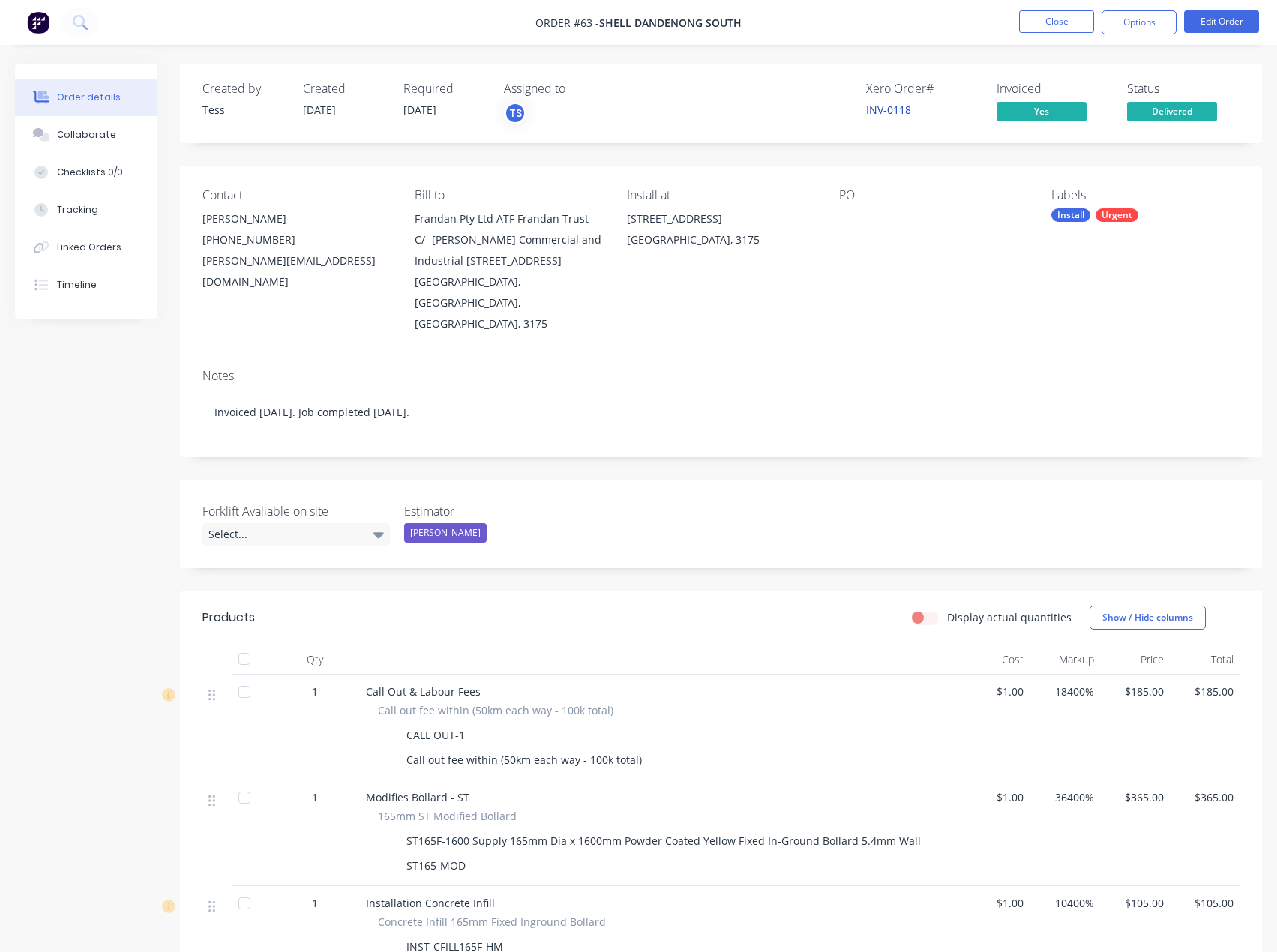
click at [876, 109] on link "INV-0118" at bounding box center [889, 110] width 45 height 14
click at [1043, 27] on button "Close" at bounding box center [1056, 22] width 75 height 23
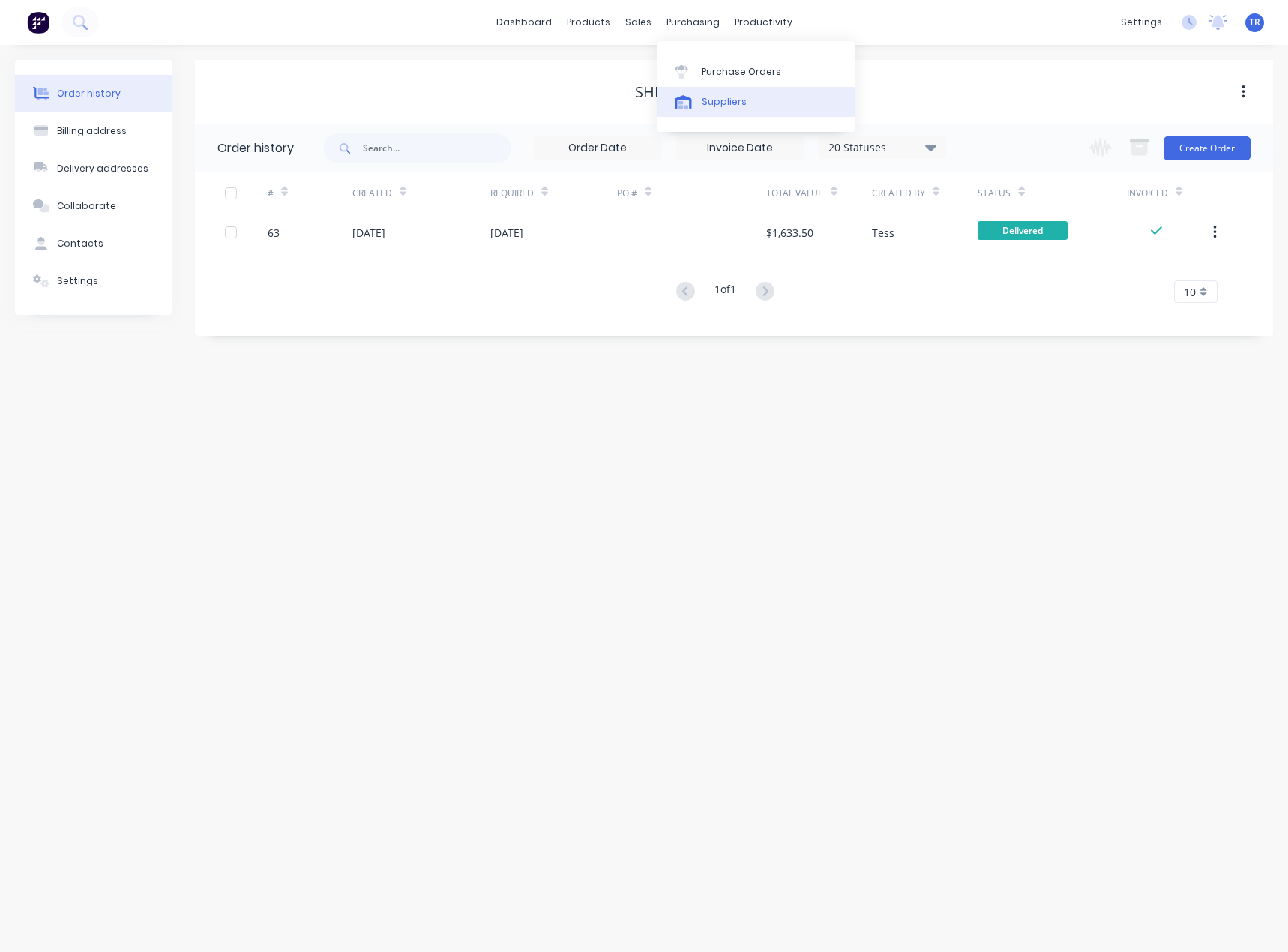
click at [714, 93] on link "Suppliers" at bounding box center [756, 101] width 199 height 30
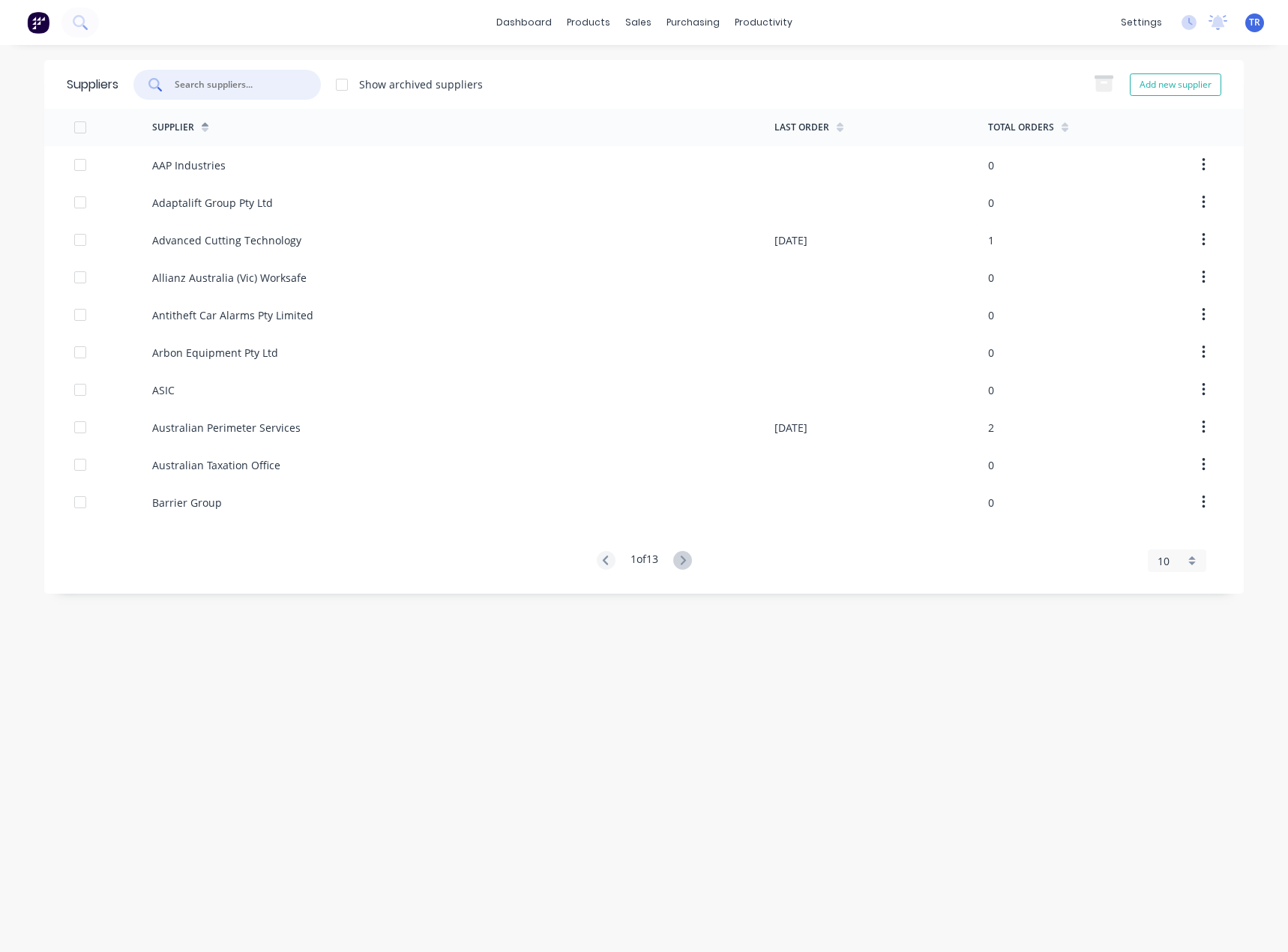
click at [256, 81] on input "text" at bounding box center [235, 85] width 125 height 15
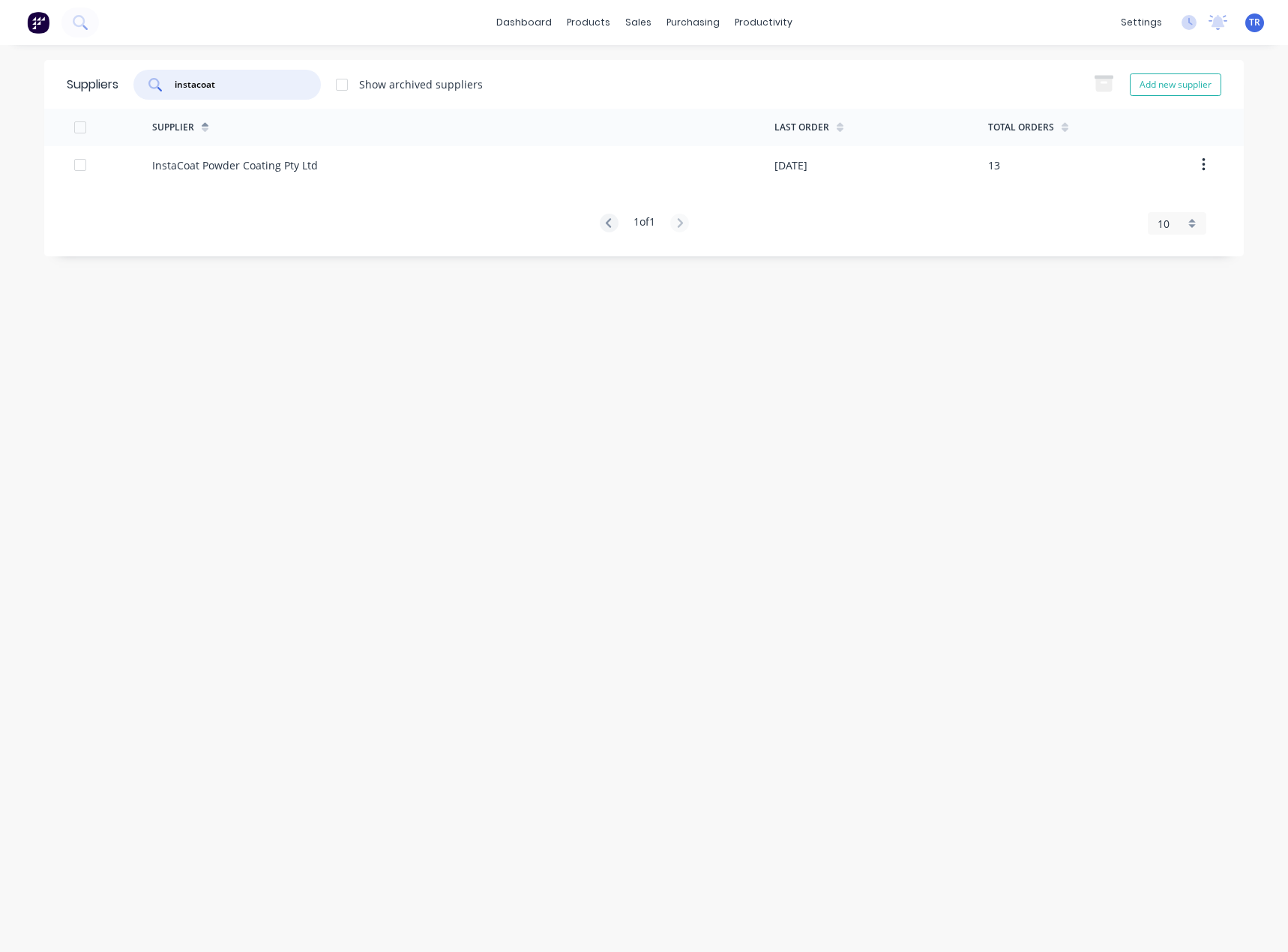
type input "instacoat"
click at [304, 179] on div "InstaCoat Powder Coating Pty Ltd" at bounding box center [463, 164] width 623 height 38
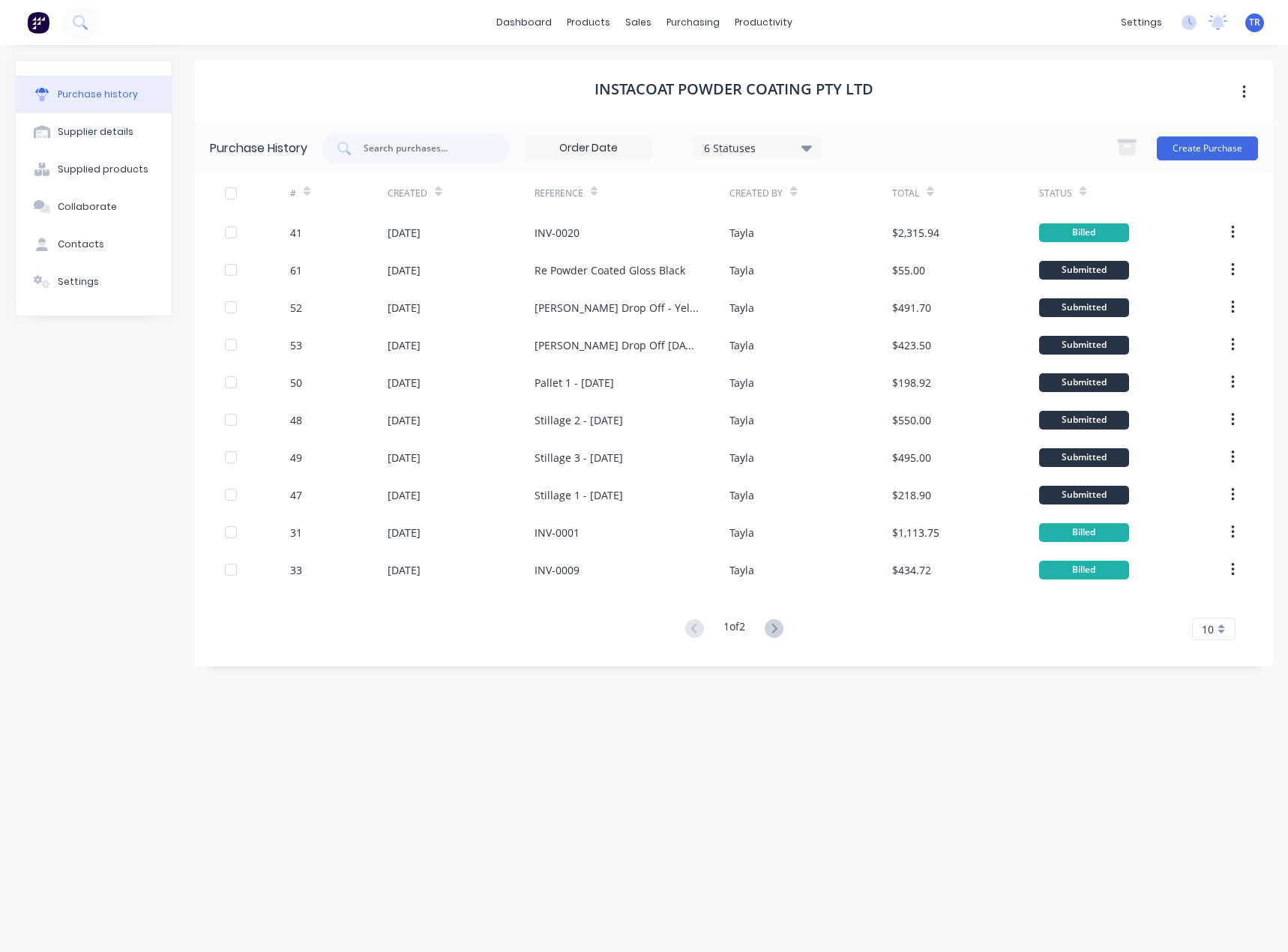
click at [806, 151] on icon at bounding box center [806, 147] width 10 height 16
click at [832, 139] on div "6 Statuses 6 Statuses Create Purchase" at bounding box center [790, 148] width 936 height 30
click at [1080, 189] on icon at bounding box center [1083, 192] width 6 height 11
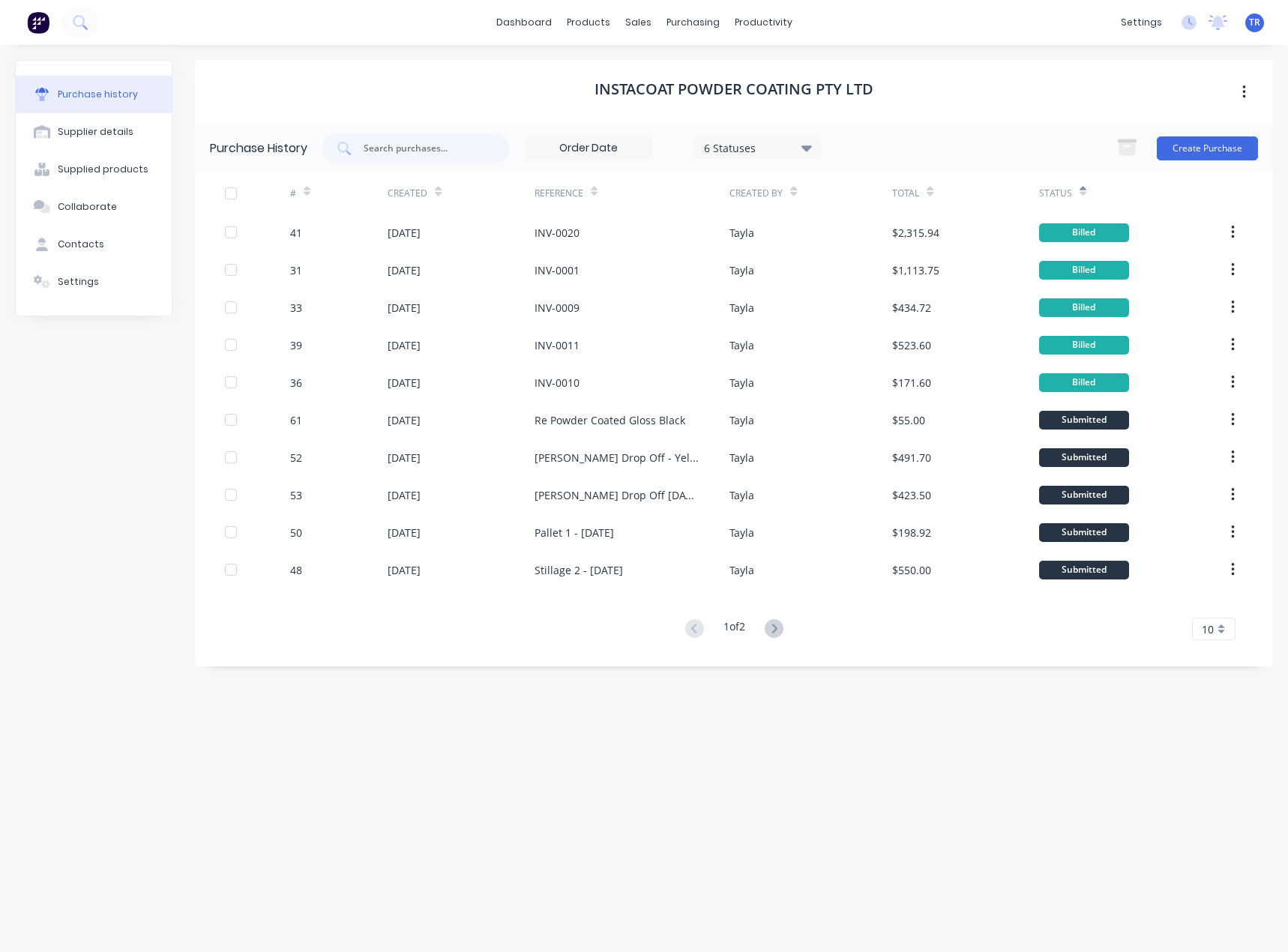
click at [1082, 190] on icon at bounding box center [1083, 192] width 6 height 11
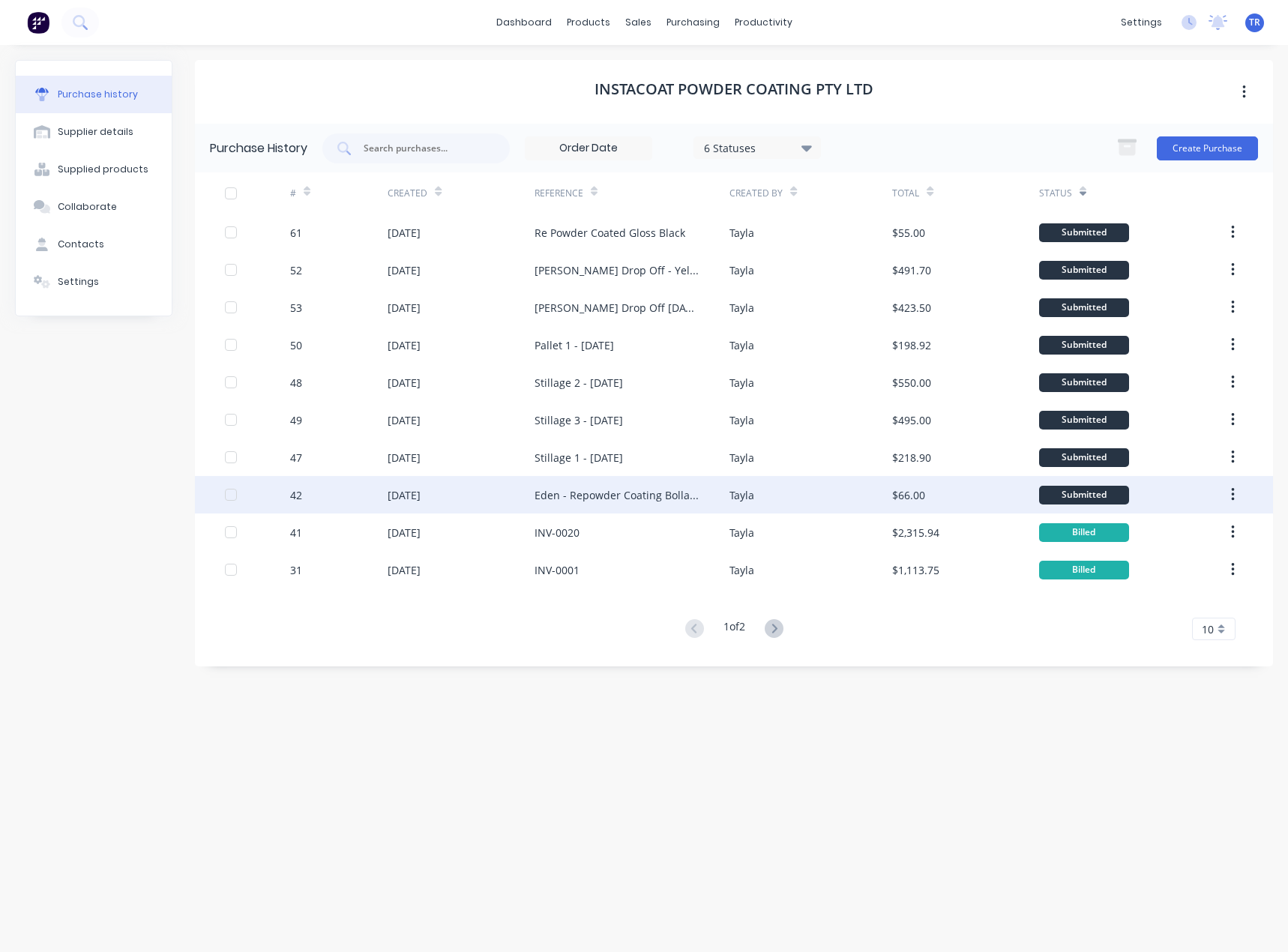
click at [749, 493] on div "Tayla" at bounding box center [742, 495] width 25 height 16
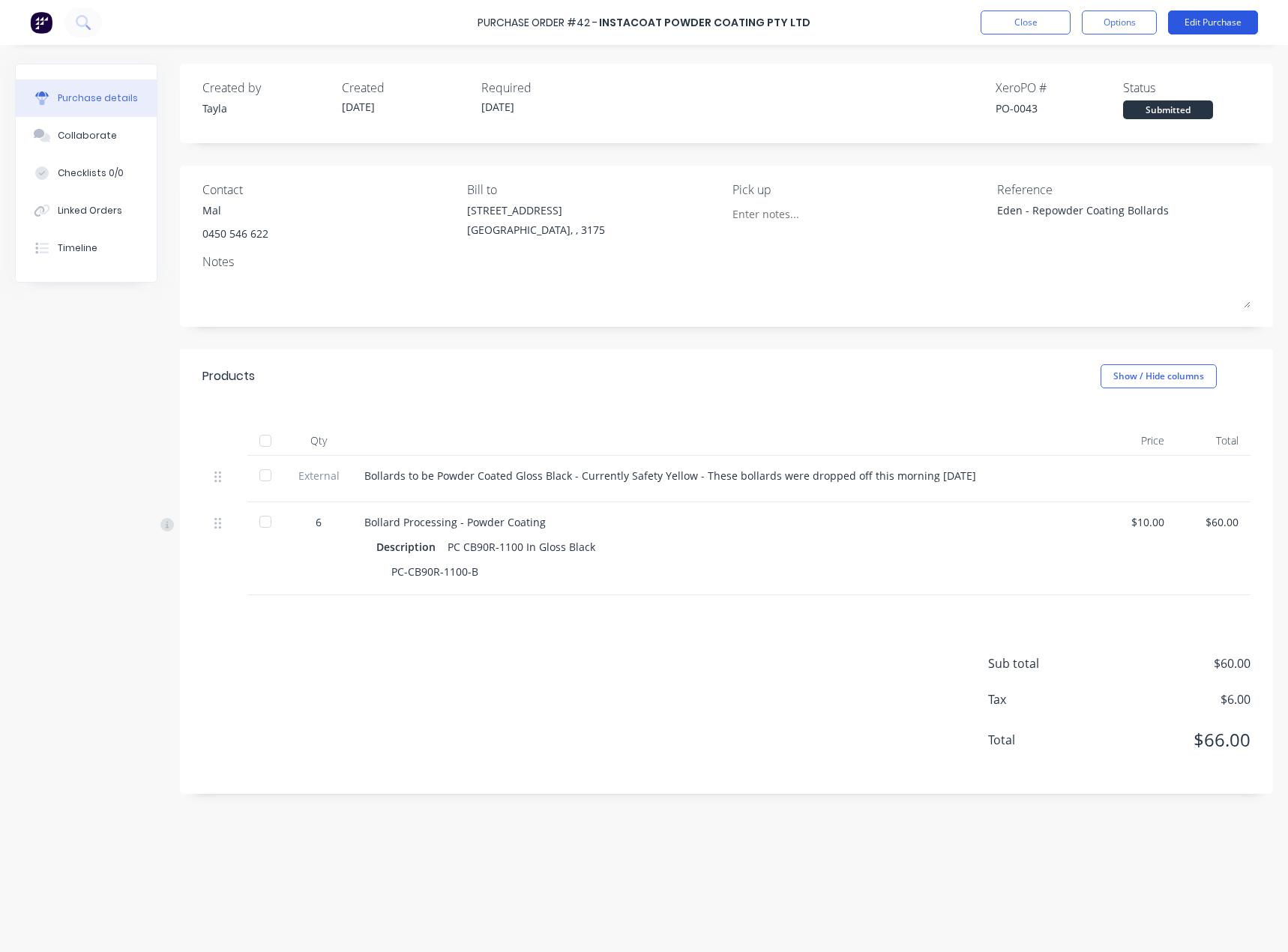
click at [1183, 19] on button "Edit Purchase" at bounding box center [1213, 23] width 90 height 24
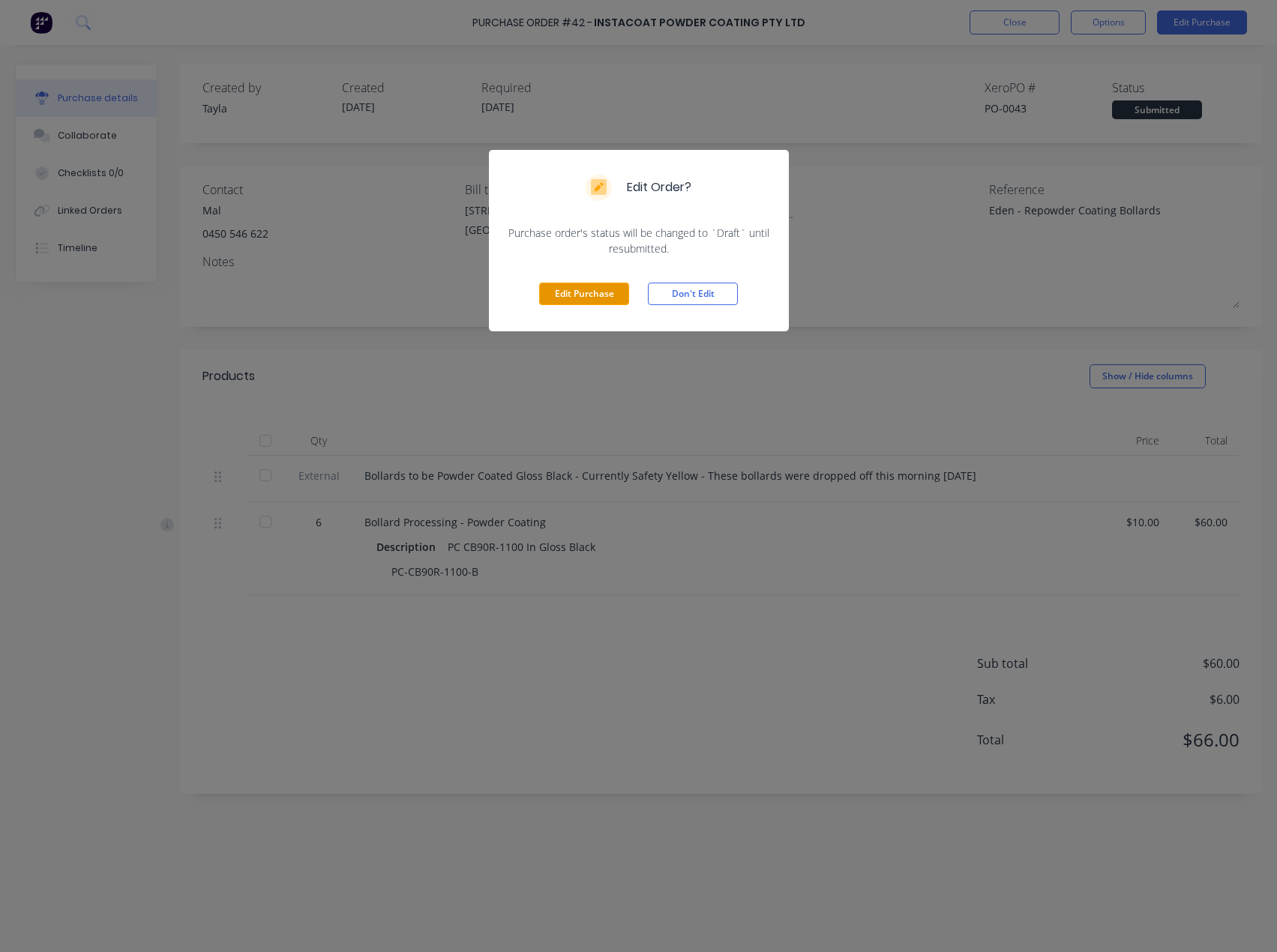
click at [598, 293] on button "Edit Purchase" at bounding box center [584, 294] width 90 height 23
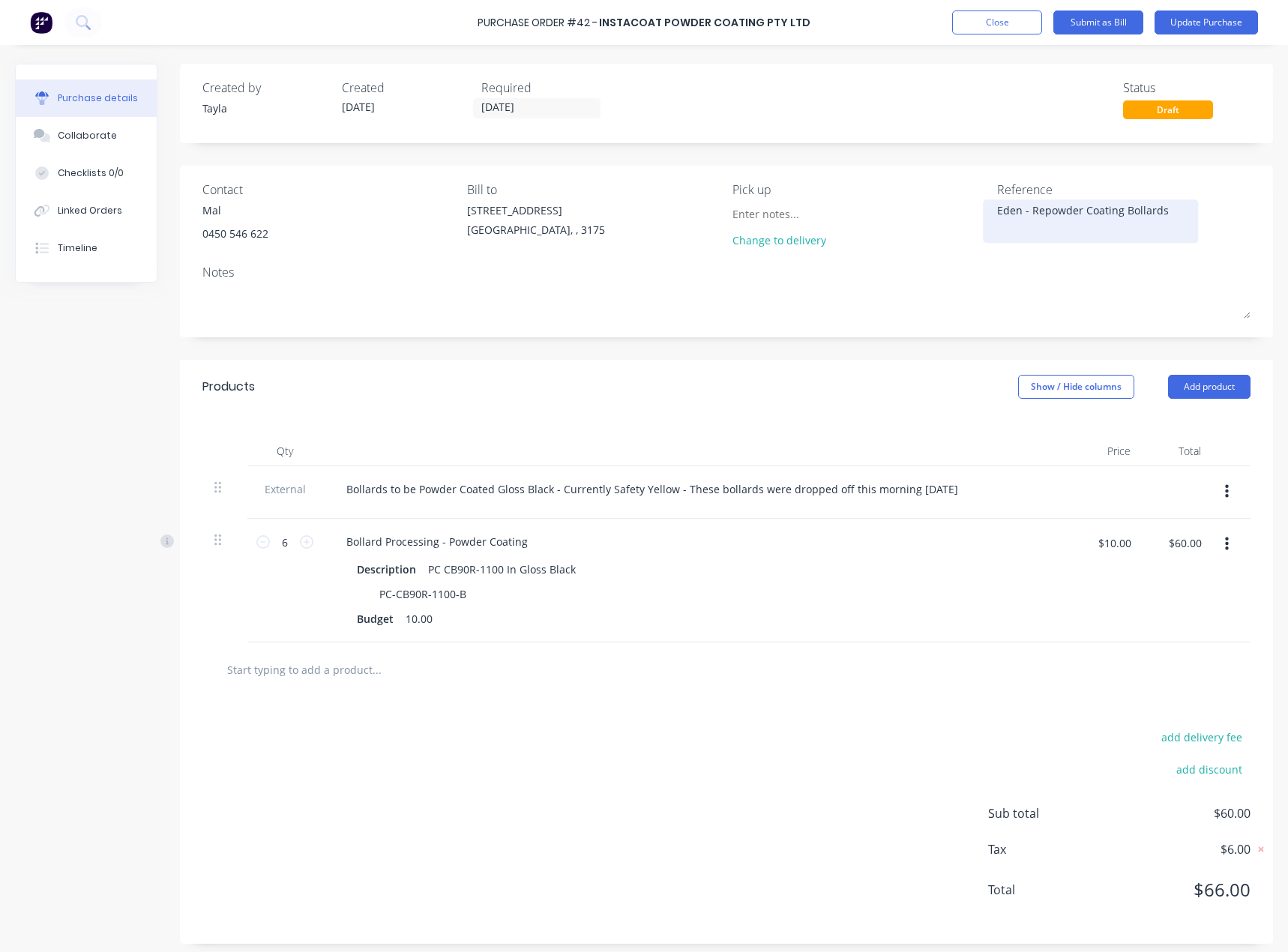
click at [1084, 217] on textarea "Eden - Repowder Coating Bollards" at bounding box center [1091, 219] width 188 height 34
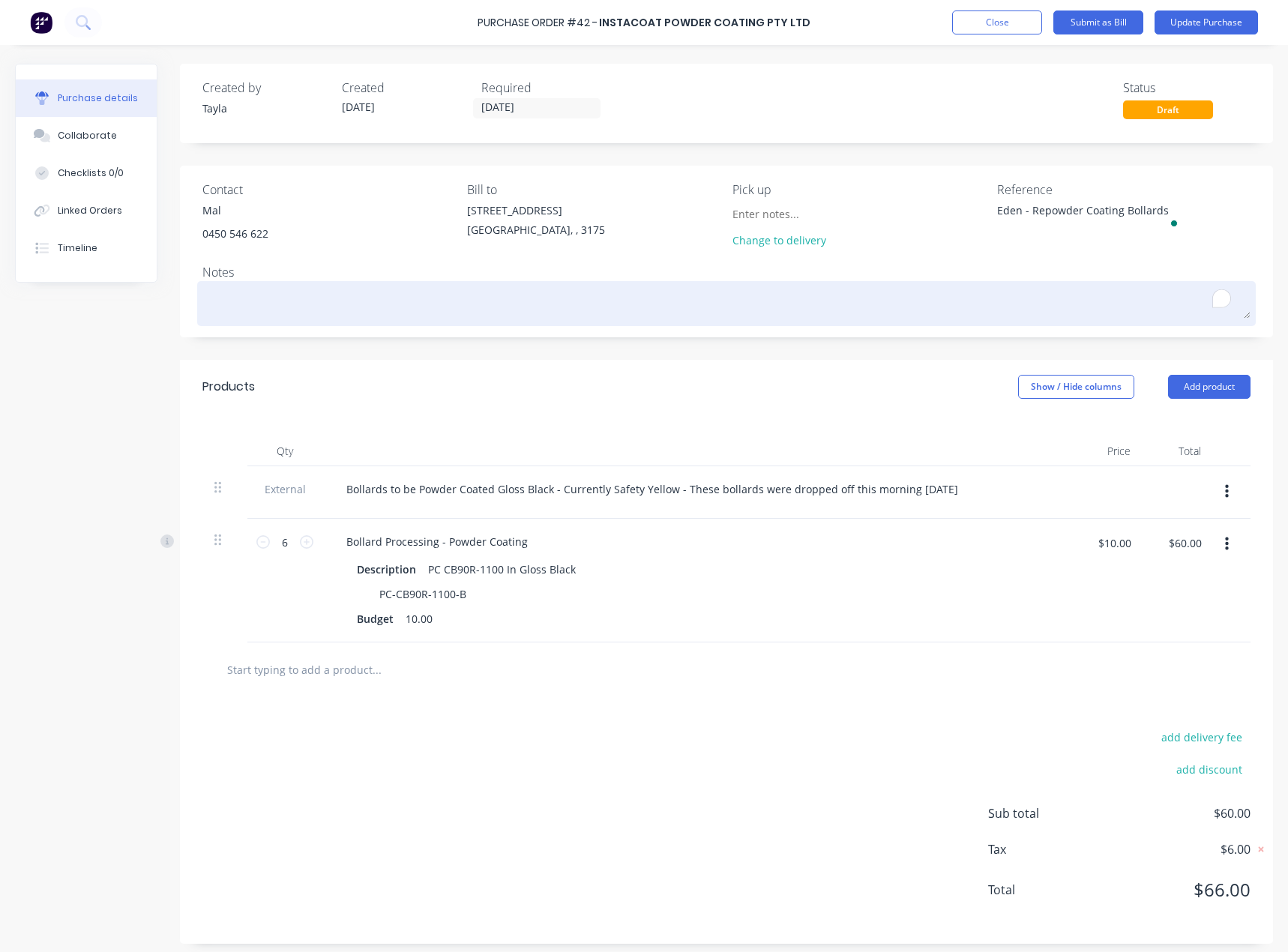
click at [224, 298] on textarea "To enrich screen reader interactions, please activate Accessibility in Grammarl…" at bounding box center [726, 302] width 1048 height 34
paste textarea "Eden - Repowder Coating Bollards"
type textarea "x"
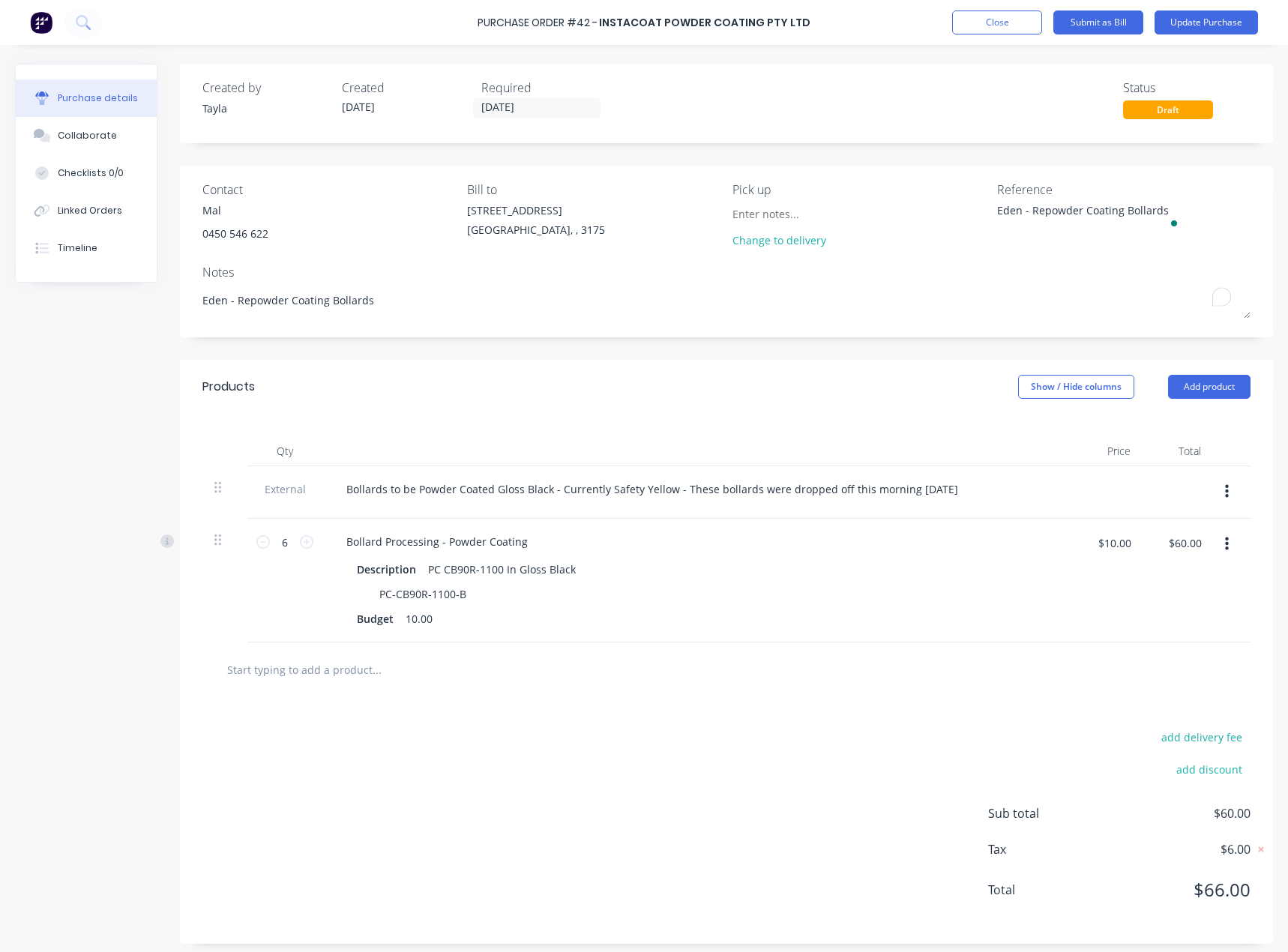
type textarea "Eden - Repowder Coating Bollards"
type textarea "x"
type textarea "Eden - Repowder Coating Bollards"
click at [1134, 208] on textarea "Eden - Repowder Coating Bollards" at bounding box center [1091, 219] width 188 height 34
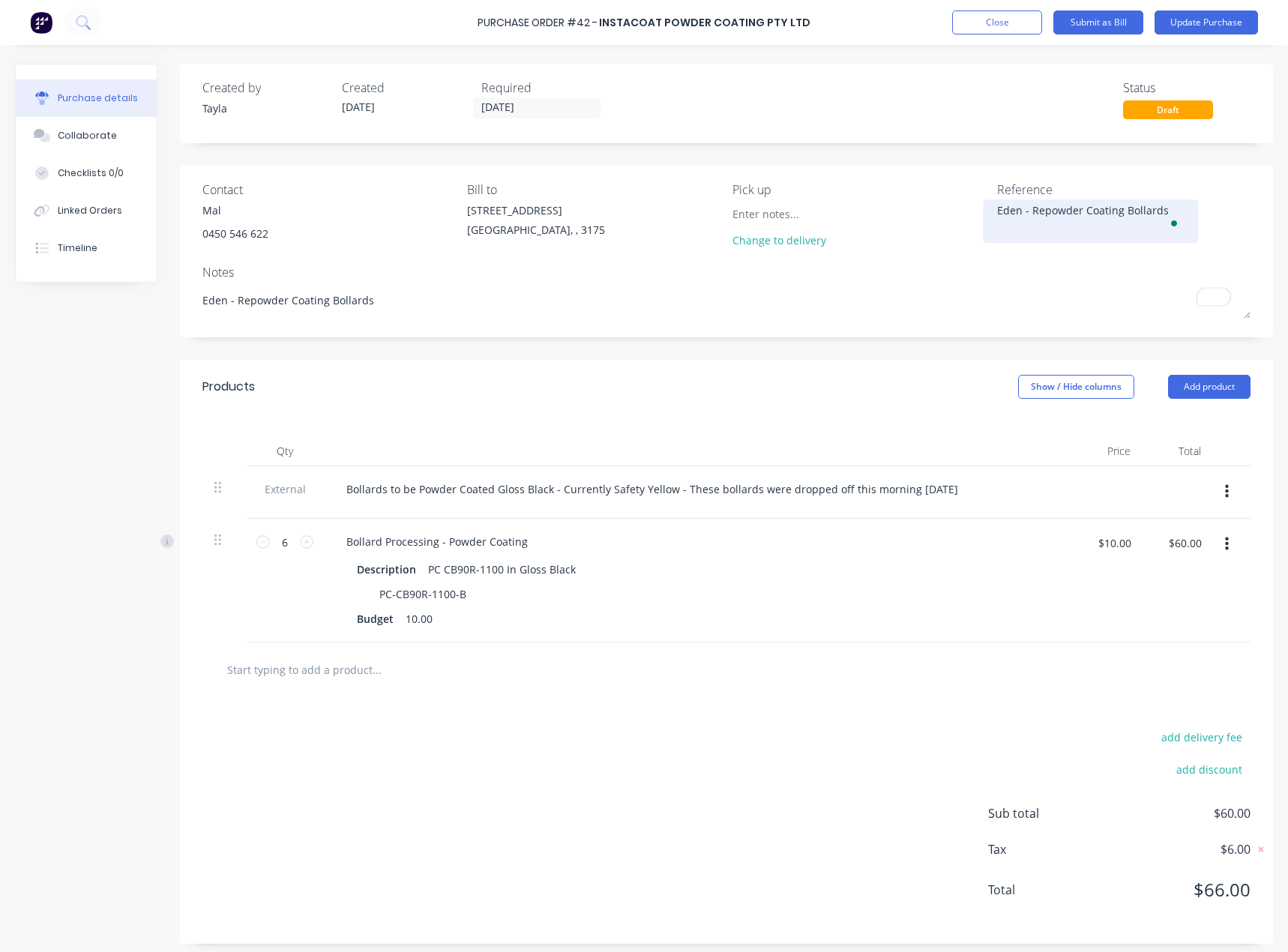
click at [1134, 208] on textarea "Eden - Repowder Coating Bollards" at bounding box center [1091, 219] width 188 height 34
paste textarea "INV-0027"
type textarea "x"
type textarea "INV-0027"
type textarea "x"
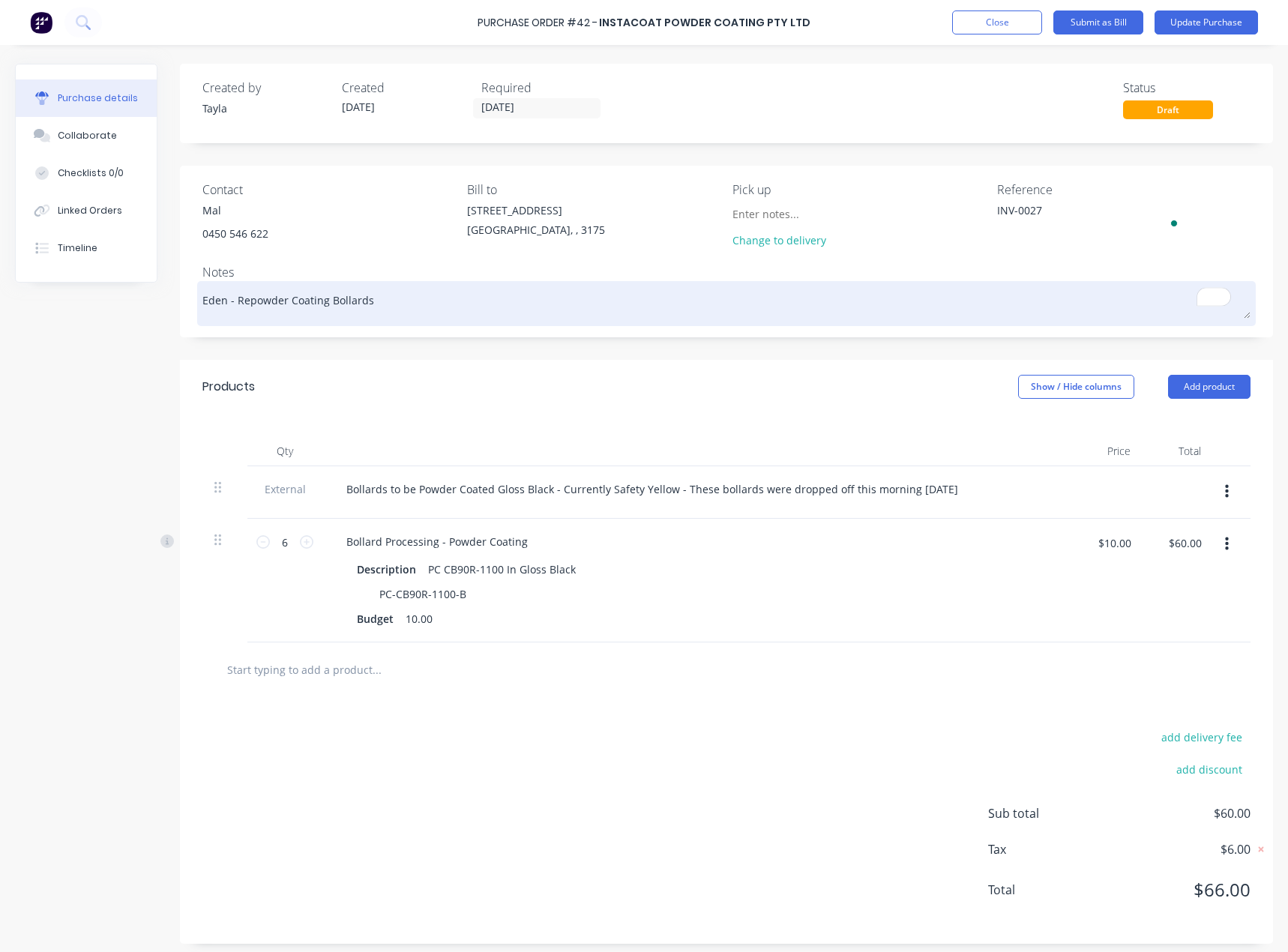
type textarea "INV-0027"
type textarea "x"
type textarea "INV-0027"
click at [934, 290] on textarea "Eden - Repowder Coating Bollards" at bounding box center [726, 302] width 1048 height 34
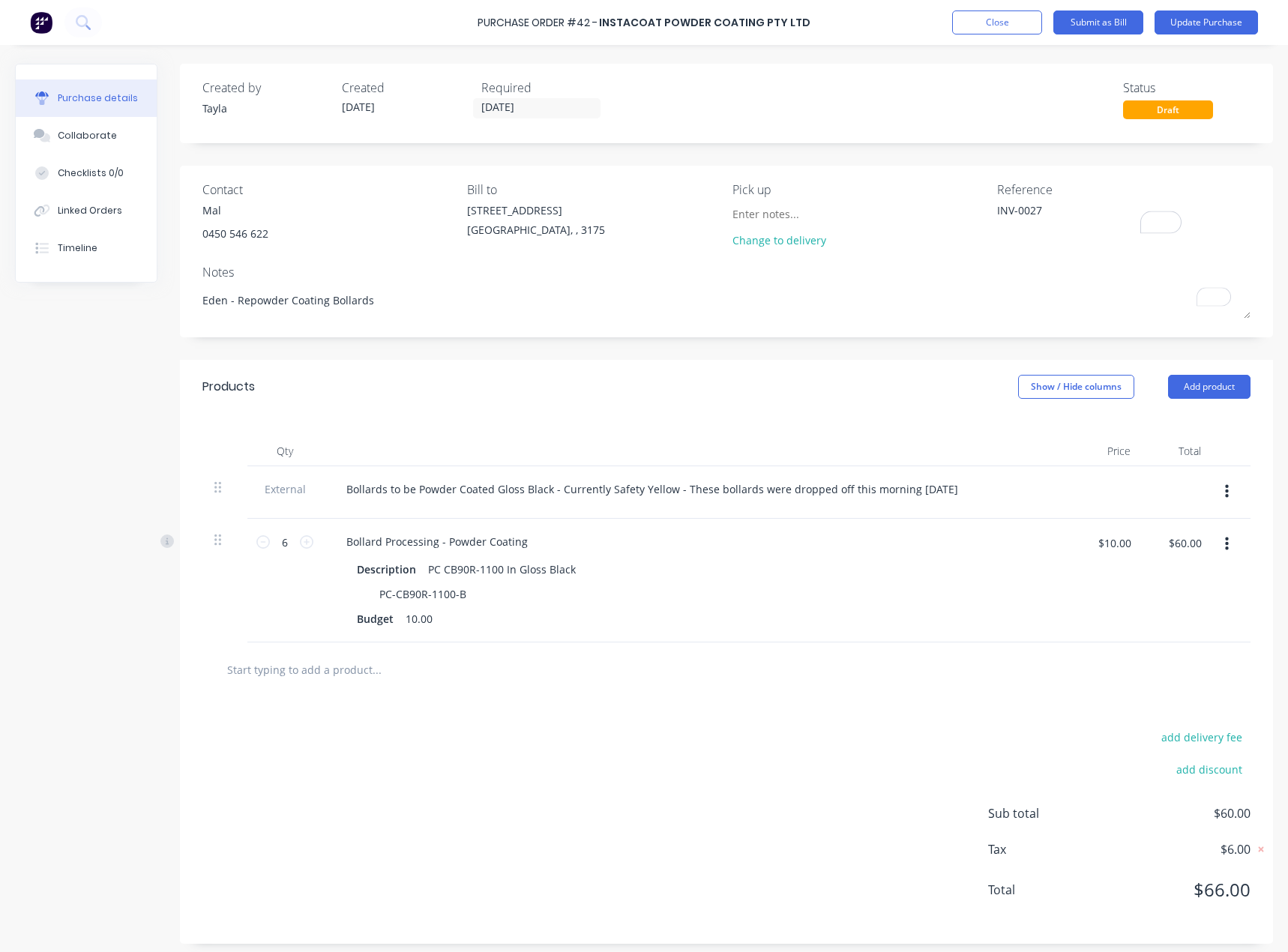
click at [885, 234] on div "Change to delivery" at bounding box center [859, 229] width 254 height 53
click at [1186, 19] on button "Update Purchase" at bounding box center [1206, 23] width 103 height 24
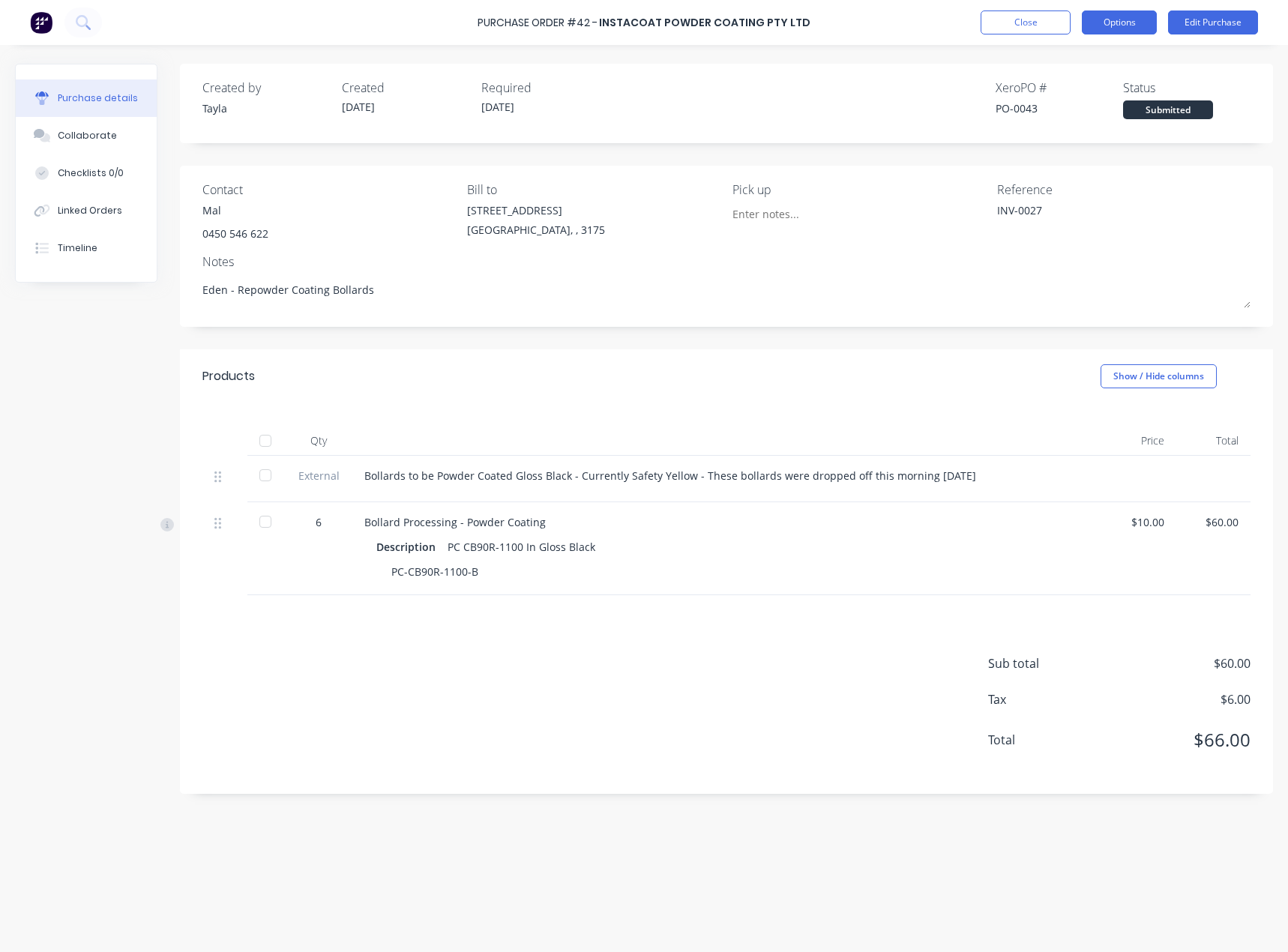
click at [1101, 32] on button "Options" at bounding box center [1119, 23] width 75 height 24
click at [1082, 91] on div "Convert to Bill" at bounding box center [1085, 91] width 115 height 22
type textarea "x"
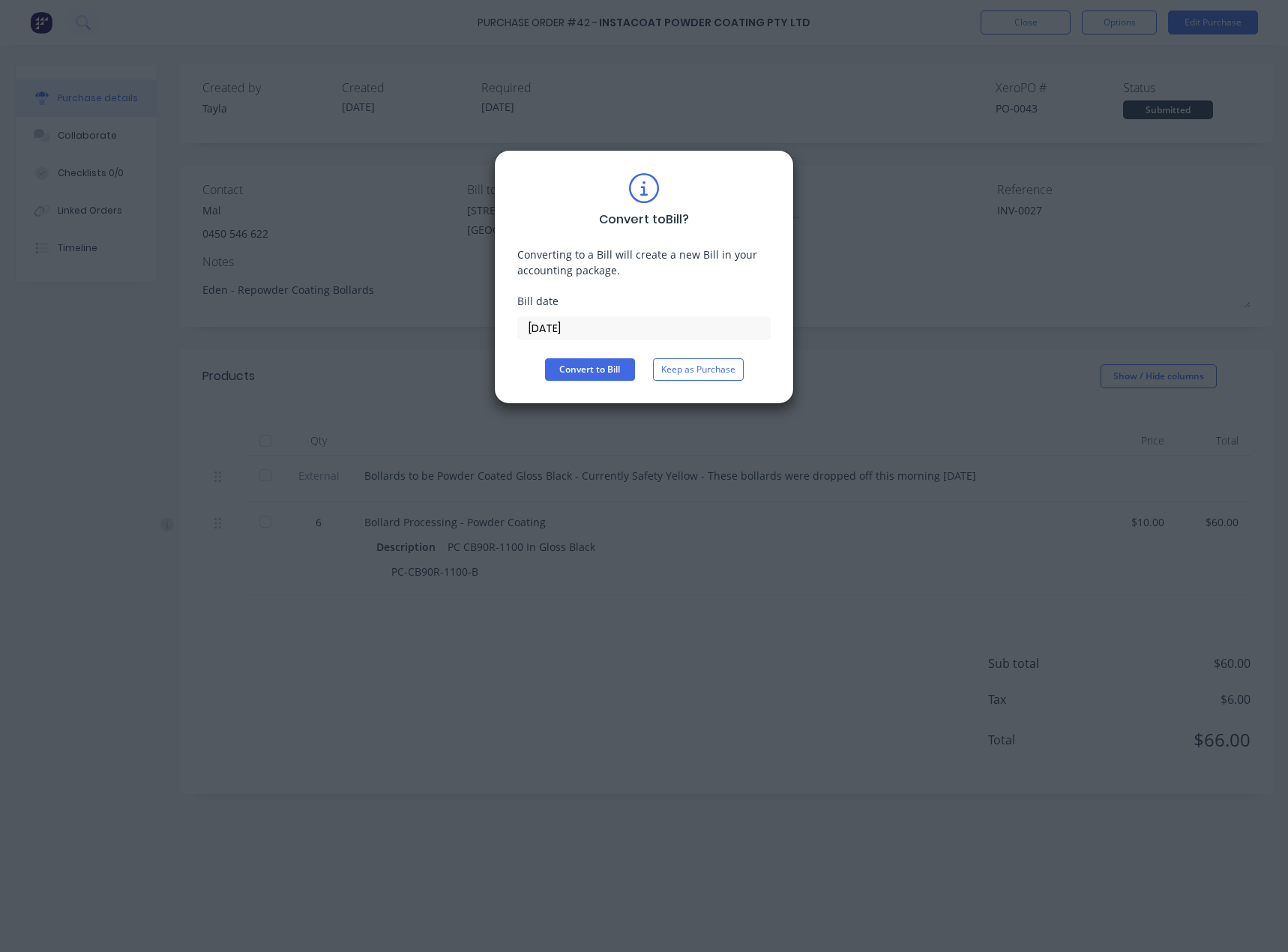
click at [559, 334] on input "[DATE]" at bounding box center [644, 329] width 252 height 23
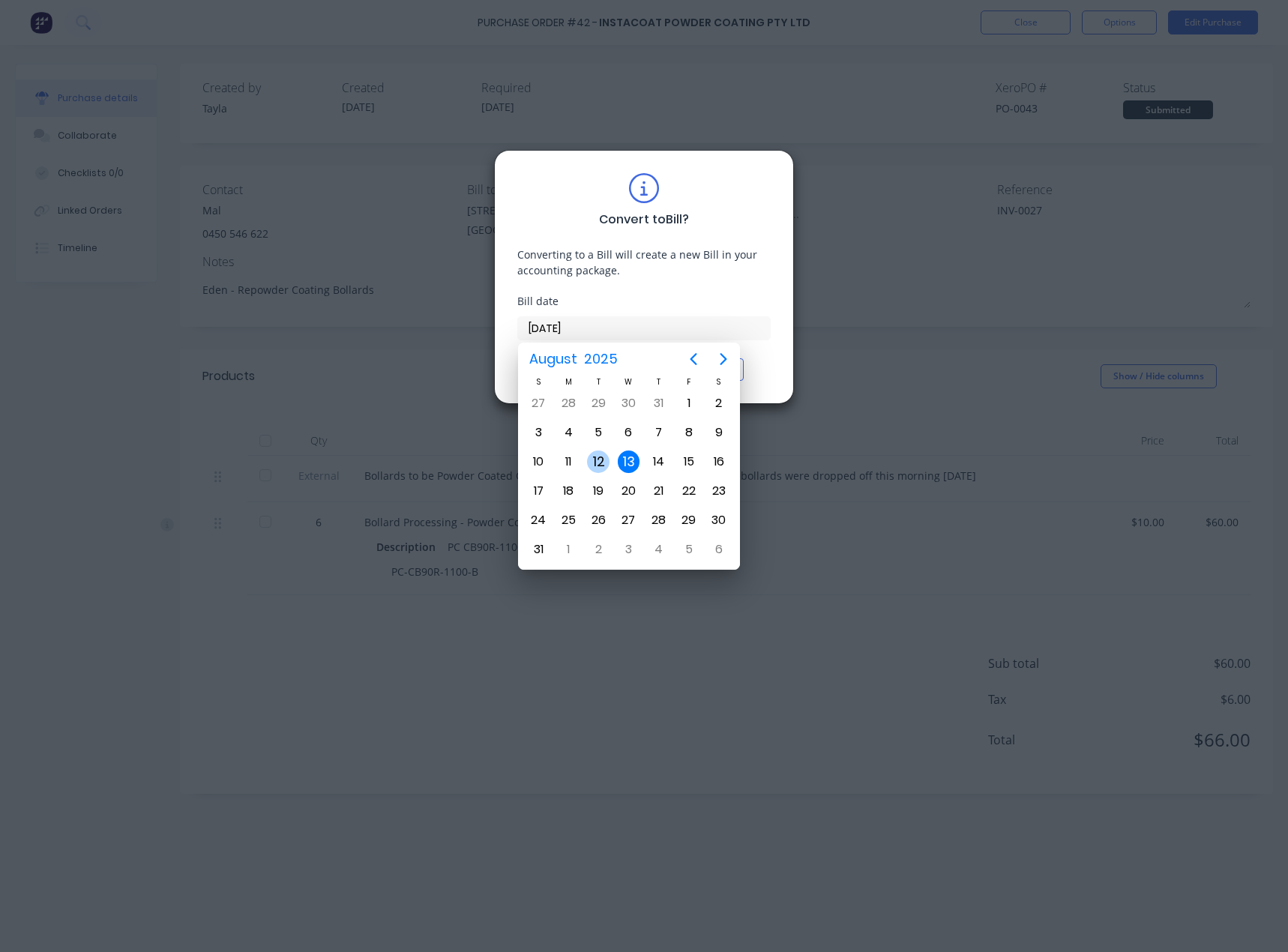
click at [608, 466] on div "12" at bounding box center [598, 462] width 23 height 23
type input "[DATE]"
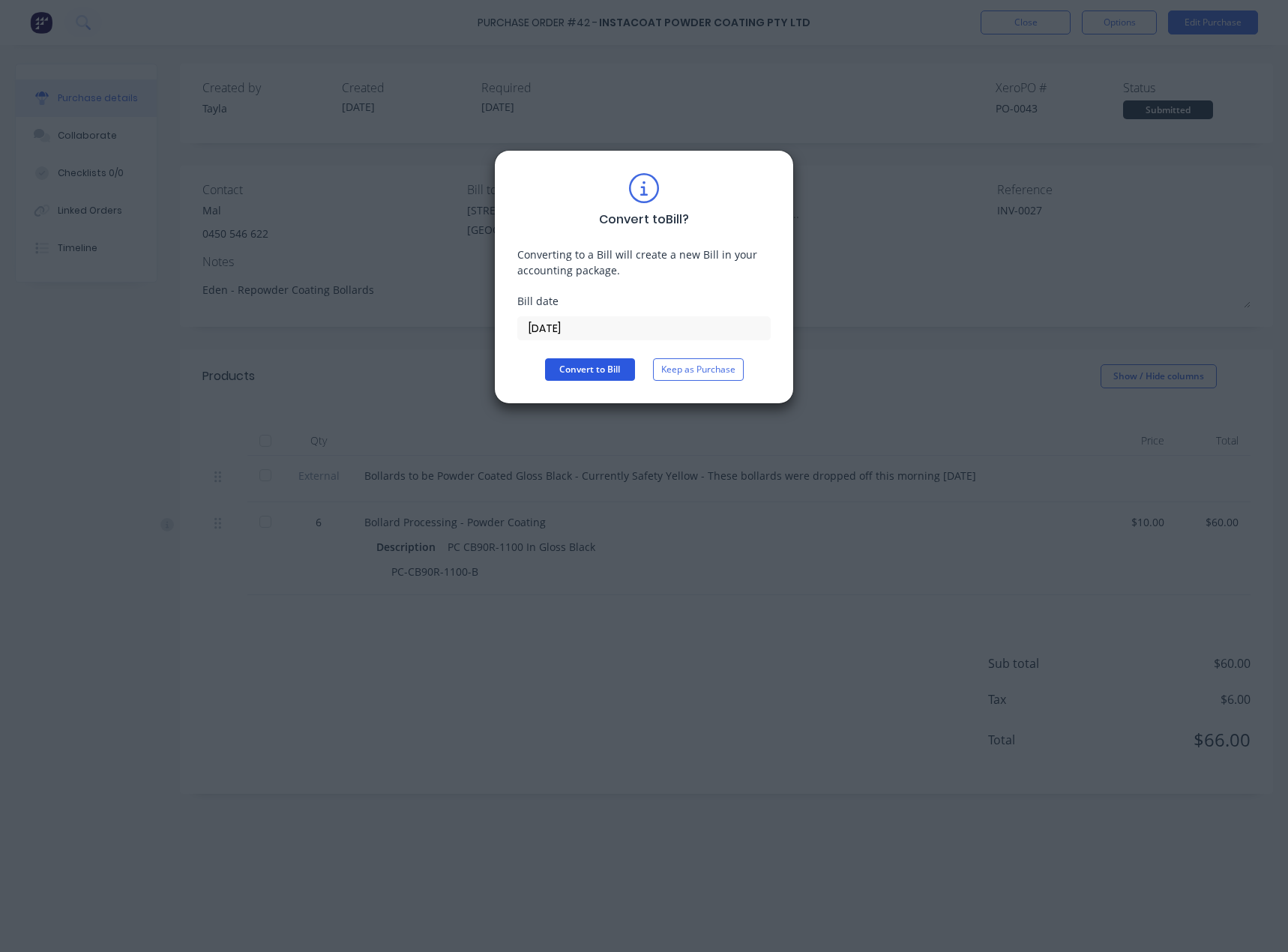
click at [590, 375] on button "Convert to Bill" at bounding box center [590, 370] width 90 height 23
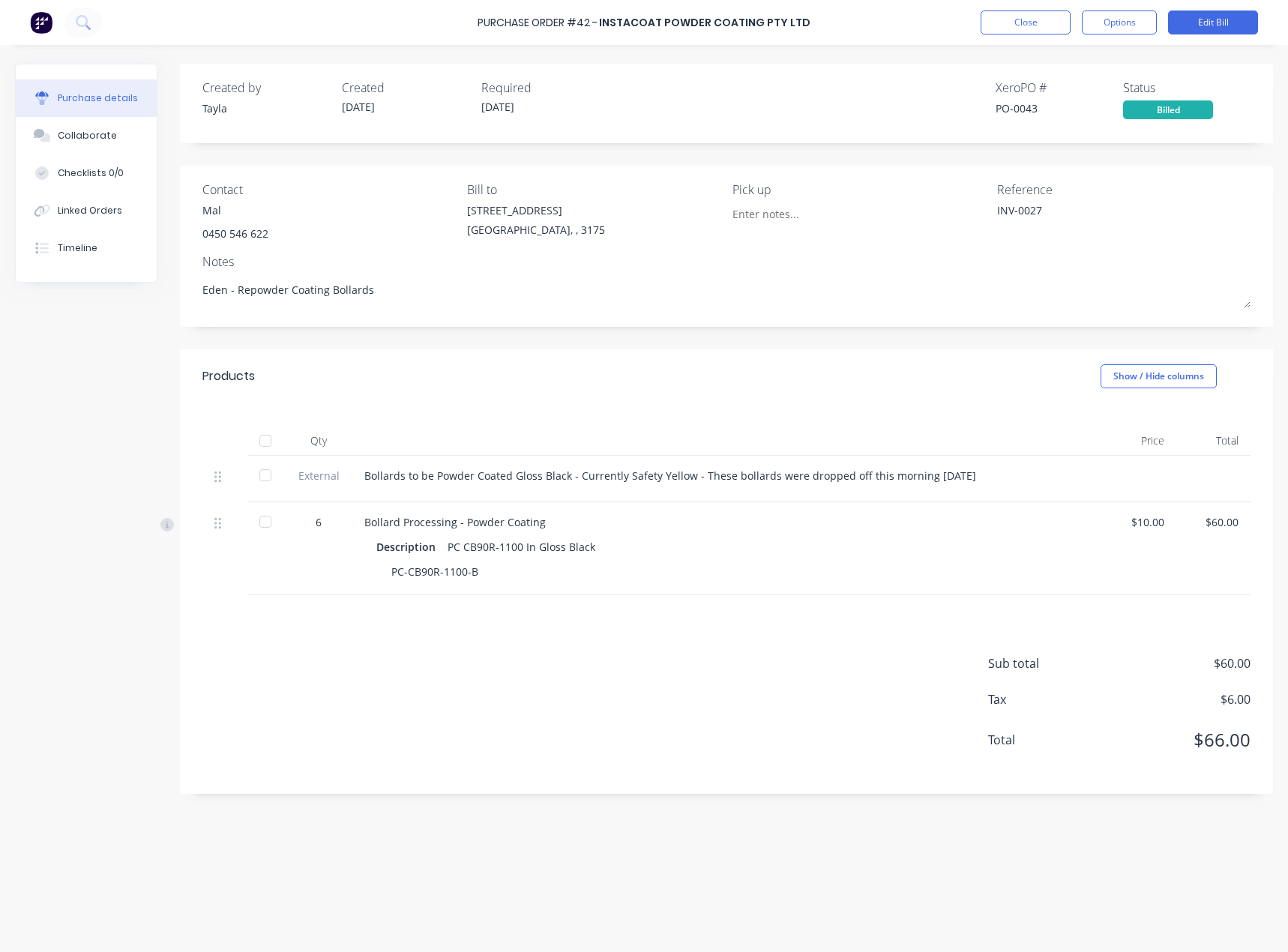
type textarea "x"
click at [985, 27] on button "Close" at bounding box center [1025, 23] width 90 height 24
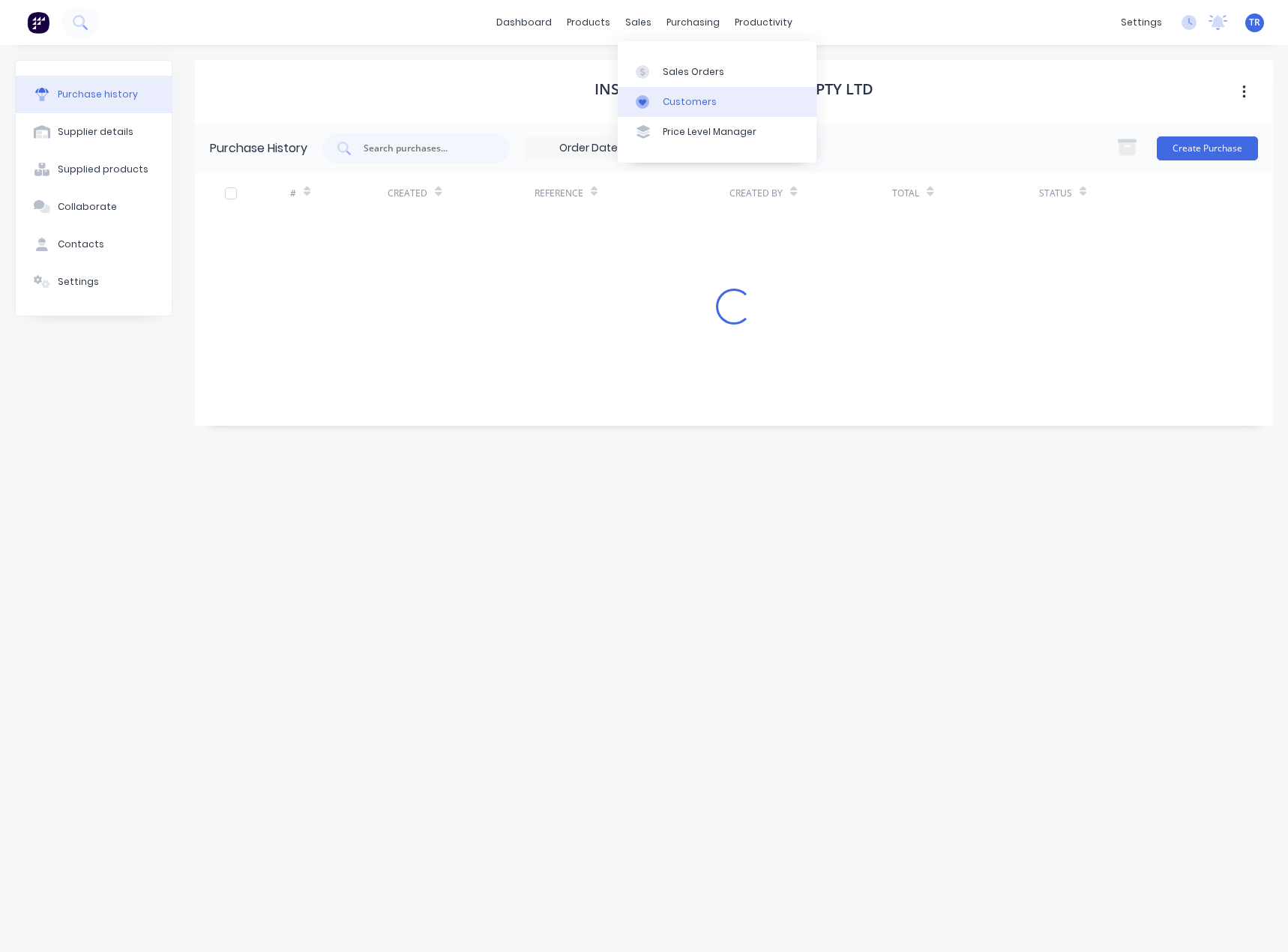
click at [656, 111] on link "Customers" at bounding box center [717, 101] width 199 height 30
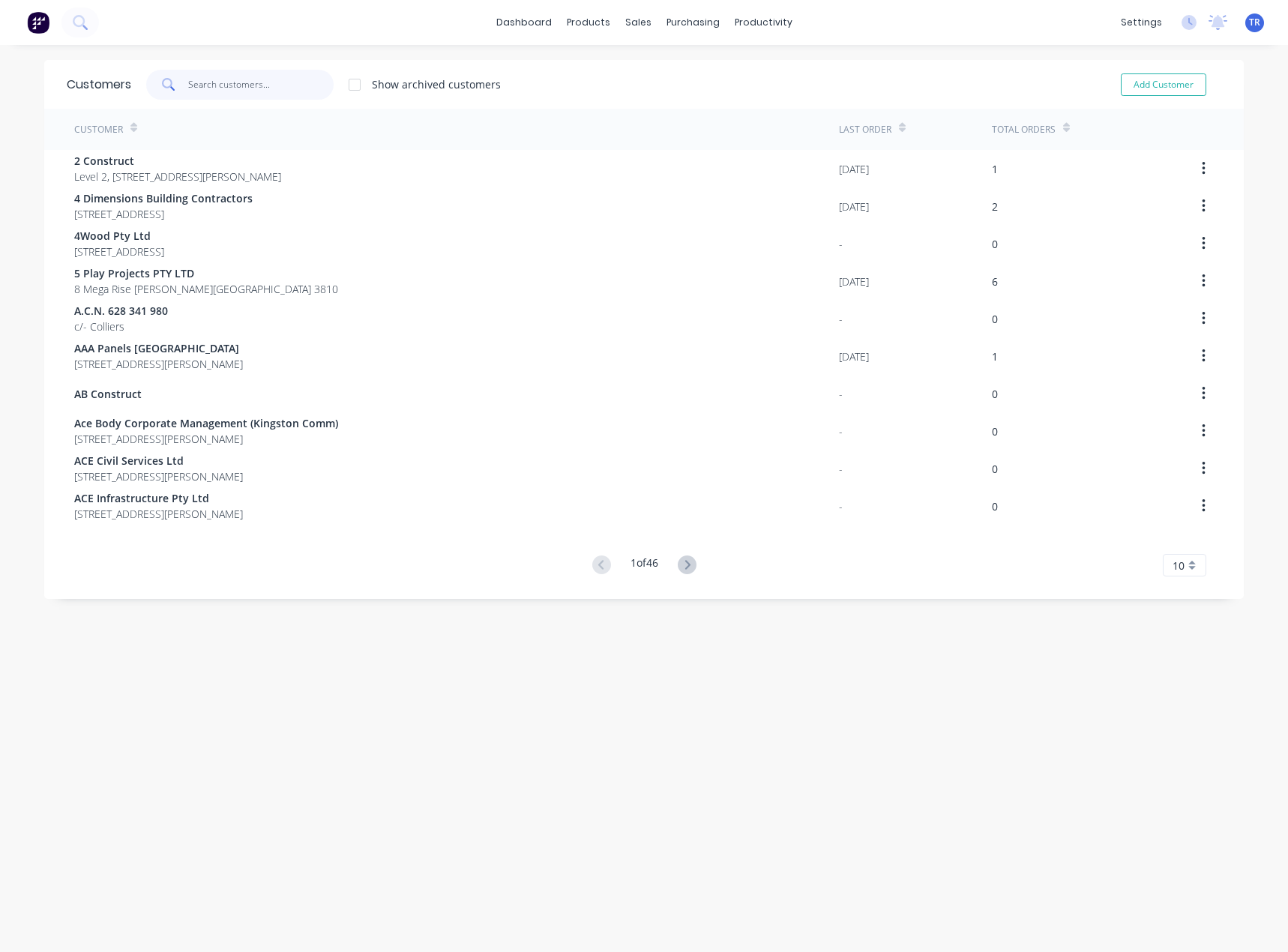
click at [267, 86] on input "text" at bounding box center [261, 85] width 146 height 30
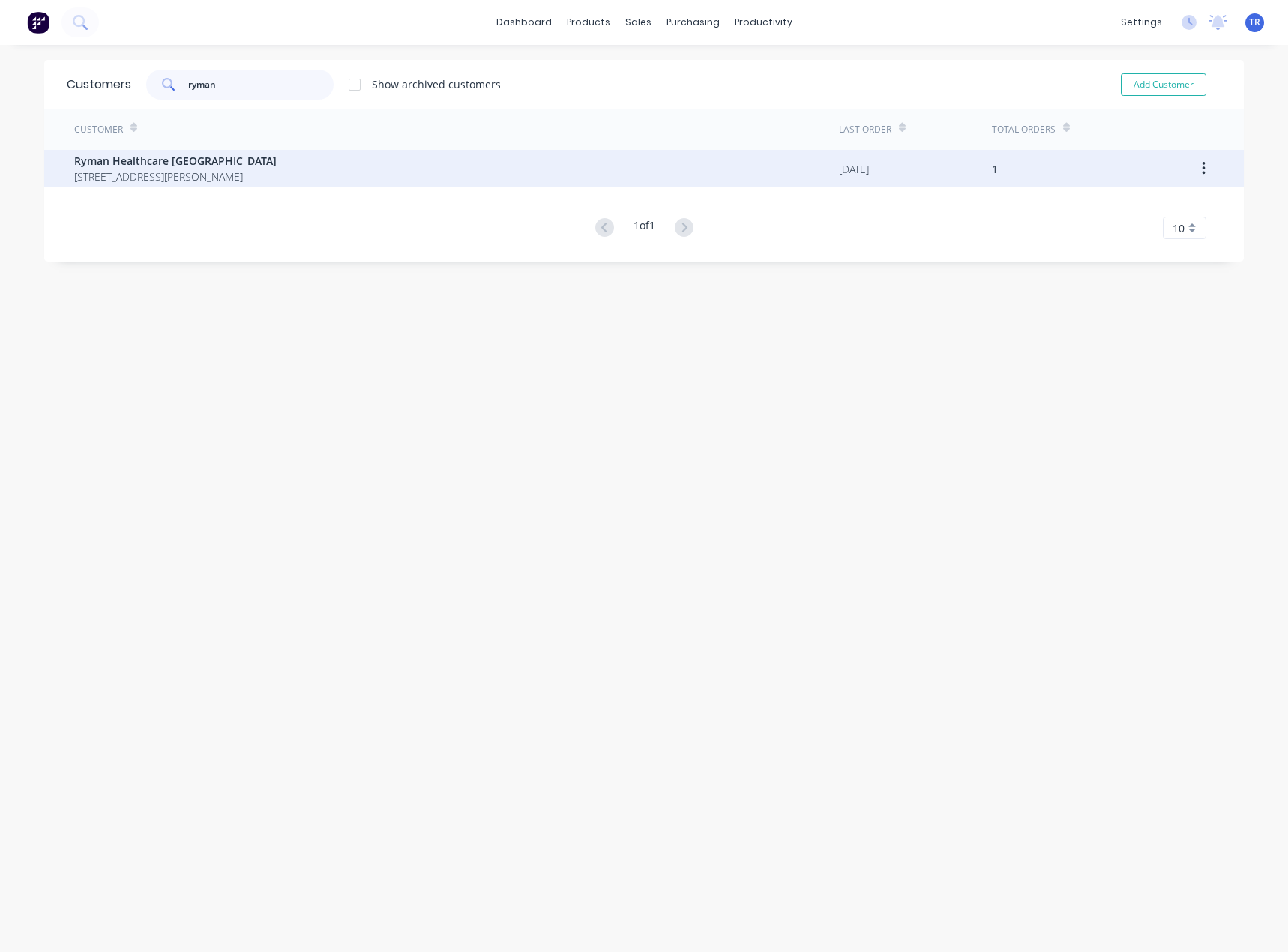
type input "ryman"
click at [159, 176] on span "[STREET_ADDRESS][PERSON_NAME]" at bounding box center [175, 176] width 202 height 16
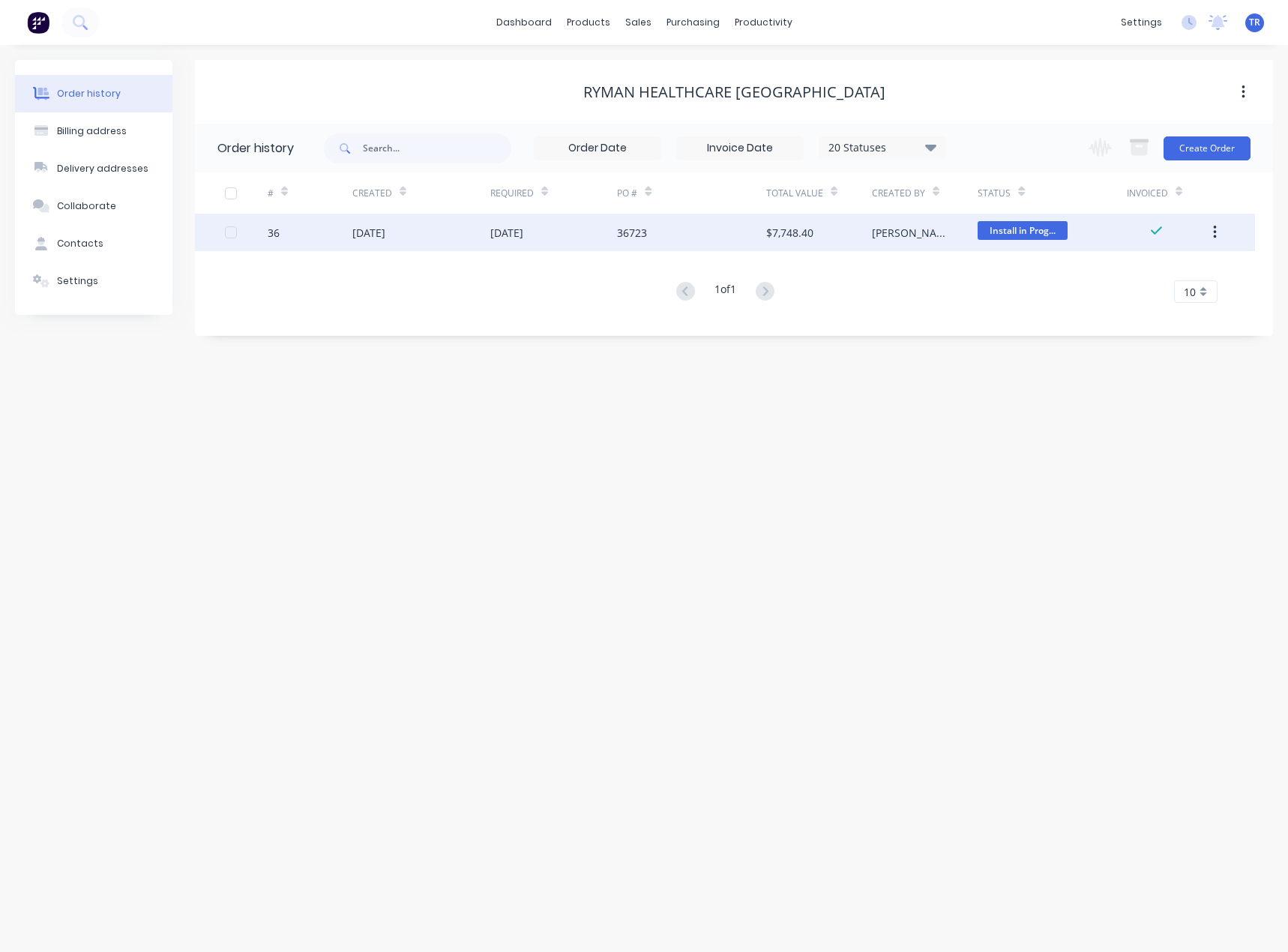
click at [602, 241] on div "[DATE]" at bounding box center [554, 232] width 127 height 38
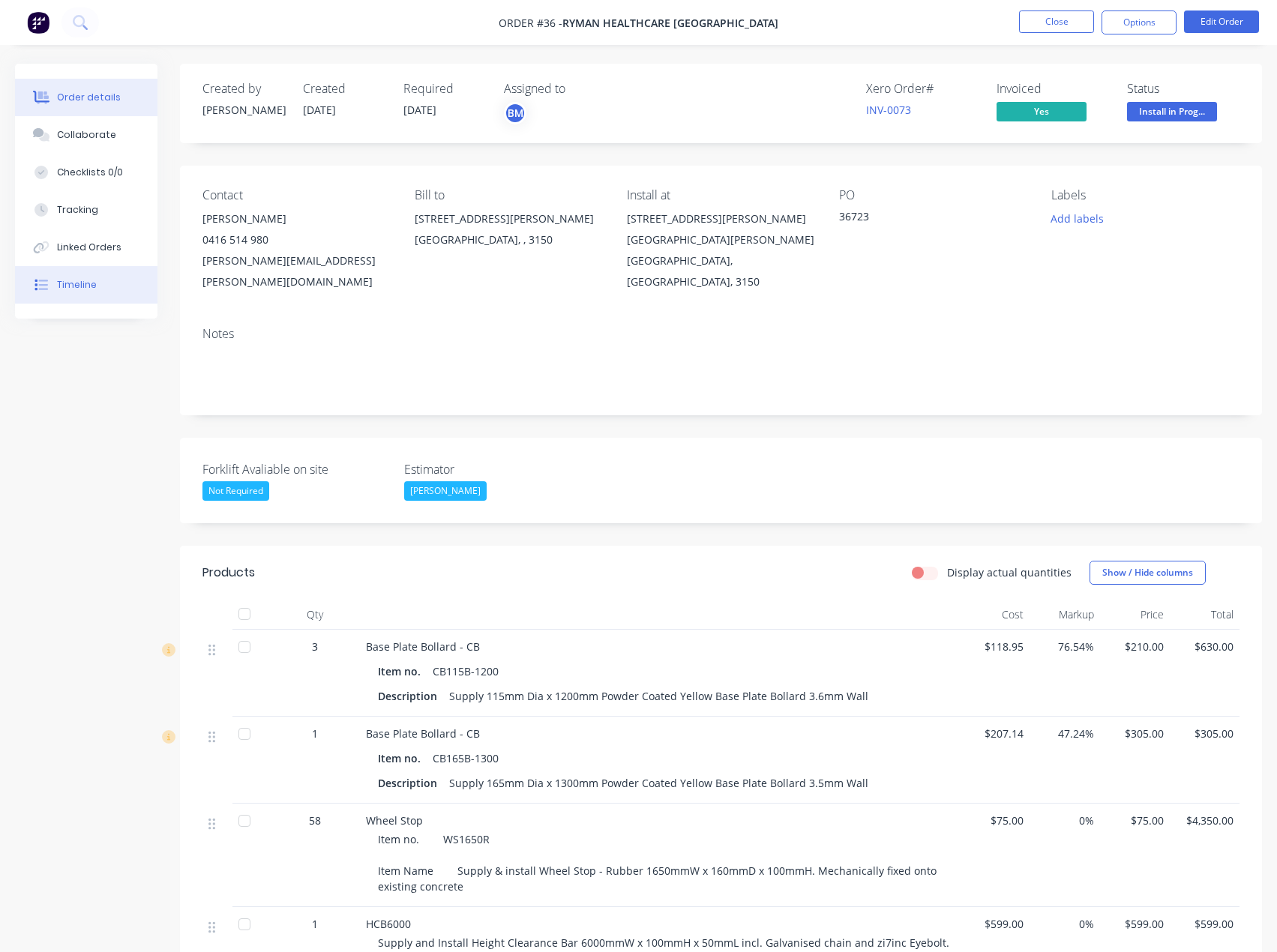
click at [45, 282] on icon at bounding box center [41, 284] width 14 height 14
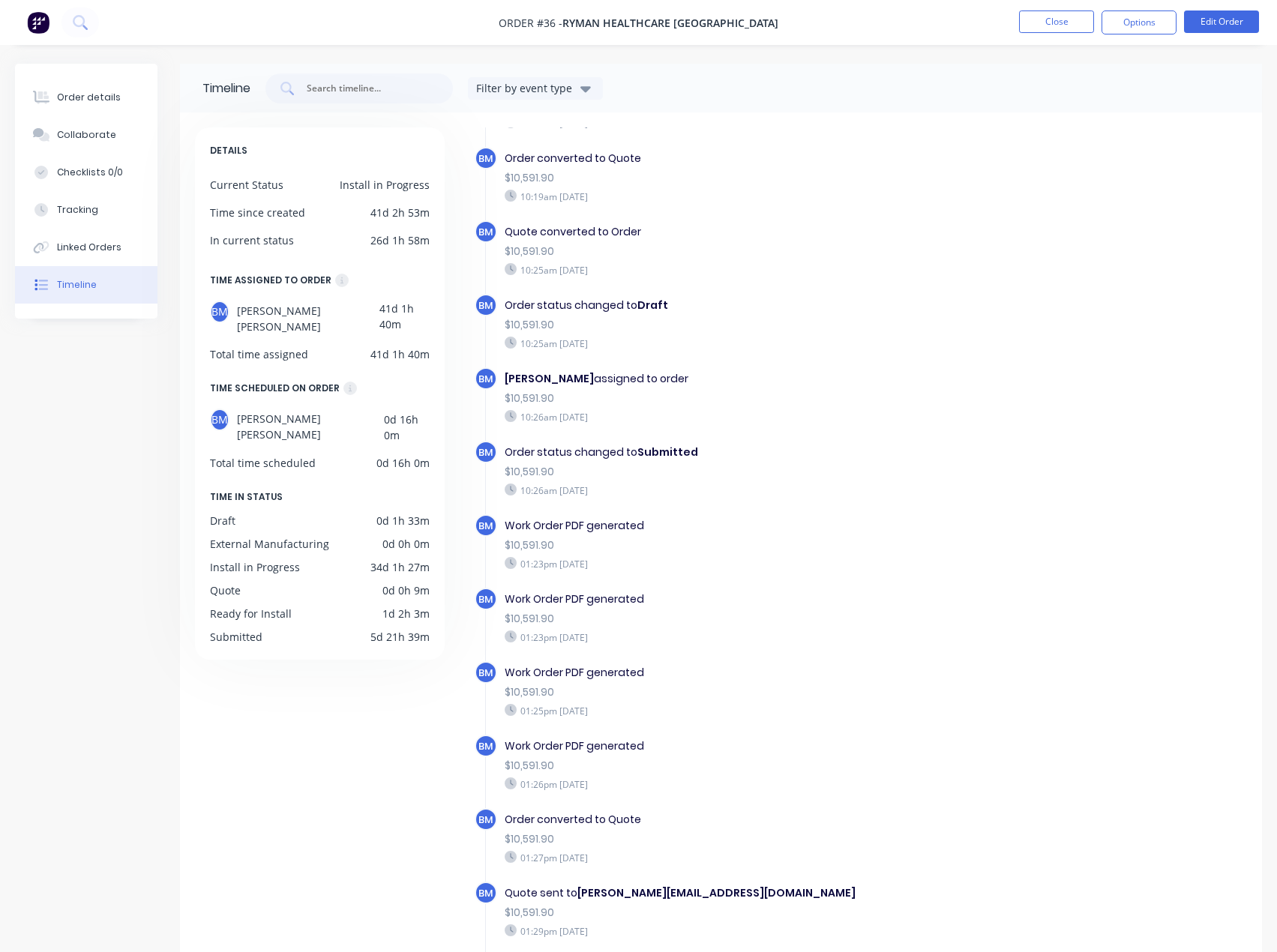
scroll to position [75, 0]
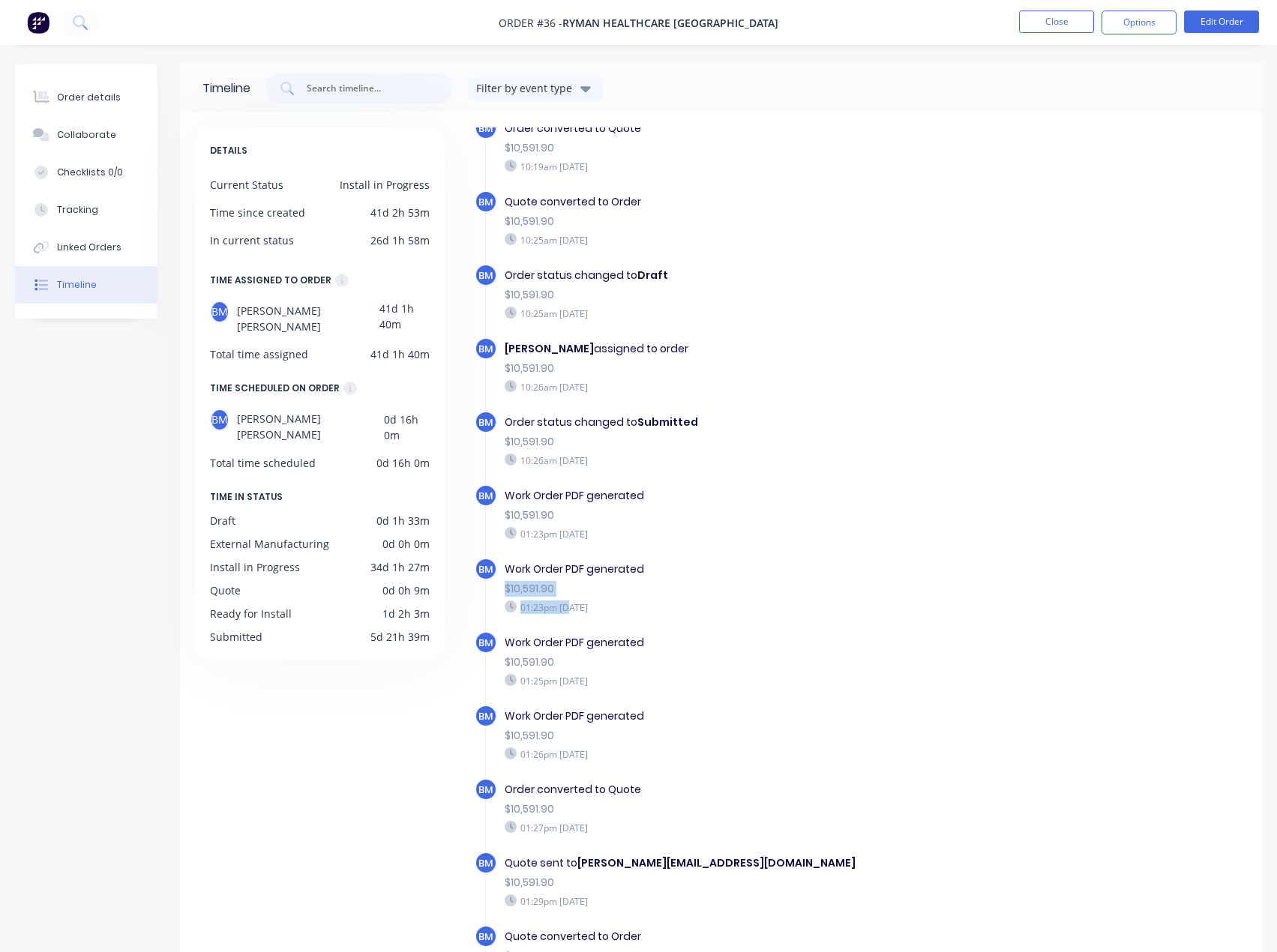
drag, startPoint x: 570, startPoint y: 598, endPoint x: 506, endPoint y: 593, distance: 64.2
click at [506, 593] on div "Work Order PDF generated $10,591.90 01:23pm [DATE]" at bounding box center [743, 587] width 492 height 60
click at [533, 595] on div "$10,591.90" at bounding box center [743, 589] width 477 height 16
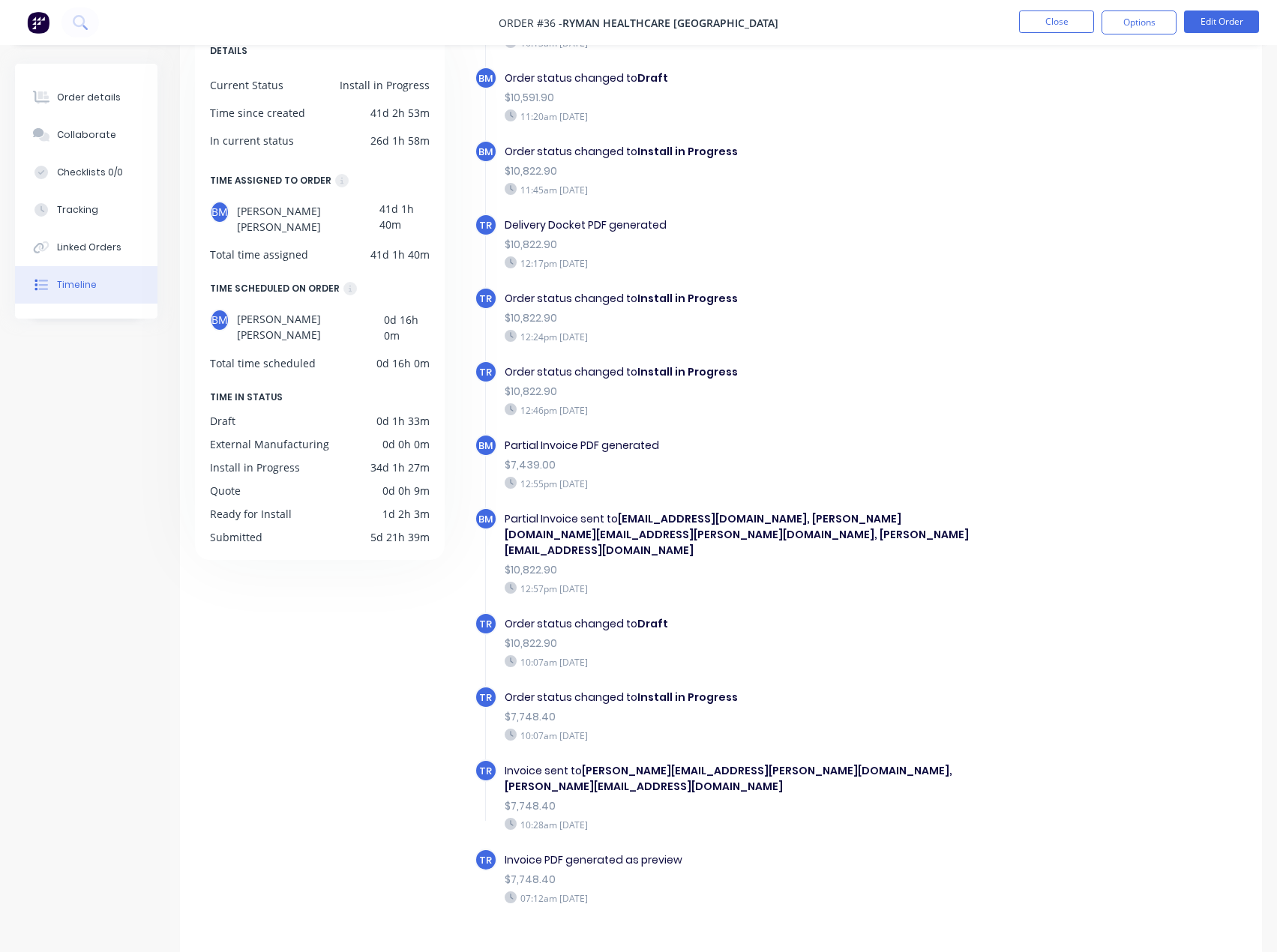
scroll to position [103, 0]
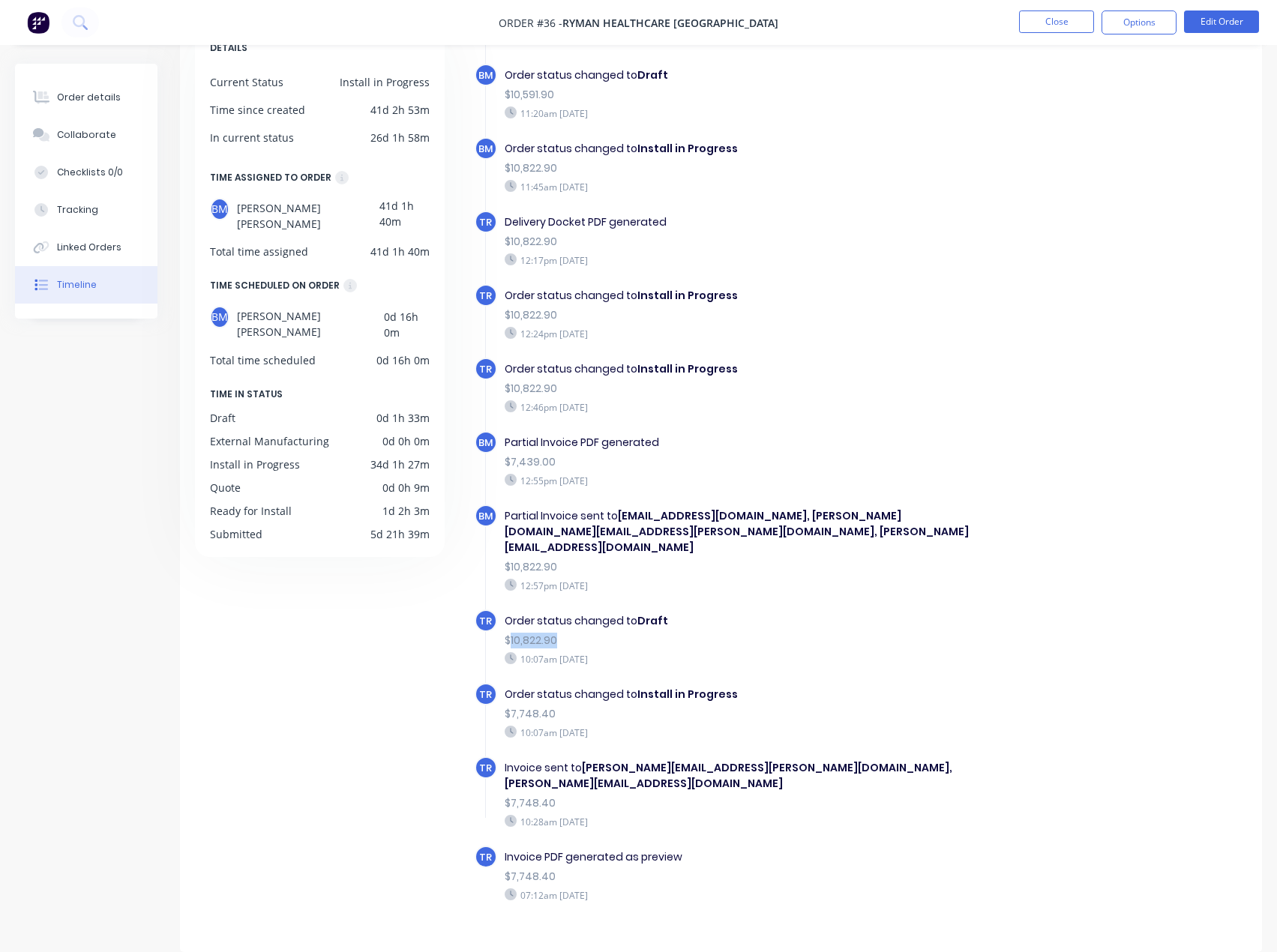
drag, startPoint x: 558, startPoint y: 623, endPoint x: 510, endPoint y: 621, distance: 48.0
click at [510, 633] on div "$10,822.90" at bounding box center [743, 641] width 477 height 16
copy div "10,822.90"
click at [536, 706] on div "$7,748.40" at bounding box center [743, 714] width 477 height 16
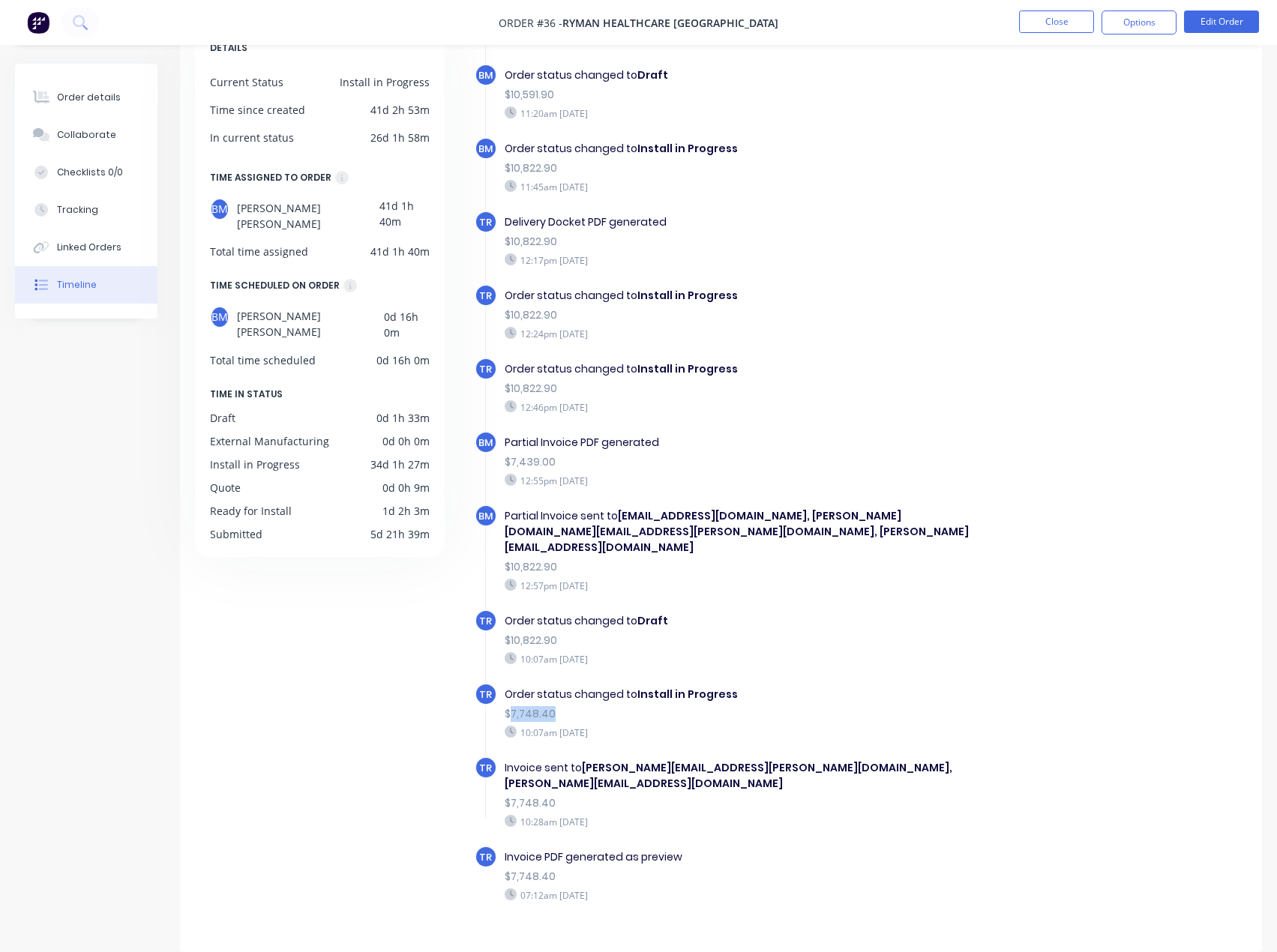
copy div "7,748.40"
click at [1075, 23] on button "Close" at bounding box center [1056, 22] width 75 height 23
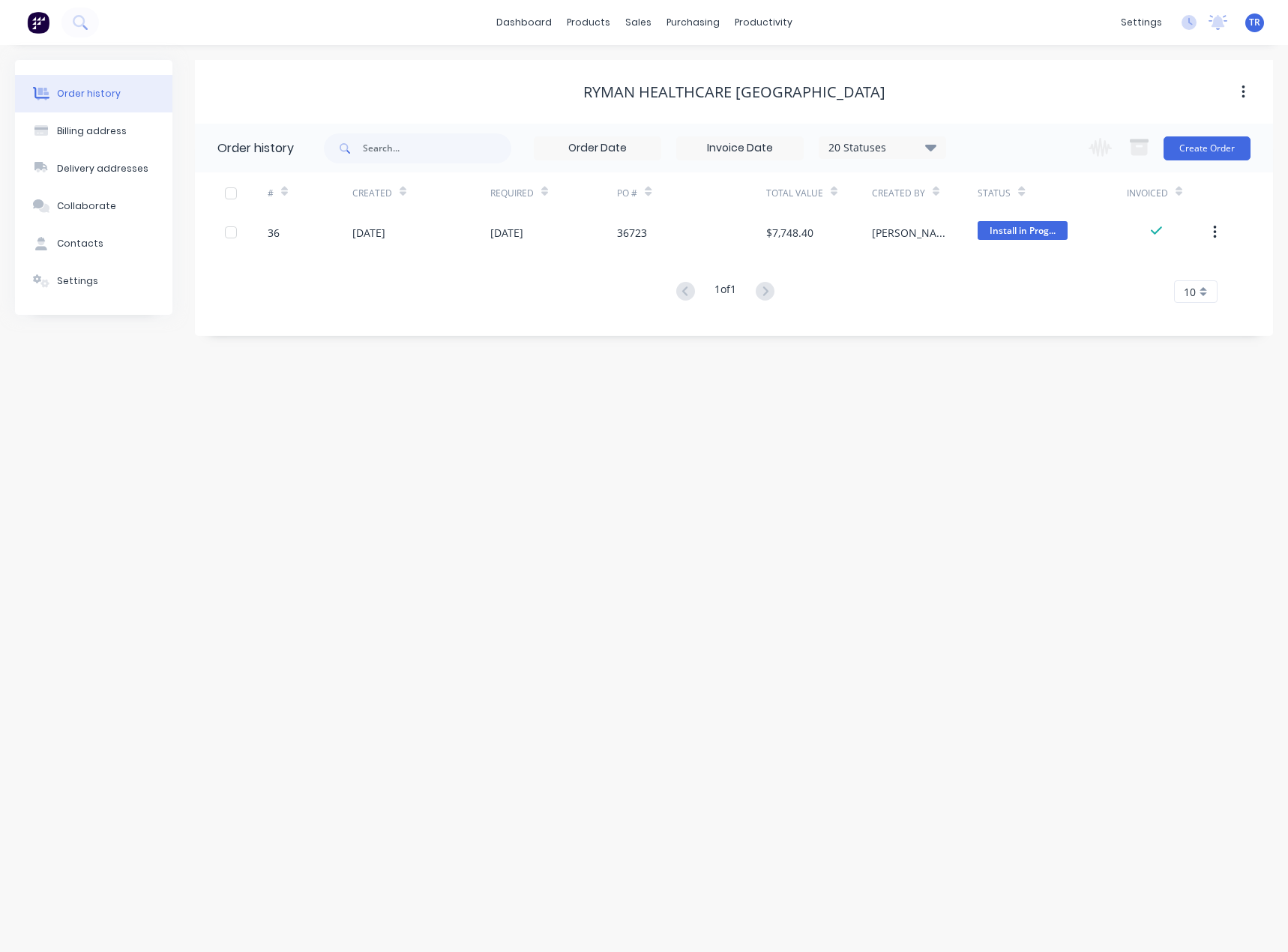
click at [890, 252] on div "# Created Required PO # Total Value Created By Status Invoiced 36 [DATE] [DATE]…" at bounding box center [725, 238] width 1060 height 130
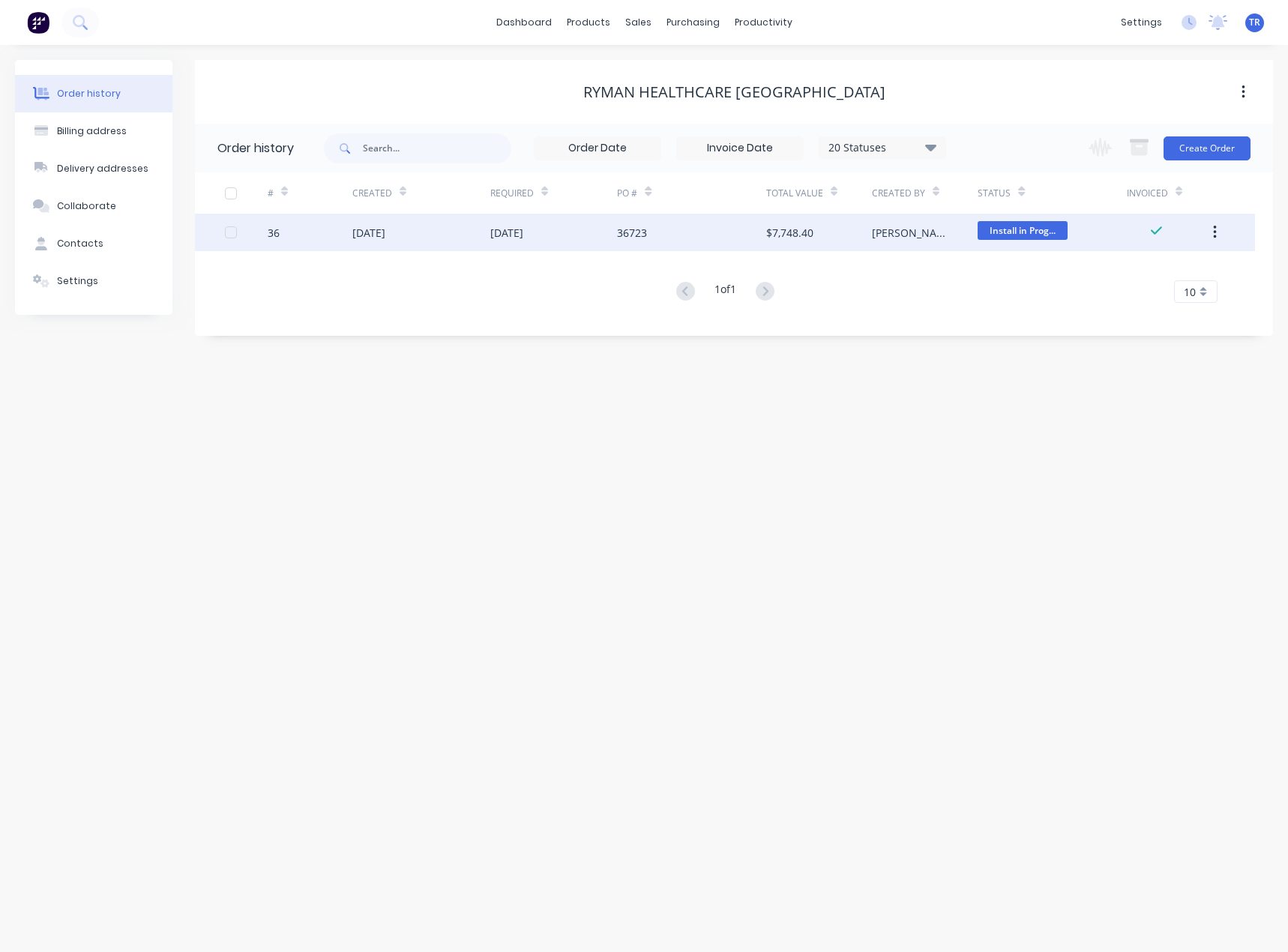
click at [893, 240] on div "[PERSON_NAME]" at bounding box center [909, 233] width 76 height 16
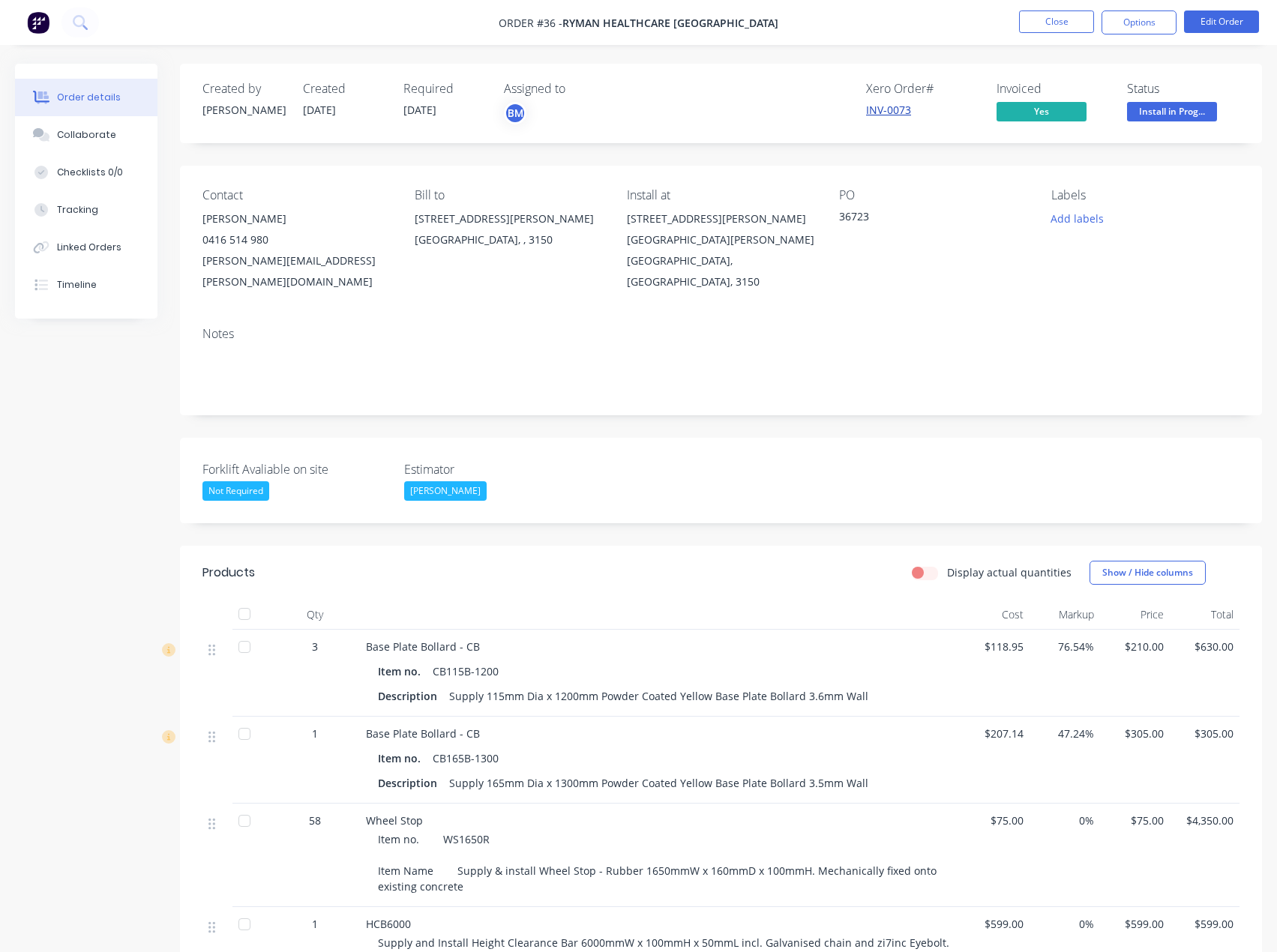
click at [898, 106] on link "INV-0073" at bounding box center [889, 110] width 45 height 14
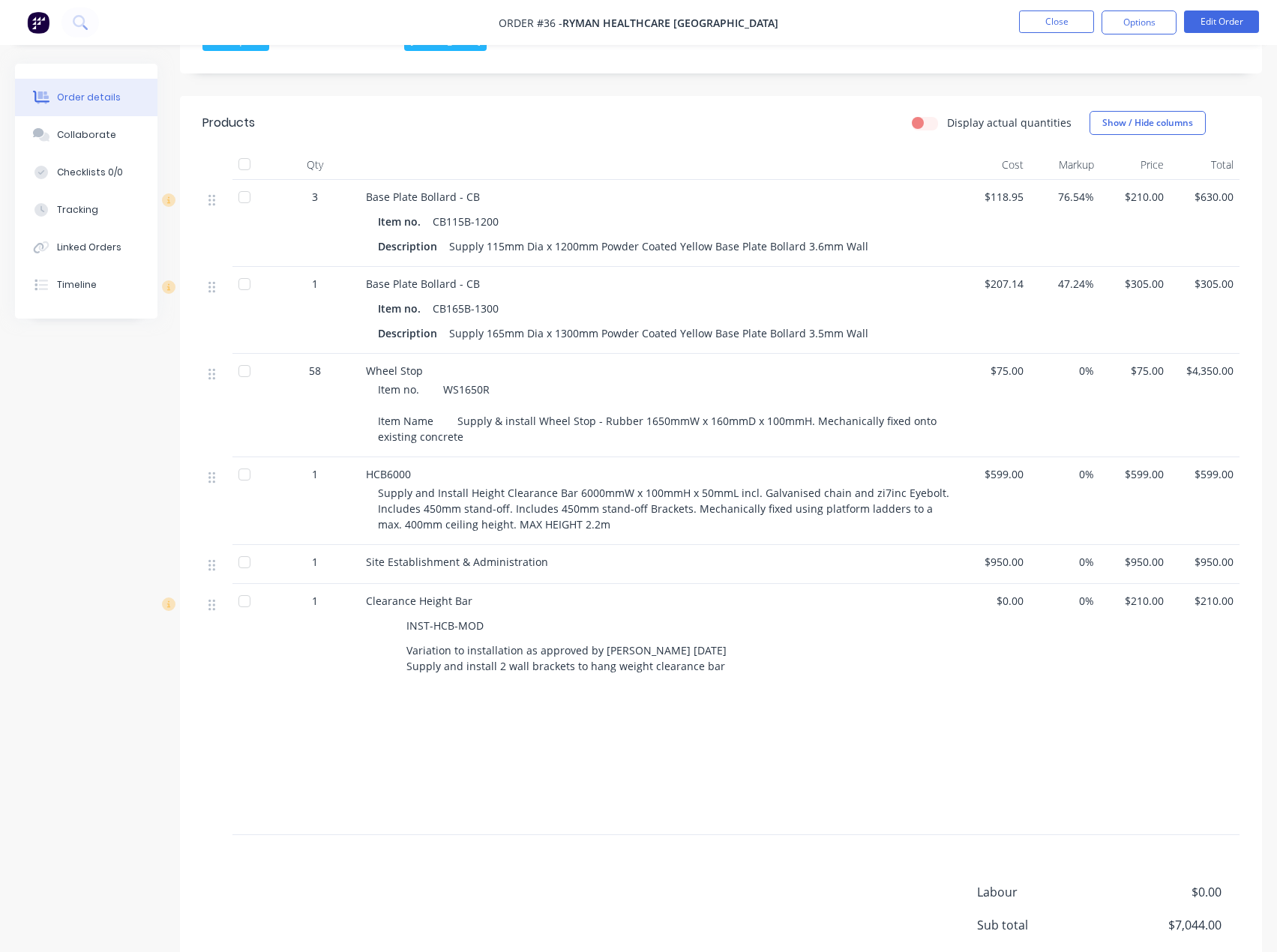
click at [314, 362] on span "58" at bounding box center [314, 370] width 12 height 16
click at [361, 422] on div "Wheel Stop Item no. WS1650R Item Name Supply & install Wheel Stop - Rubber 1650…" at bounding box center [660, 405] width 600 height 103
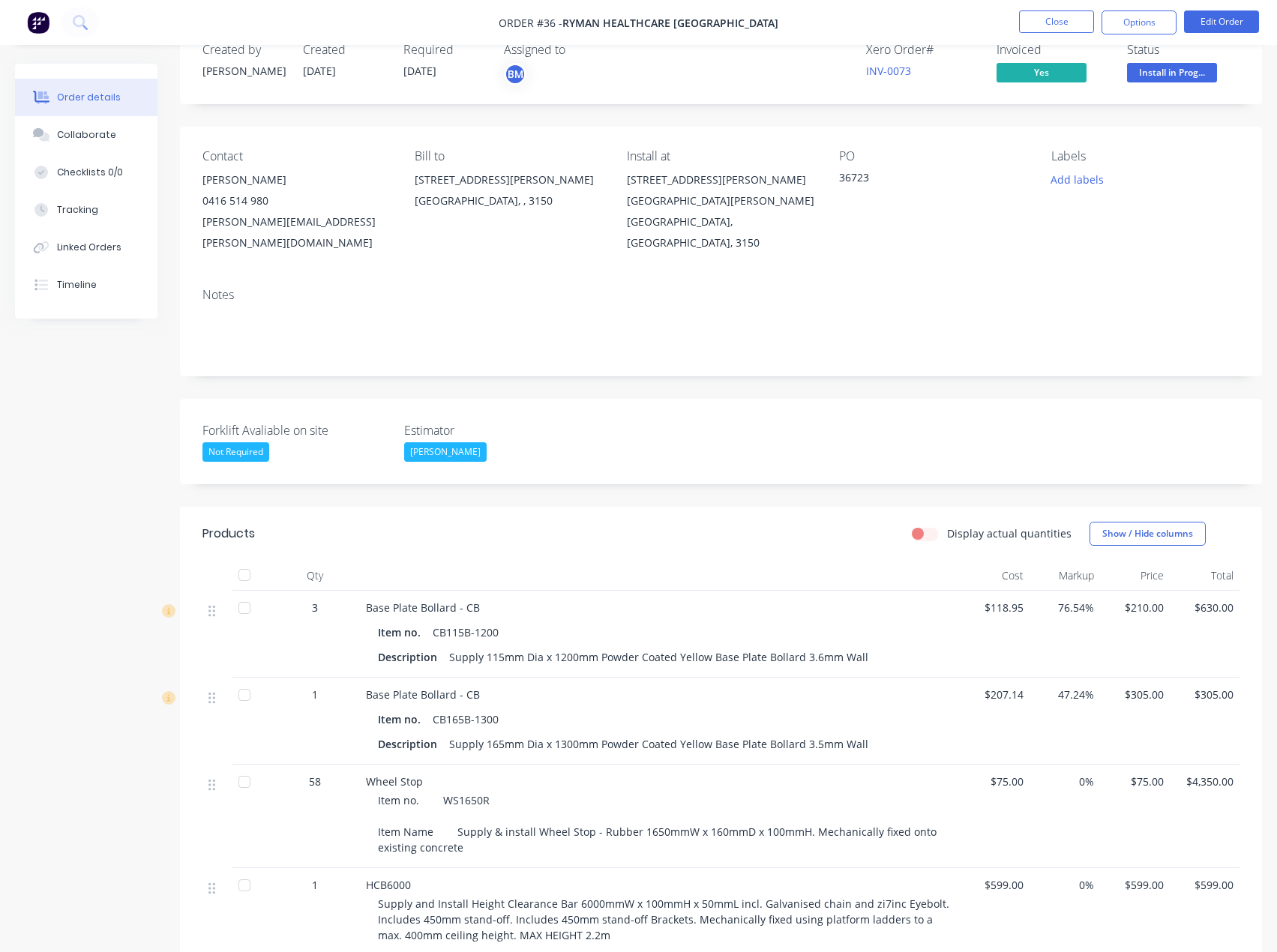
scroll to position [0, 0]
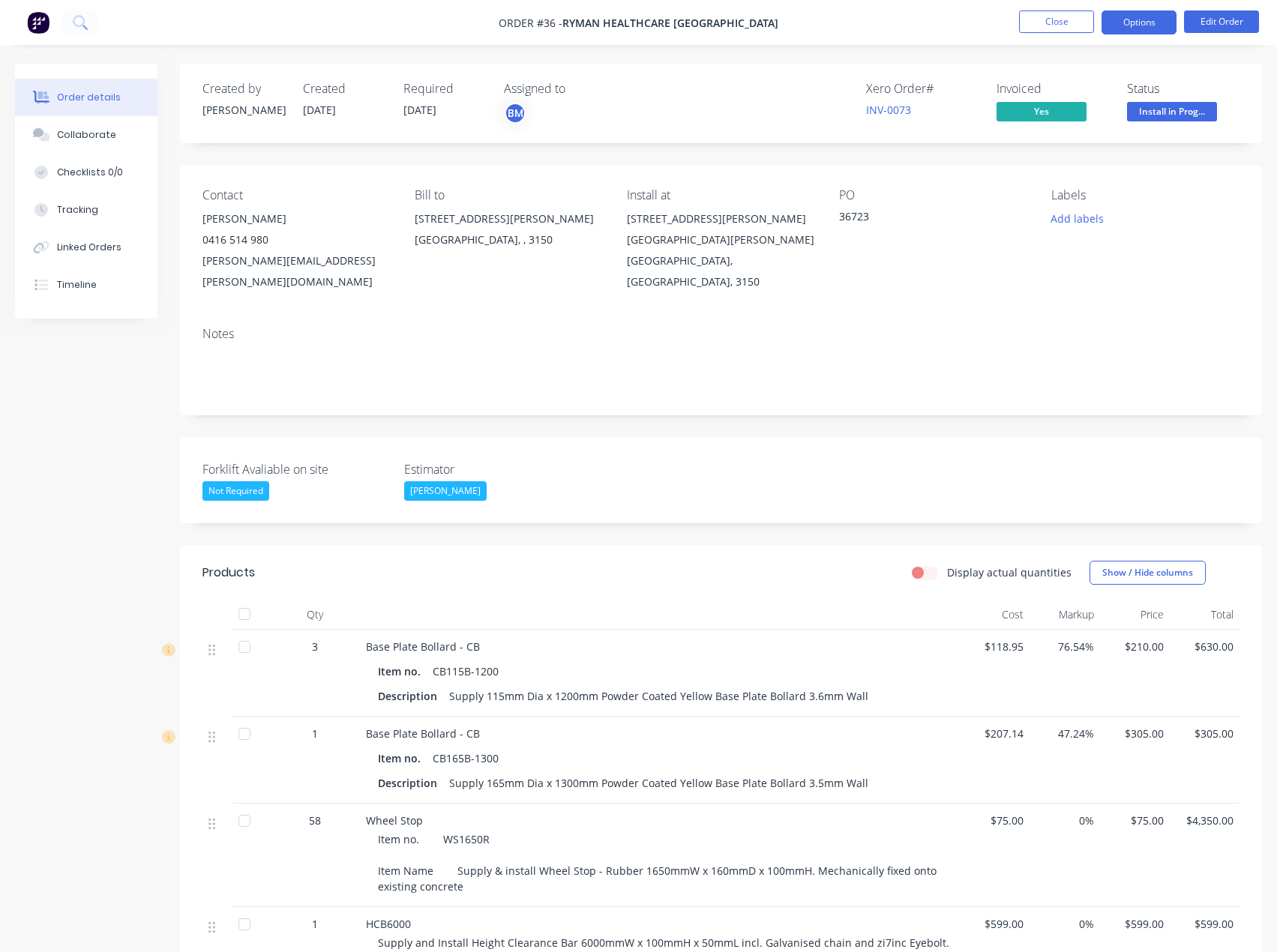
drag, startPoint x: 1138, startPoint y: 19, endPoint x: 1122, endPoint y: 32, distance: 20.6
click at [1138, 19] on button "Options" at bounding box center [1138, 23] width 75 height 24
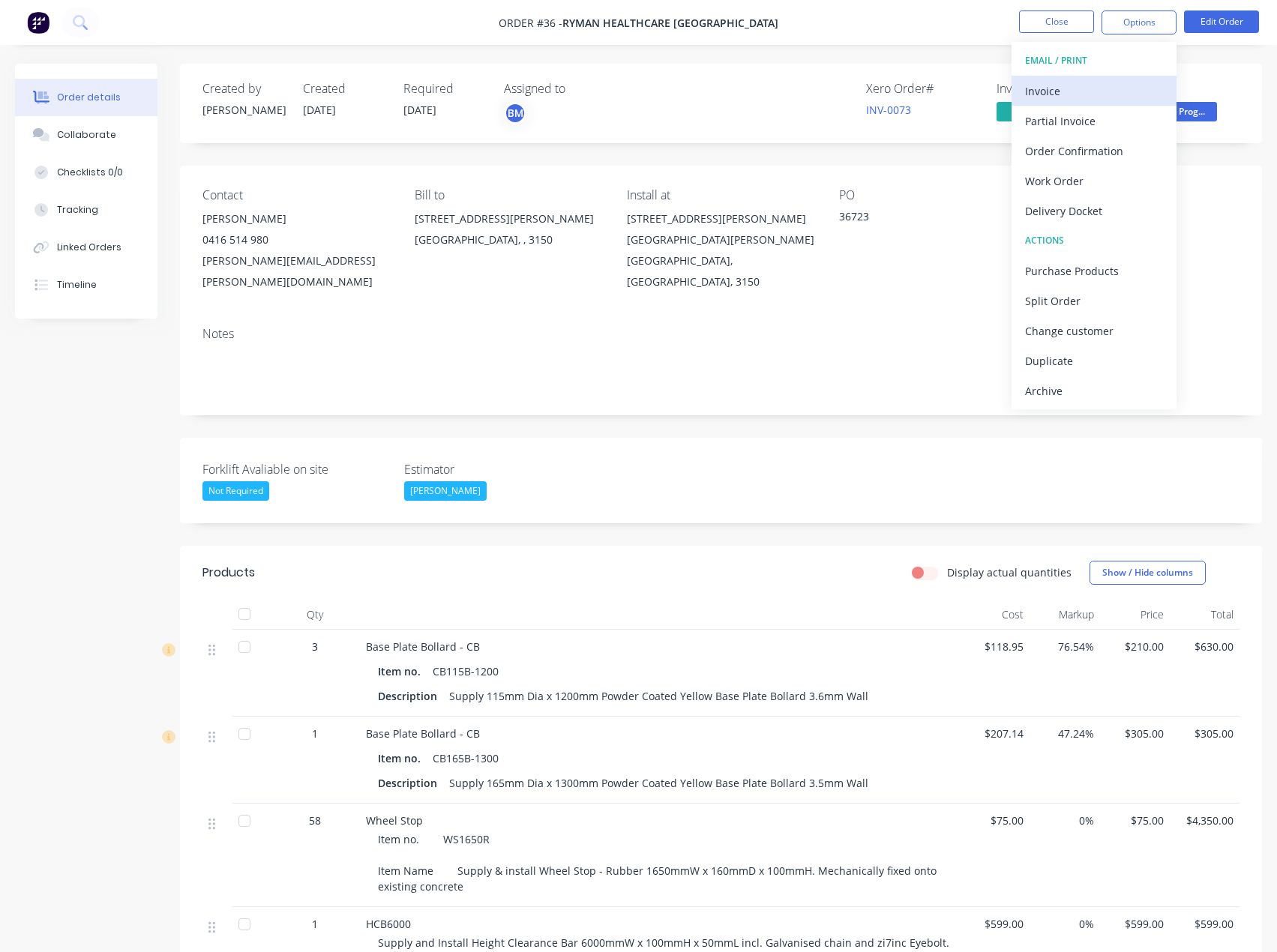
click at [1055, 92] on div "Invoice" at bounding box center [1093, 91] width 138 height 22
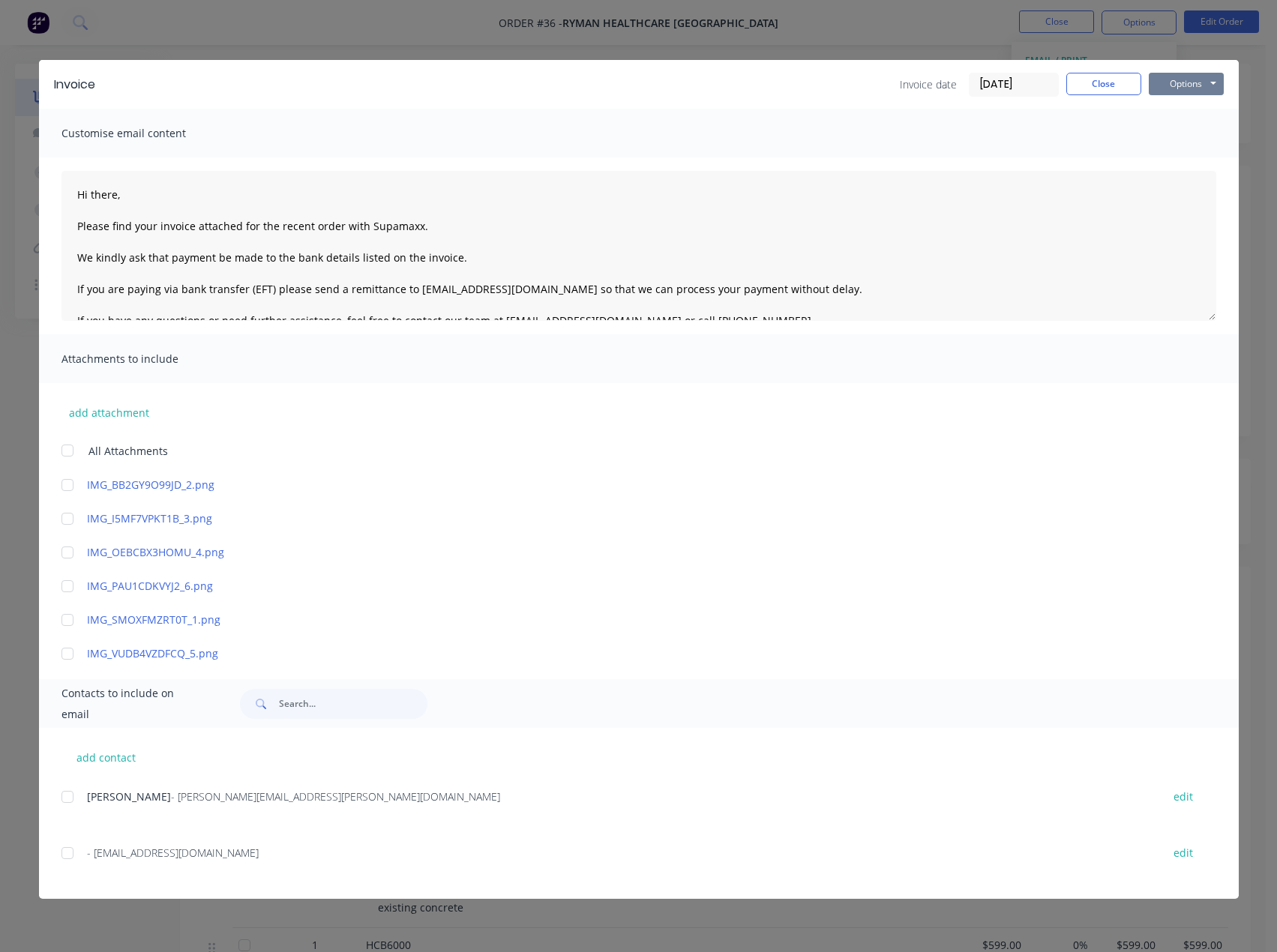
click at [1164, 84] on button "Options" at bounding box center [1186, 84] width 75 height 23
click at [1168, 114] on button "Preview" at bounding box center [1196, 110] width 96 height 25
